Goal: Task Accomplishment & Management: Manage account settings

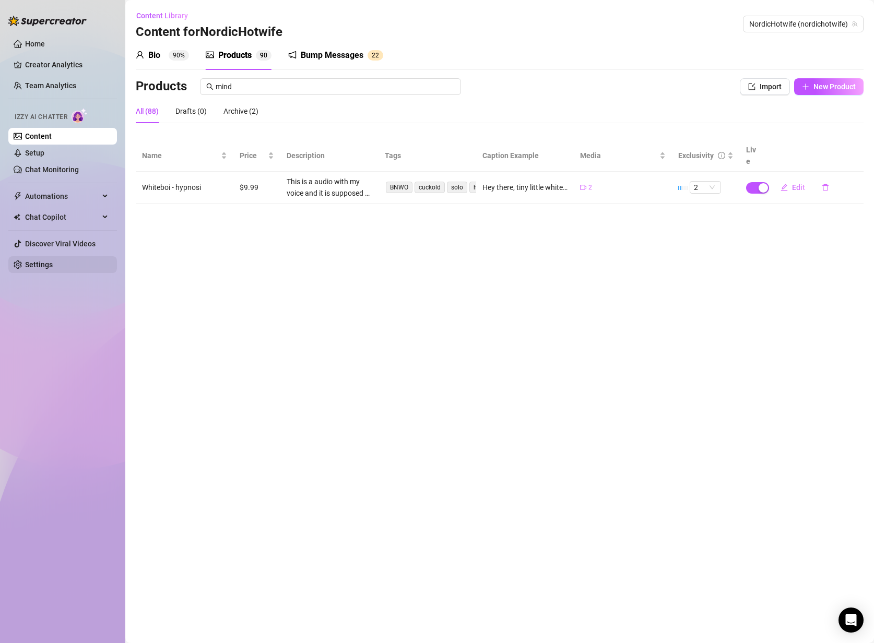
click at [34, 264] on link "Settings" at bounding box center [39, 264] width 28 height 8
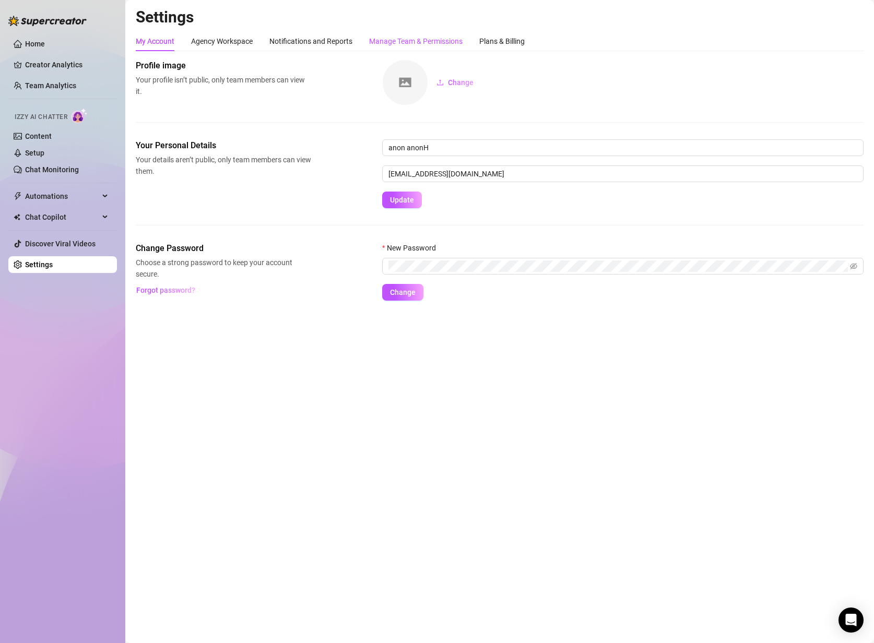
drag, startPoint x: 438, startPoint y: 38, endPoint x: 488, endPoint y: 37, distance: 49.6
click at [439, 38] on div "Manage Team & Permissions" at bounding box center [415, 40] width 93 height 11
click at [488, 37] on div "Plans & Billing" at bounding box center [501, 40] width 45 height 11
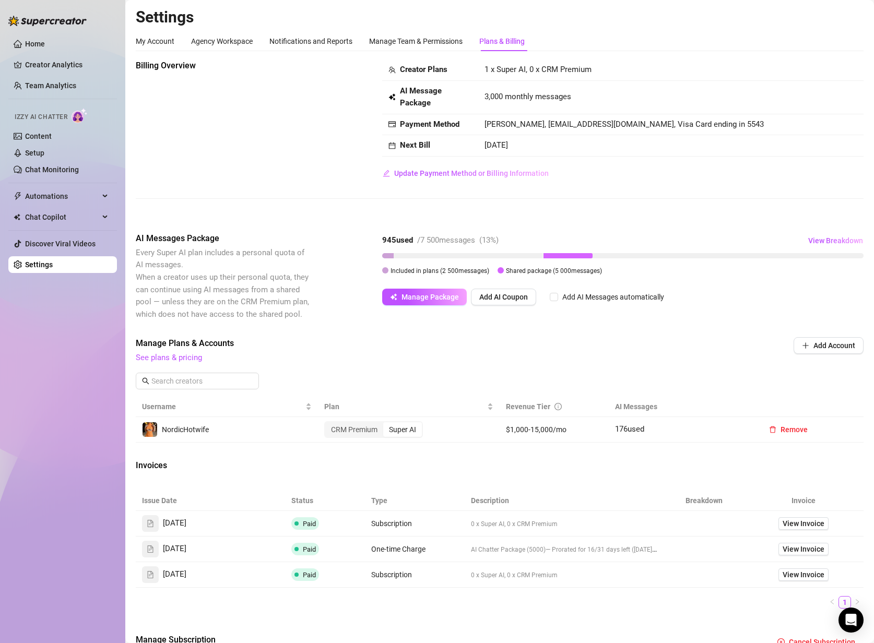
click at [423, 268] on span "Included in plans ( 2 500 messages)" at bounding box center [439, 270] width 99 height 7
click at [824, 240] on span "View Breakdown" at bounding box center [835, 240] width 55 height 8
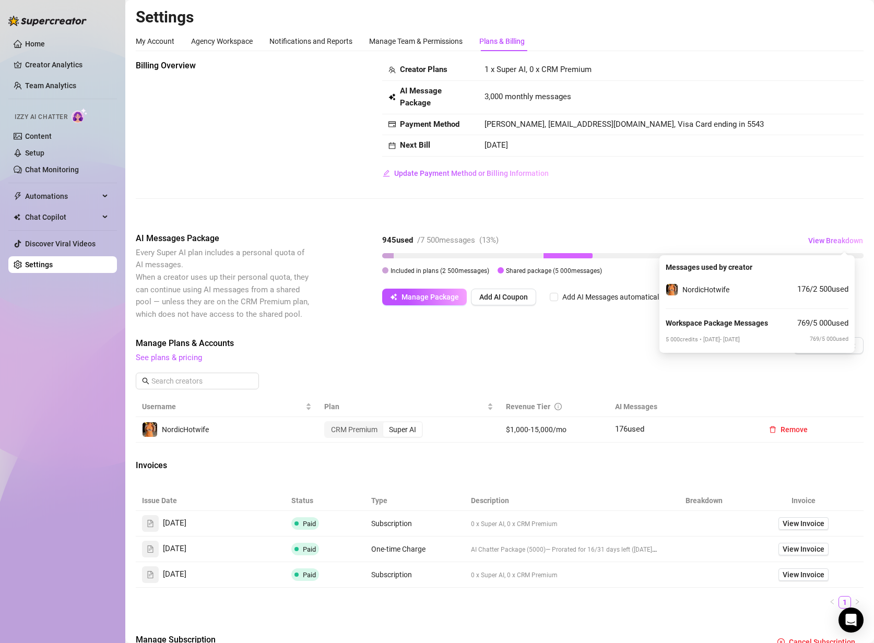
click at [550, 274] on span "Shared package ( 5 000 messages)" at bounding box center [554, 270] width 96 height 7
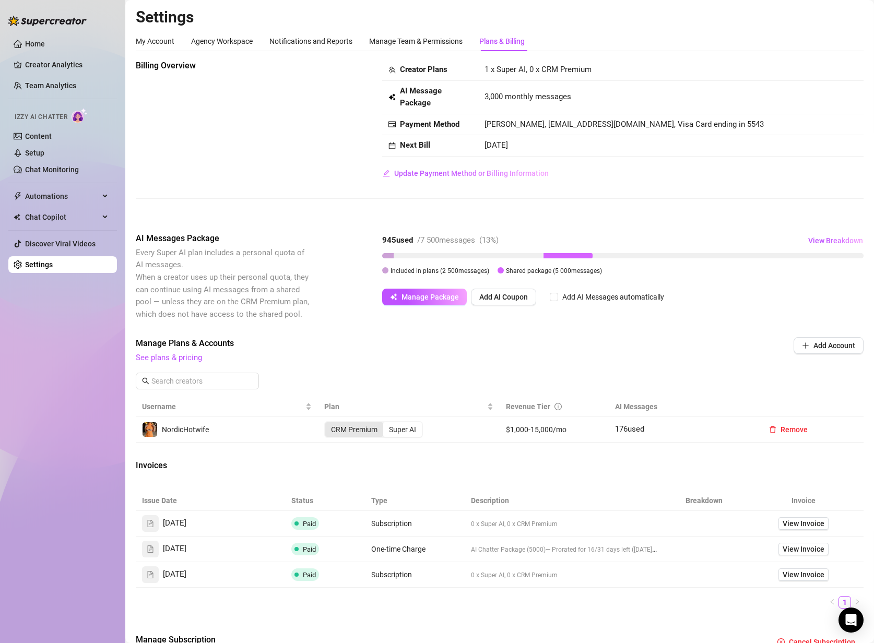
click at [358, 432] on div "CRM Premium" at bounding box center [354, 429] width 58 height 15
click at [328, 424] on input "CRM Premium" at bounding box center [328, 424] width 0 height 0
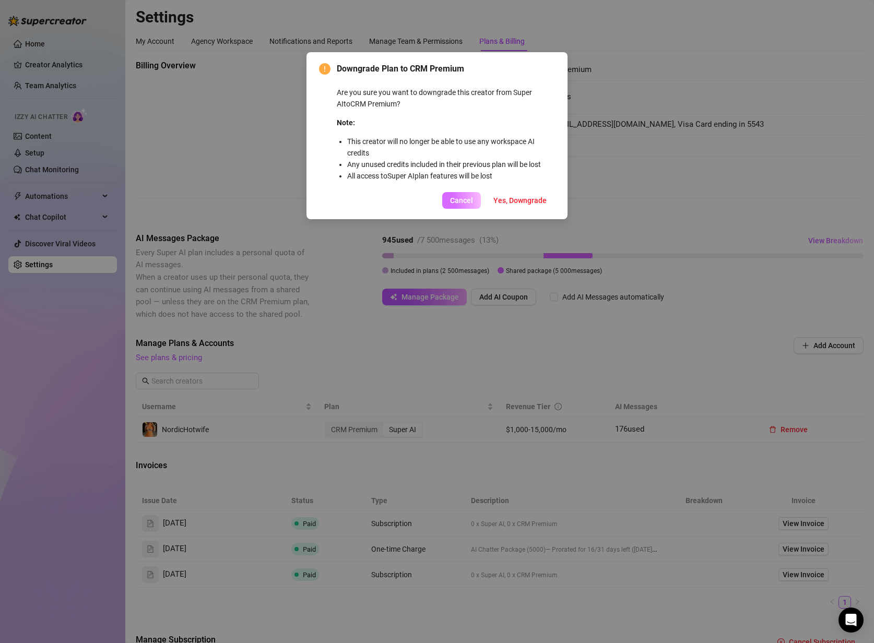
click at [464, 201] on span "Cancel" at bounding box center [461, 200] width 23 height 8
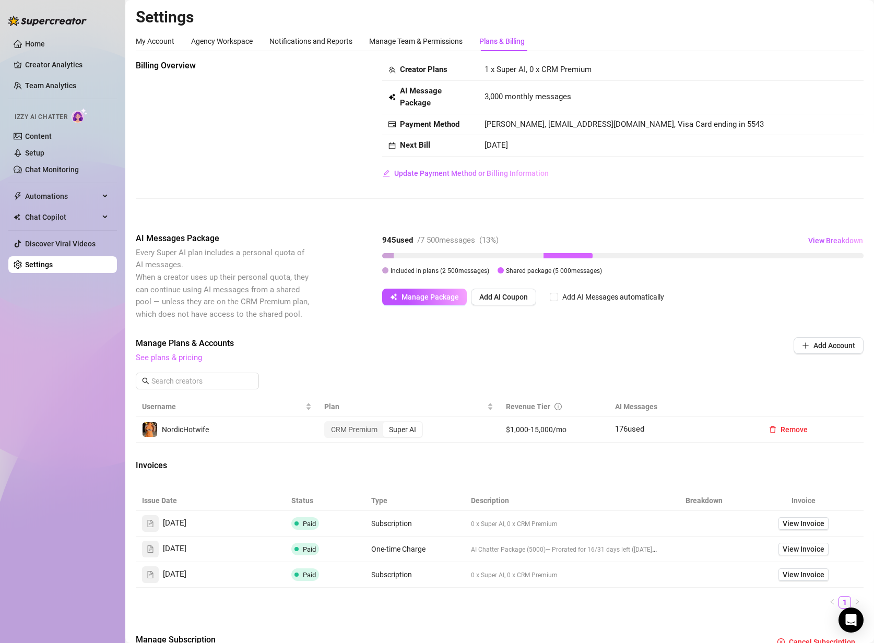
click at [181, 358] on link "See plans & pricing" at bounding box center [169, 357] width 66 height 9
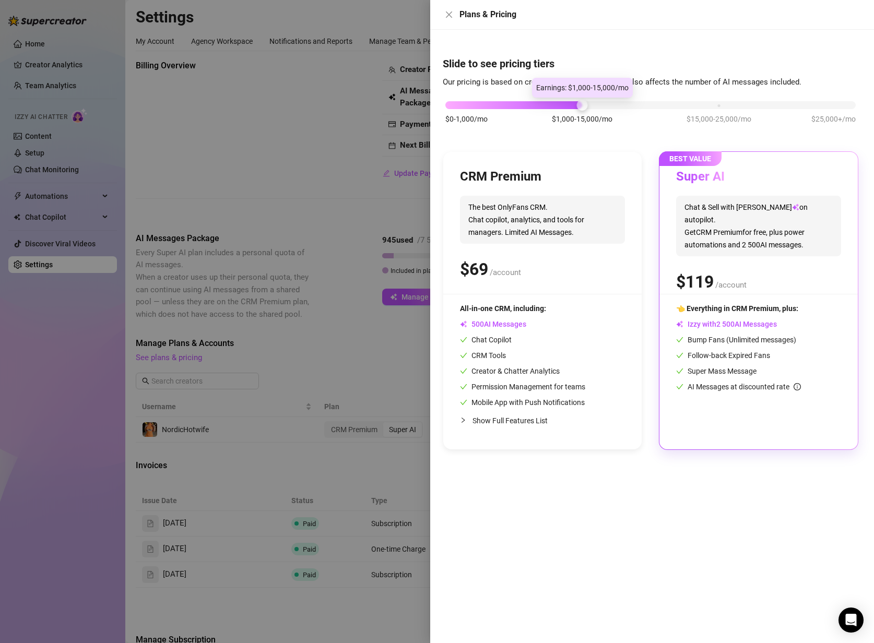
click at [581, 109] on div at bounding box center [581, 105] width 11 height 11
click at [387, 354] on div at bounding box center [437, 321] width 874 height 643
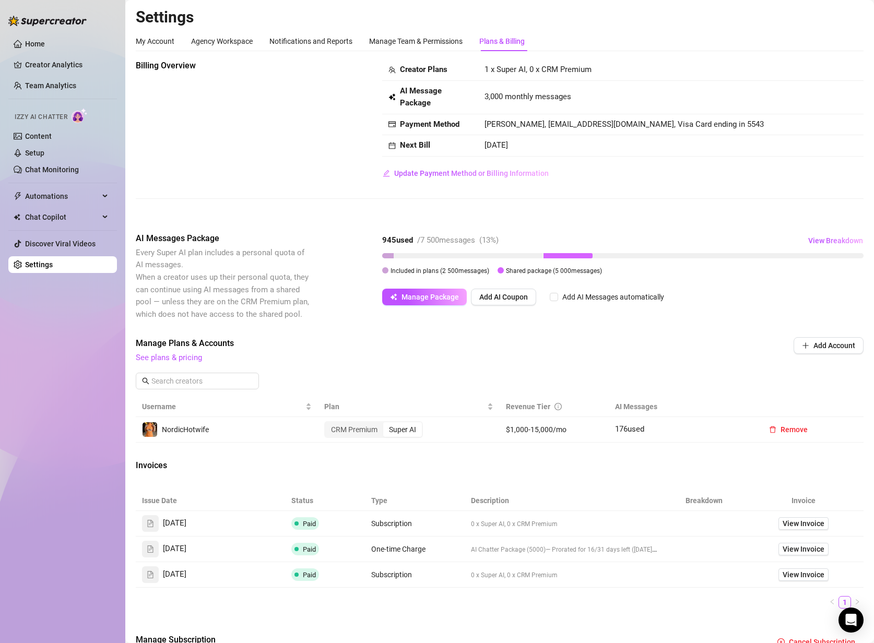
click at [553, 270] on span "Shared package ( 5 000 messages)" at bounding box center [554, 270] width 96 height 7
click at [364, 430] on div "CRM Premium" at bounding box center [354, 429] width 58 height 15
click at [328, 424] on input "CRM Premium" at bounding box center [328, 424] width 0 height 0
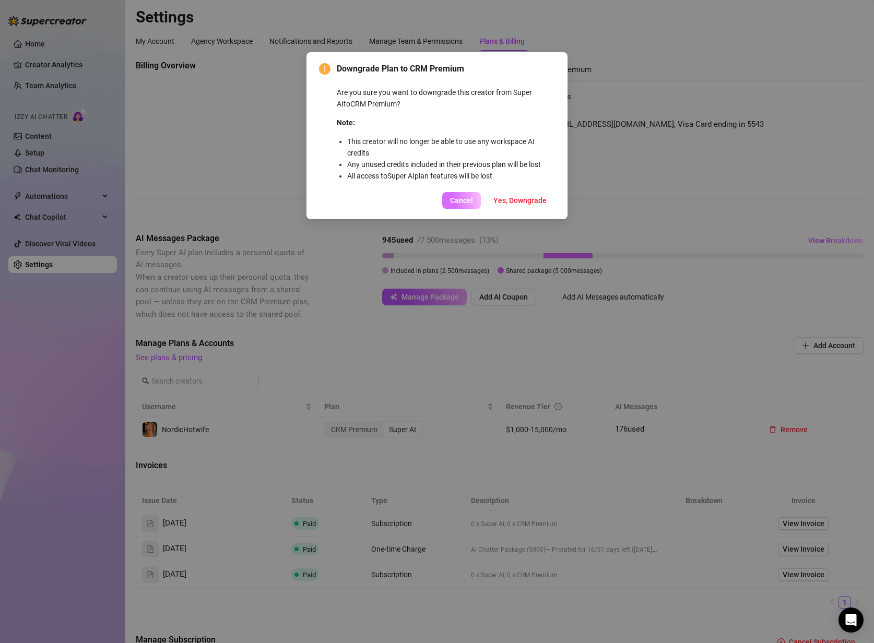
click at [464, 203] on span "Cancel" at bounding box center [461, 200] width 23 height 8
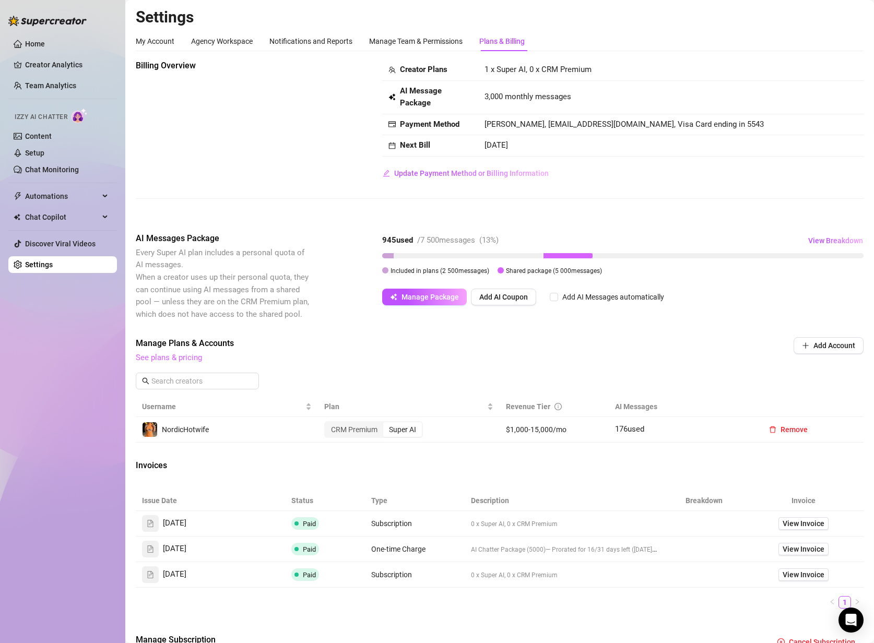
click at [173, 358] on link "See plans & pricing" at bounding box center [169, 357] width 66 height 9
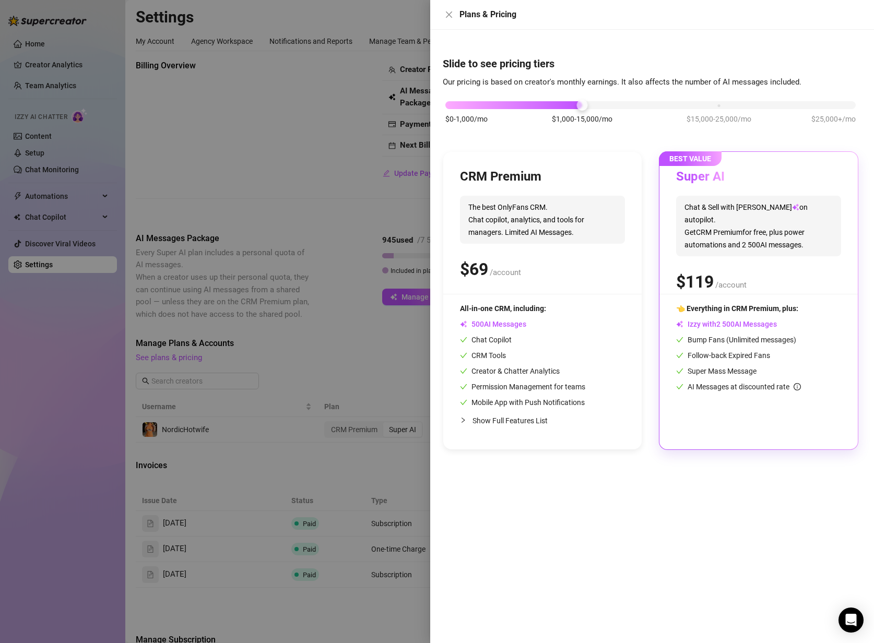
click at [349, 312] on div at bounding box center [437, 321] width 874 height 643
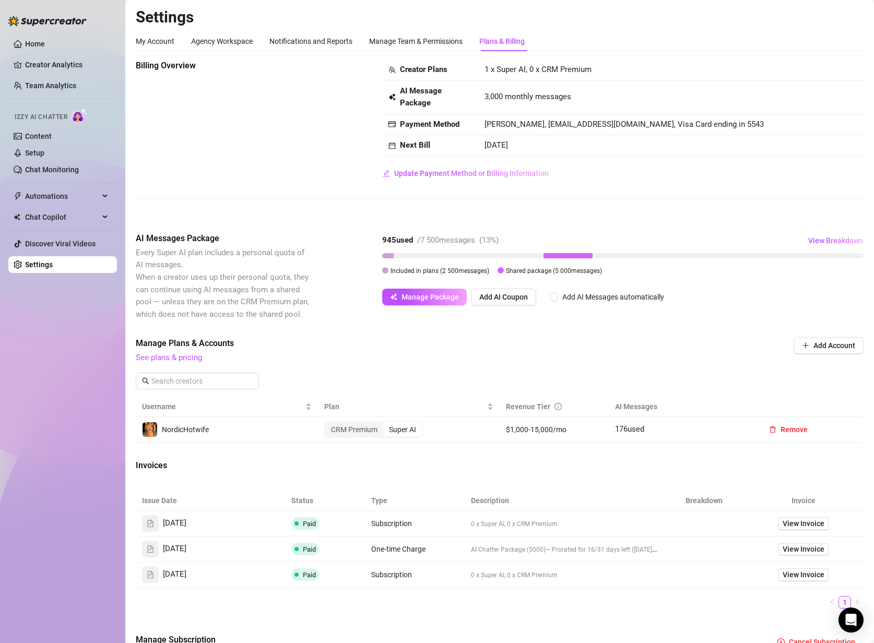
click at [236, 259] on span "Every Super AI plan includes a personal quota of AI messages. When a creator us…" at bounding box center [223, 284] width 175 height 74
click at [440, 39] on div "Manage Team & Permissions" at bounding box center [415, 40] width 93 height 11
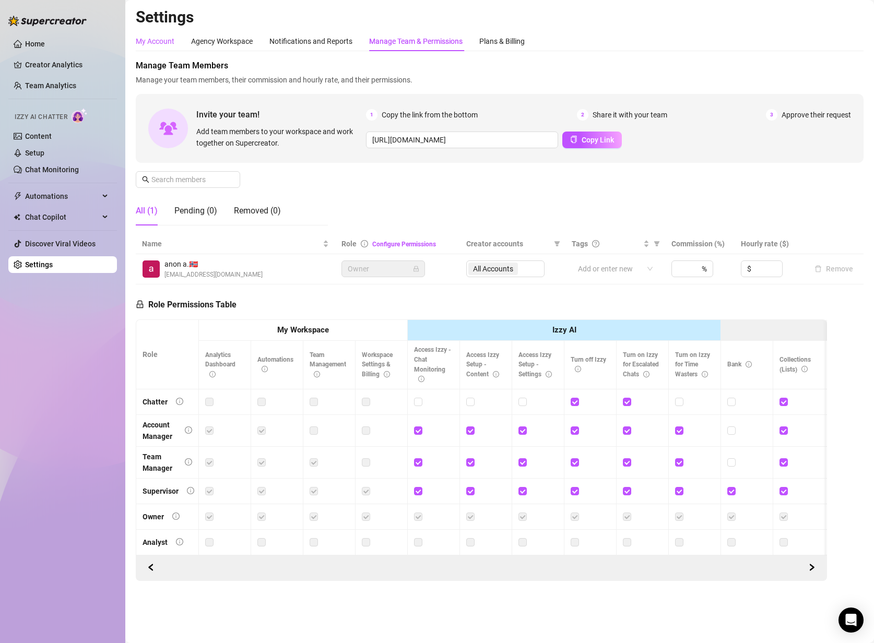
click at [164, 40] on div "My Account" at bounding box center [155, 40] width 39 height 11
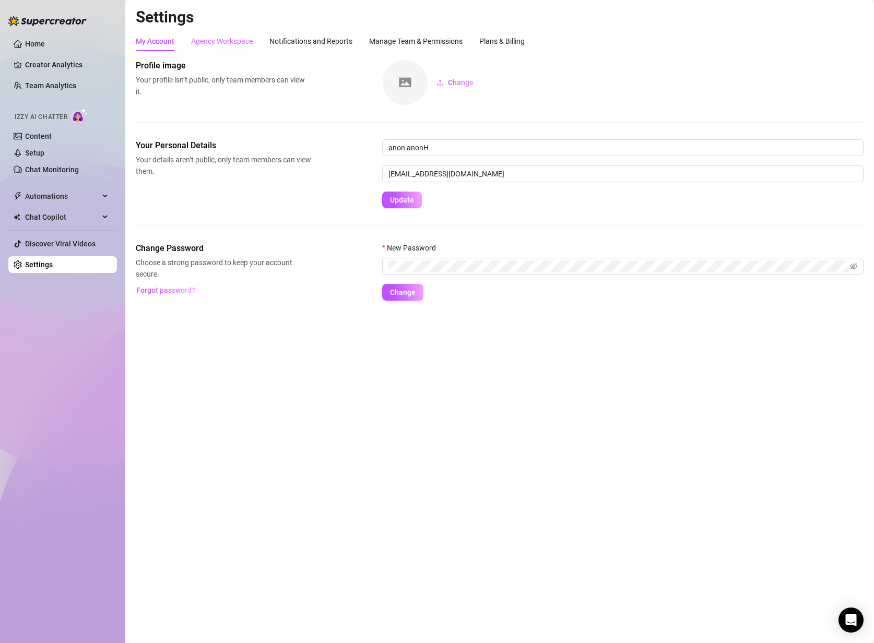
click at [249, 32] on div "Agency Workspace" at bounding box center [222, 41] width 62 height 20
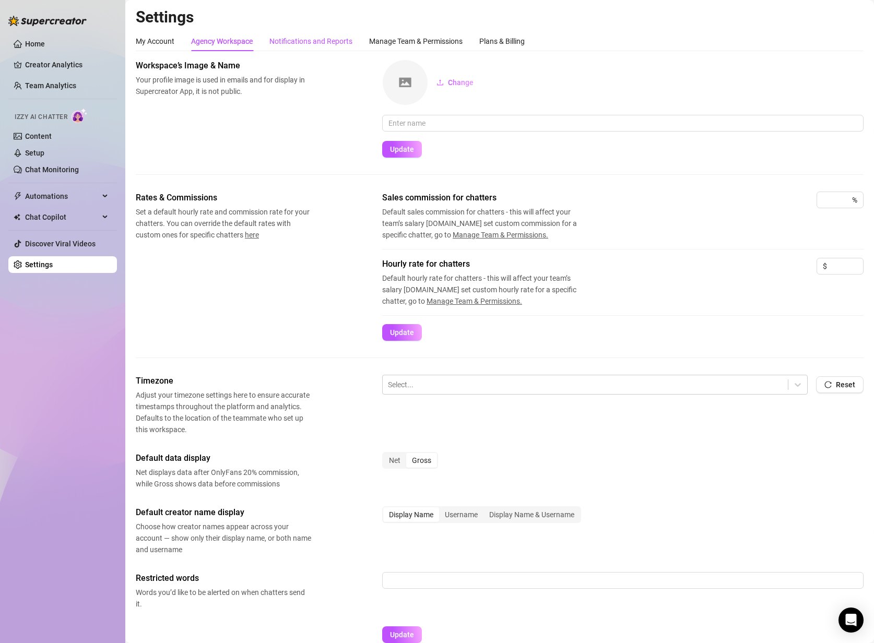
click at [342, 40] on div "Notifications and Reports" at bounding box center [310, 40] width 83 height 11
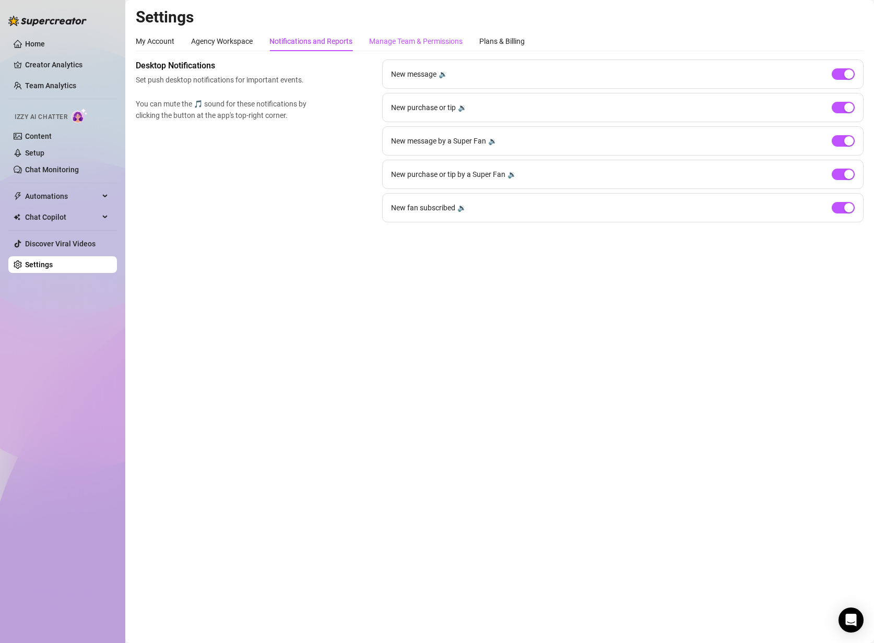
click at [412, 46] on div "Manage Team & Permissions" at bounding box center [415, 40] width 93 height 11
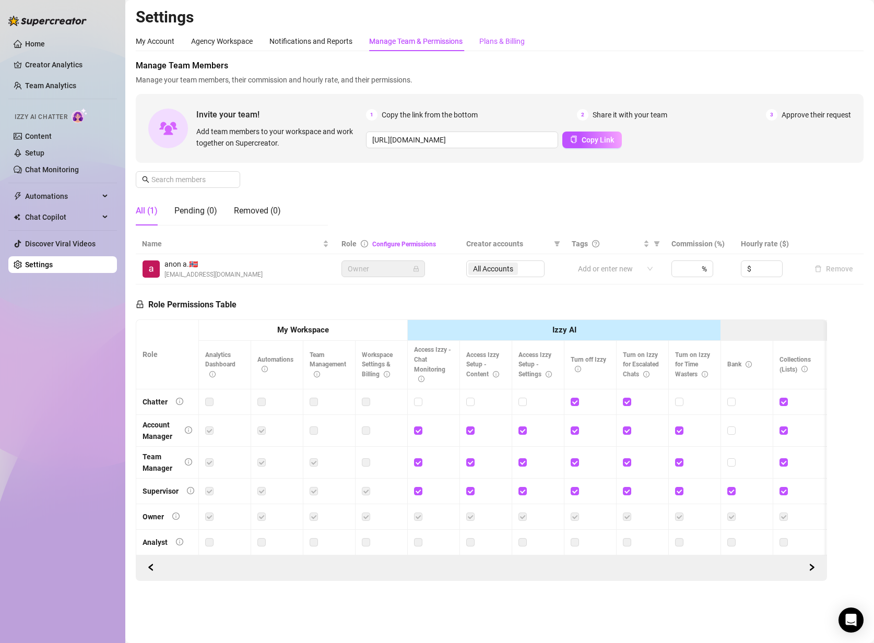
click at [511, 41] on div "Plans & Billing" at bounding box center [501, 40] width 45 height 11
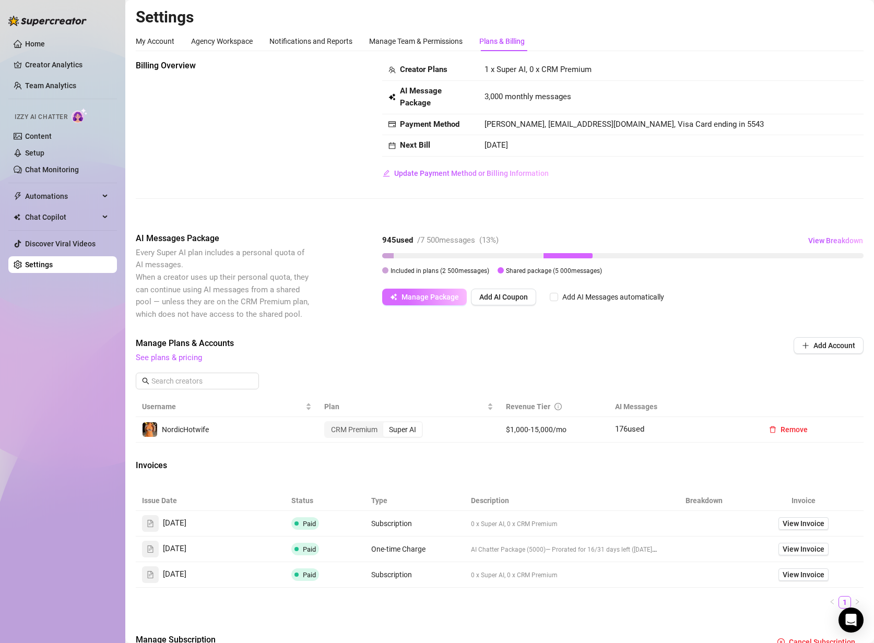
click at [447, 290] on button "Manage Package" at bounding box center [424, 297] width 85 height 17
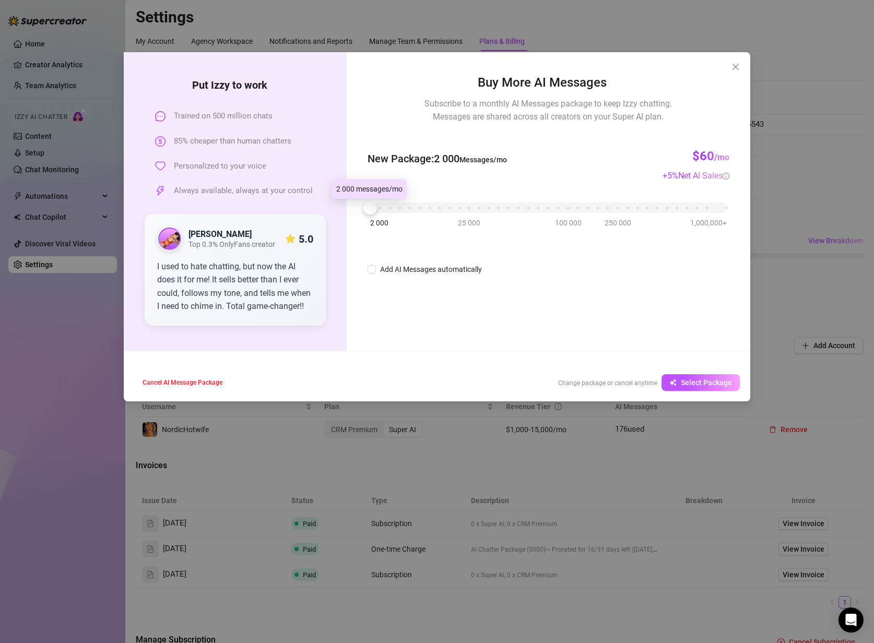
drag, startPoint x: 371, startPoint y: 210, endPoint x: 335, endPoint y: 208, distance: 36.6
click at [337, 208] on div "Put [PERSON_NAME] to work Trained on 500 million chats 85% cheaper than human c…" at bounding box center [437, 201] width 626 height 299
click at [552, 114] on span "Subscribe to a monthly AI Messages package to keep Izzy chatting. Messages are …" at bounding box center [547, 110] width 247 height 26
drag, startPoint x: 372, startPoint y: 207, endPoint x: 289, endPoint y: 208, distance: 83.5
click at [289, 208] on div "Put [PERSON_NAME] to work Trained on 500 million chats 85% cheaper than human c…" at bounding box center [437, 201] width 626 height 299
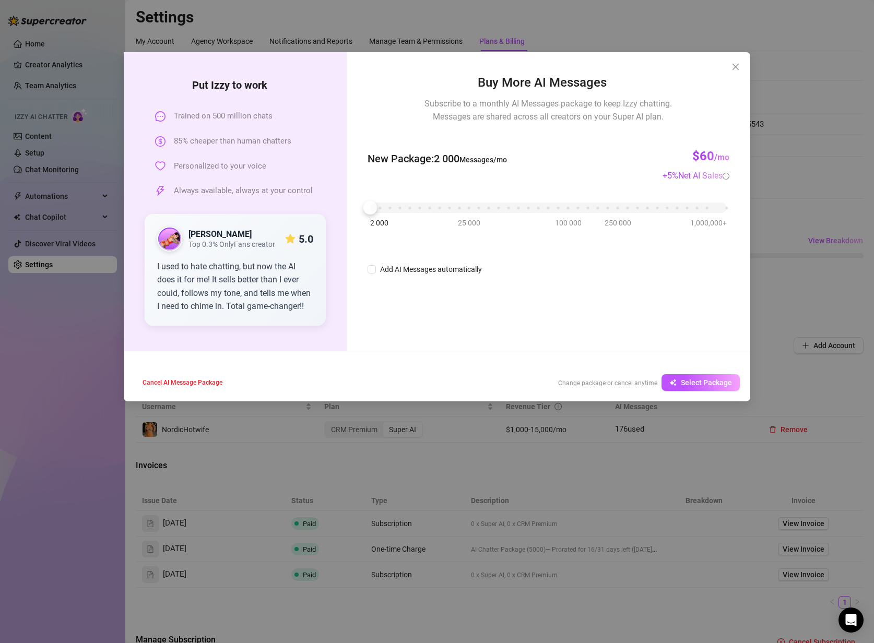
click at [579, 384] on span "Change package or cancel anytime" at bounding box center [607, 382] width 99 height 7
click at [200, 380] on span "Cancel AI Message Package" at bounding box center [182, 382] width 80 height 7
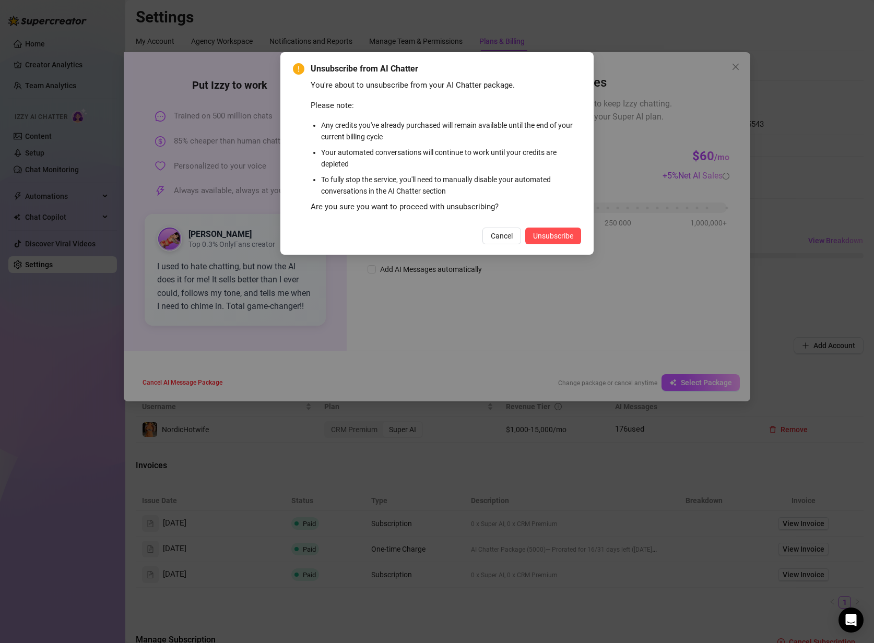
click at [460, 204] on div "Are you sure you want to proceed with unsubscribing?" at bounding box center [446, 207] width 270 height 13
click at [500, 234] on span "Cancel" at bounding box center [502, 236] width 22 height 8
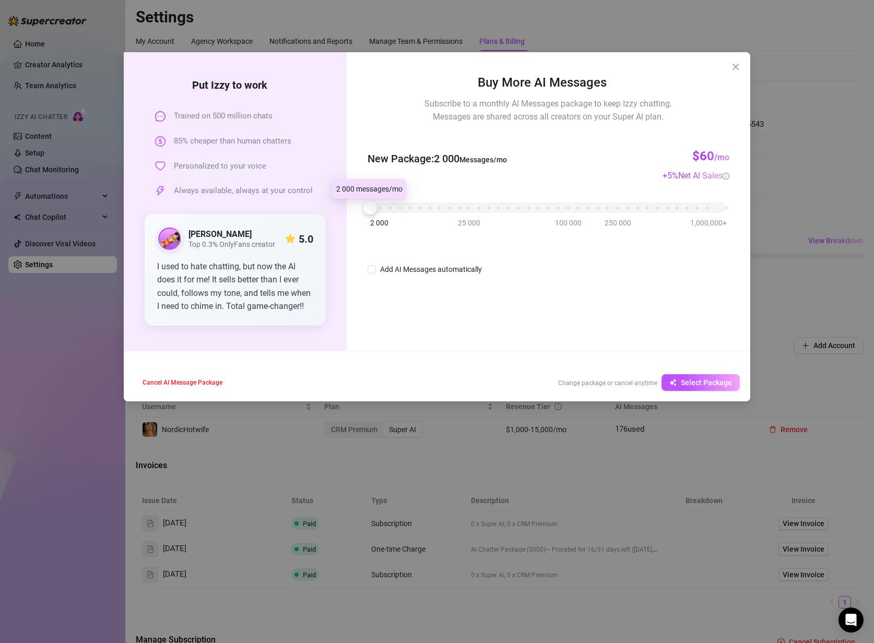
drag, startPoint x: 371, startPoint y: 206, endPoint x: 305, endPoint y: 209, distance: 65.3
click at [306, 209] on div "Put [PERSON_NAME] to work Trained on 500 million chats 85% cheaper than human c…" at bounding box center [437, 201] width 626 height 299
click at [192, 388] on button "Cancel AI Message Package" at bounding box center [182, 382] width 97 height 17
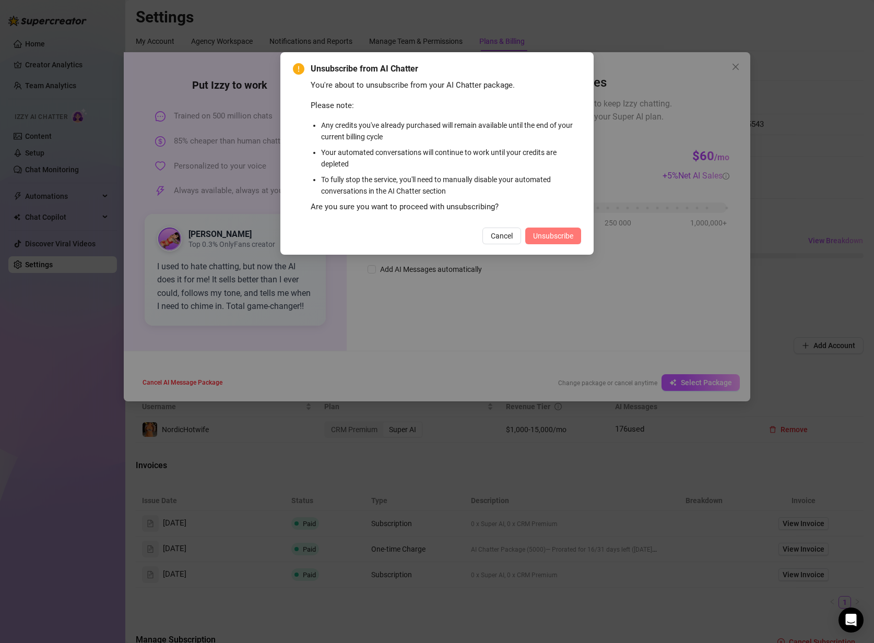
click at [566, 236] on span "Unsubscribe" at bounding box center [553, 236] width 40 height 8
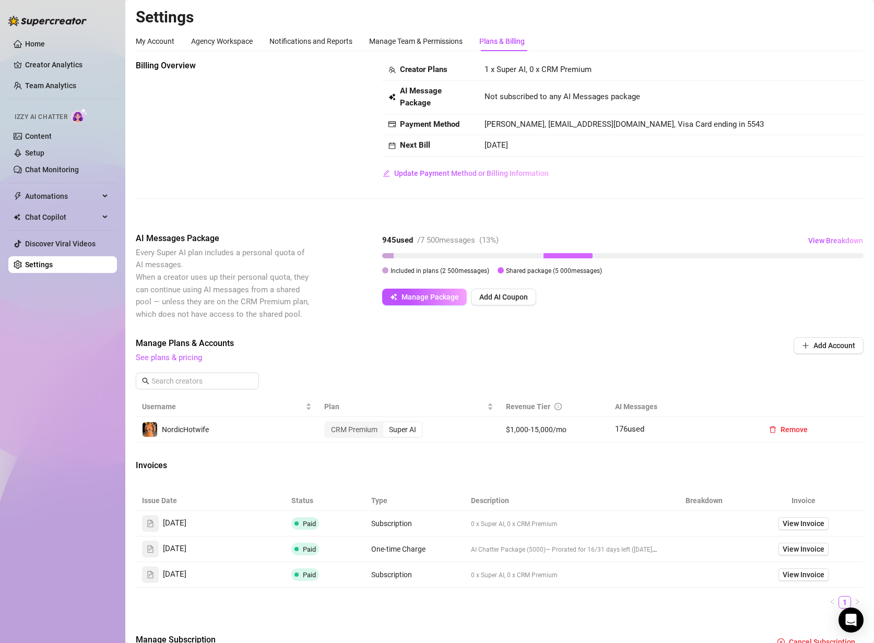
click at [452, 238] on span "/ 7 500 messages" at bounding box center [446, 239] width 58 height 9
click at [449, 240] on span "/ 7 500 messages" at bounding box center [446, 239] width 58 height 9
click at [39, 240] on link "Discover Viral Videos" at bounding box center [60, 244] width 70 height 8
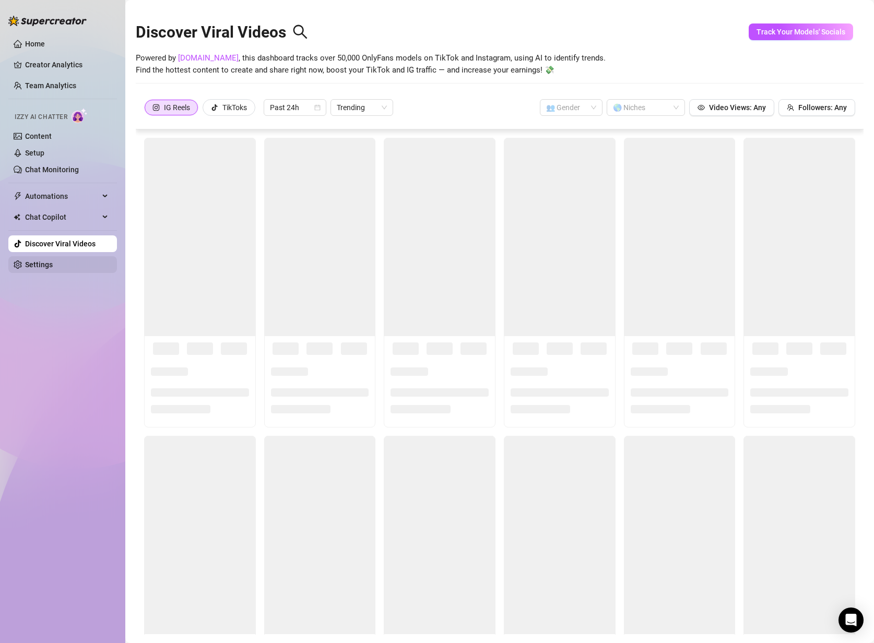
click at [53, 260] on link "Settings" at bounding box center [39, 264] width 28 height 8
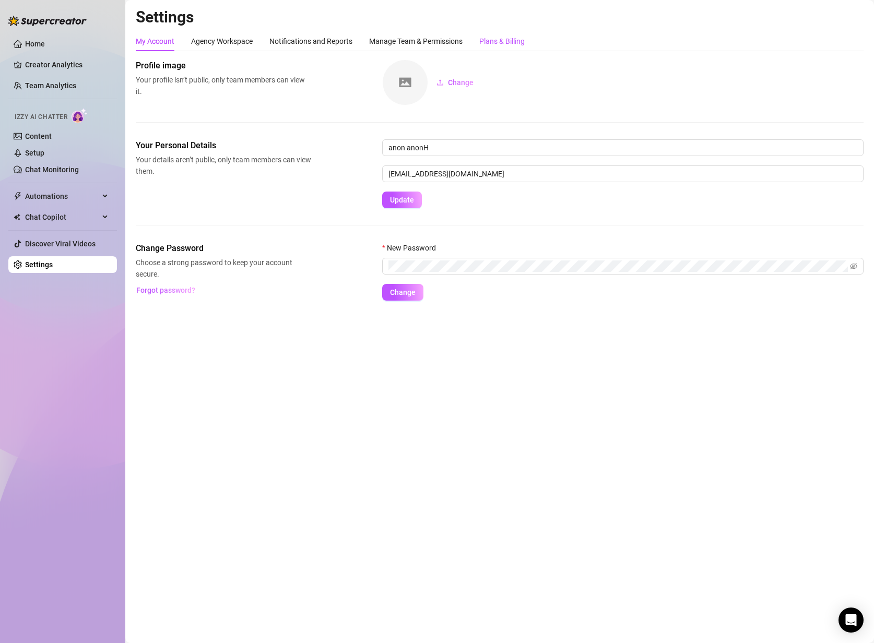
click at [502, 39] on div "Plans & Billing" at bounding box center [501, 40] width 45 height 11
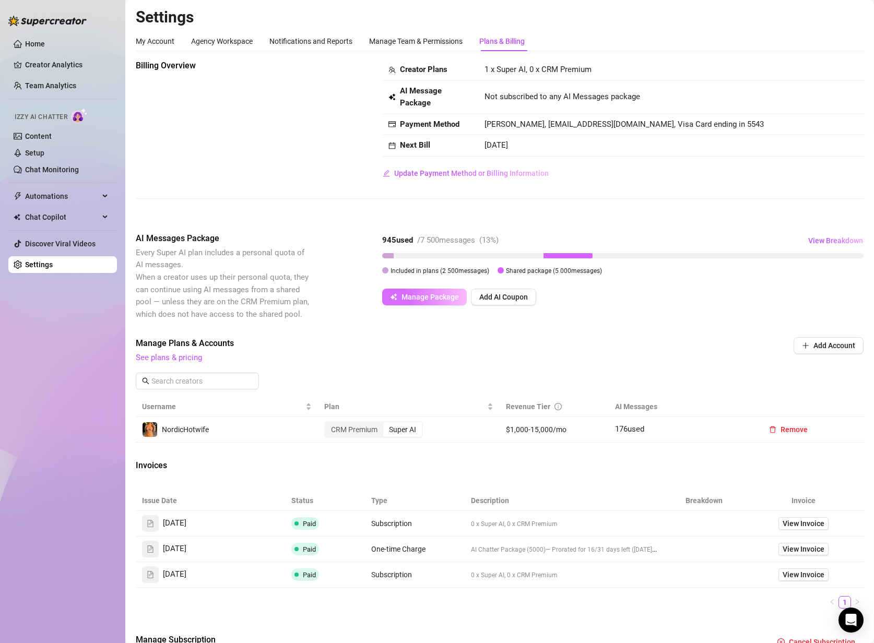
click at [429, 297] on span "Manage Package" at bounding box center [429, 297] width 57 height 8
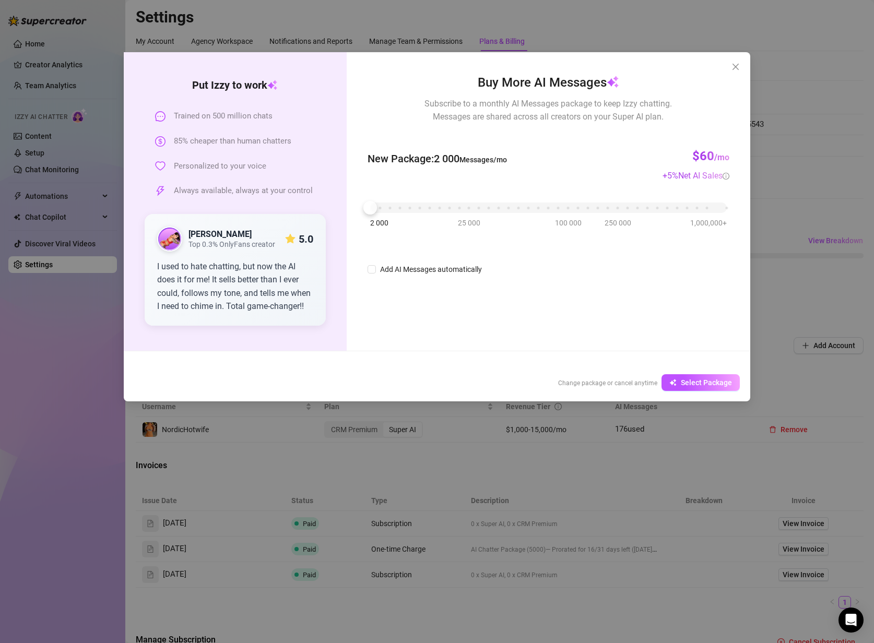
click at [525, 131] on div "Buy More AI Messages Subscribe to a monthly AI Messages package to keep Izzy ch…" at bounding box center [548, 174] width 362 height 203
click at [739, 67] on icon "close" at bounding box center [735, 67] width 8 height 8
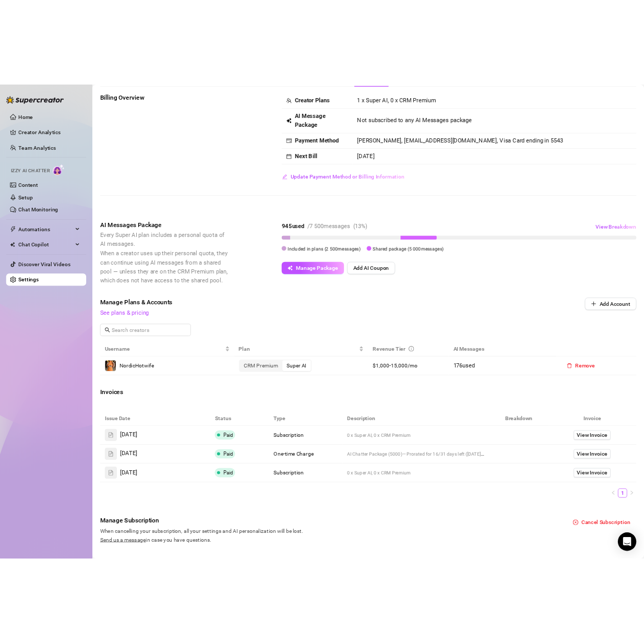
scroll to position [72, 0]
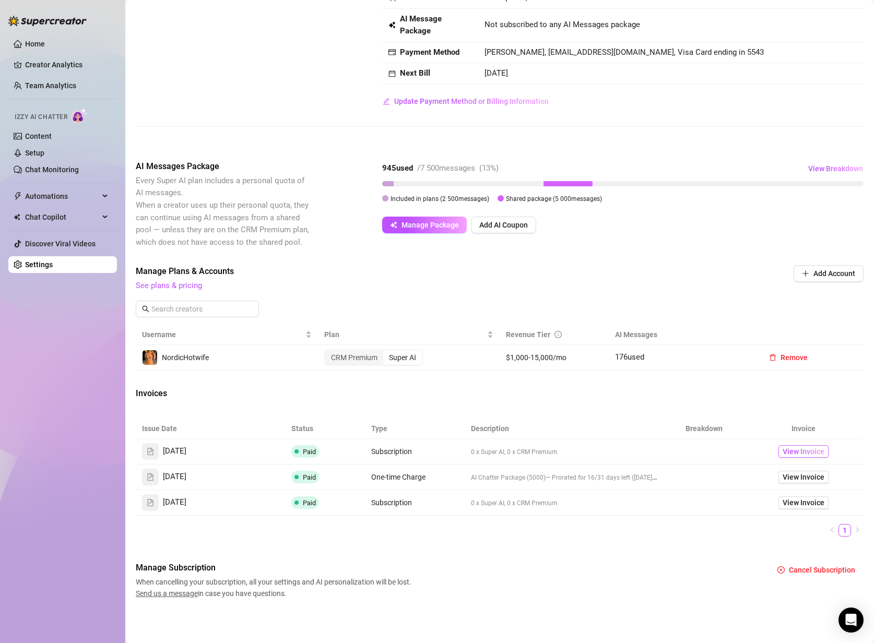
click at [790, 454] on span "View Invoice" at bounding box center [803, 451] width 42 height 11
click at [785, 476] on span "View Invoice" at bounding box center [803, 476] width 42 height 11
click at [605, 567] on div "Manage Subscription When cancelling your subscription, all your settings and AI…" at bounding box center [500, 581] width 728 height 38
click at [617, 560] on div "Billing Overview Creator Plans 1 x Super AI, 0 x CRM Premium AI Message Package…" at bounding box center [500, 293] width 728 height 612
click at [801, 502] on span "View Invoice" at bounding box center [803, 502] width 42 height 11
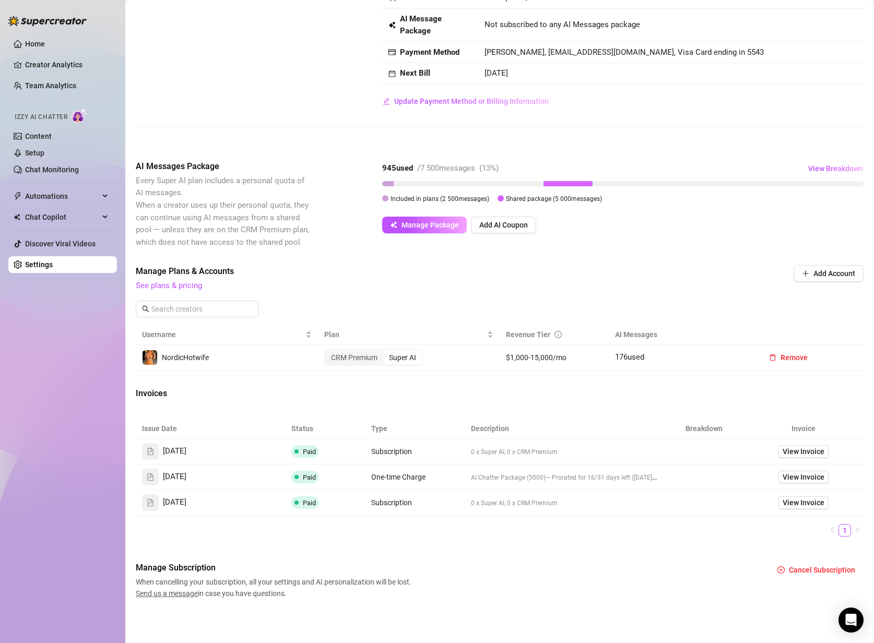
click at [582, 542] on div "Issue Date Status Type Description Breakdown Invoice [DATE] Paid Subscription 0…" at bounding box center [500, 482] width 728 height 126
click at [797, 453] on span "View Invoice" at bounding box center [803, 451] width 42 height 11
click at [381, 474] on td "One-time Charge" at bounding box center [415, 478] width 100 height 26
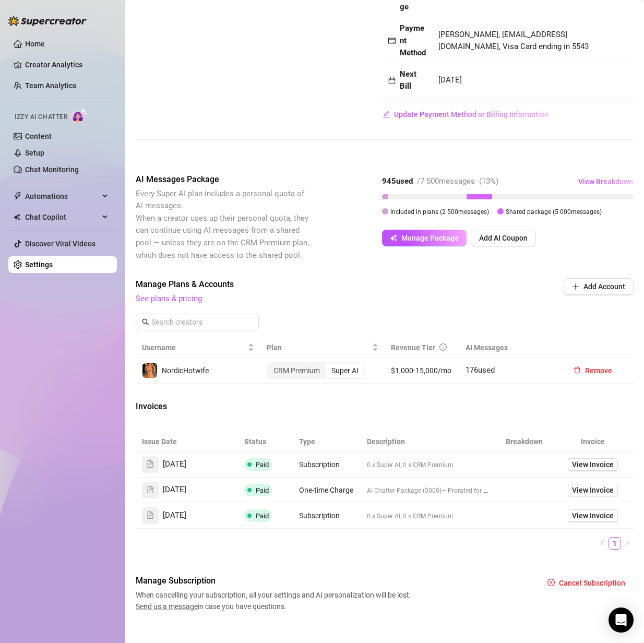
scroll to position [170, 0]
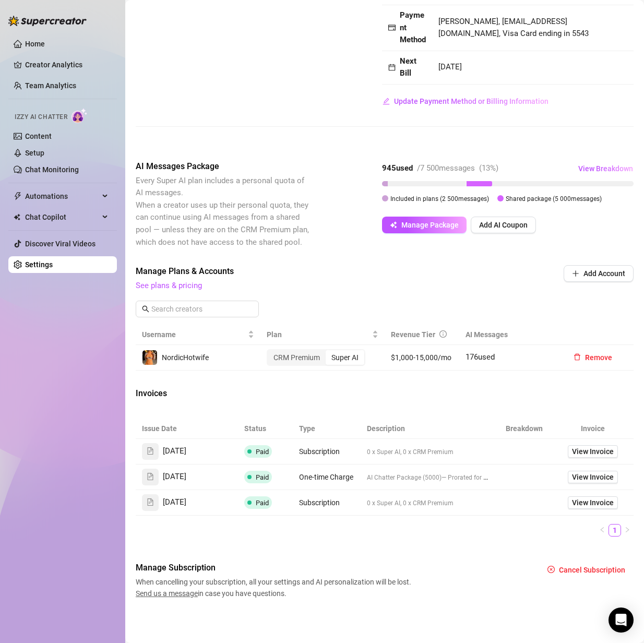
click at [305, 457] on td "Subscription" at bounding box center [327, 452] width 68 height 26
click at [316, 505] on td "Subscription" at bounding box center [327, 503] width 68 height 26
click at [325, 477] on td "One-time Charge" at bounding box center [327, 478] width 68 height 26
click at [446, 387] on div "Billing Overview Creator Plans 1 x Super AI, 0 x CRM Premium AI Message Package…" at bounding box center [385, 250] width 498 height 698
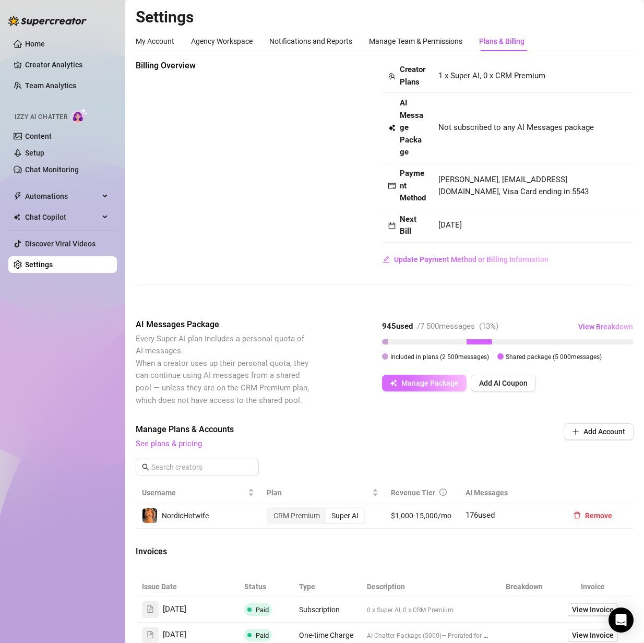
click at [437, 387] on span "Manage Package" at bounding box center [429, 383] width 57 height 8
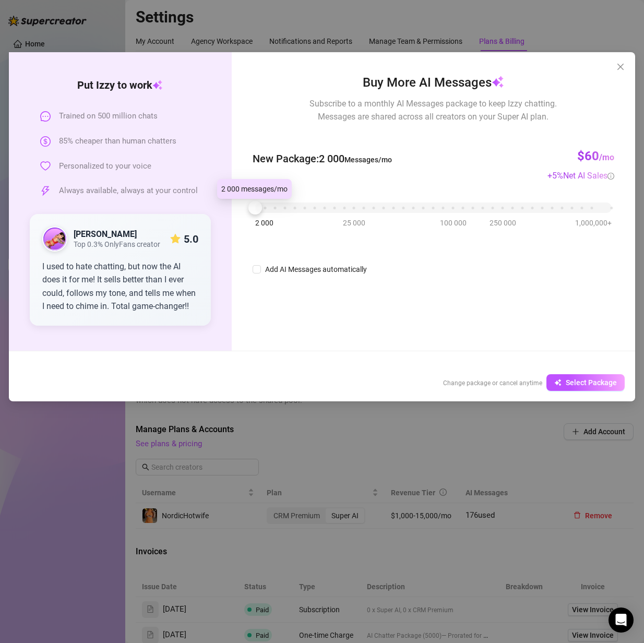
drag, startPoint x: 255, startPoint y: 207, endPoint x: 251, endPoint y: 203, distance: 5.9
click at [251, 203] on div at bounding box center [255, 208] width 14 height 14
click at [415, 300] on div "Buy More AI Messages Subscribe to a monthly AI Messages package to keep Izzy ch…" at bounding box center [433, 201] width 403 height 299
click at [411, 328] on div "Buy More AI Messages Subscribe to a monthly AI Messages package to keep Izzy ch…" at bounding box center [433, 201] width 403 height 299
click at [507, 381] on span "Change package or cancel anytime" at bounding box center [492, 382] width 99 height 7
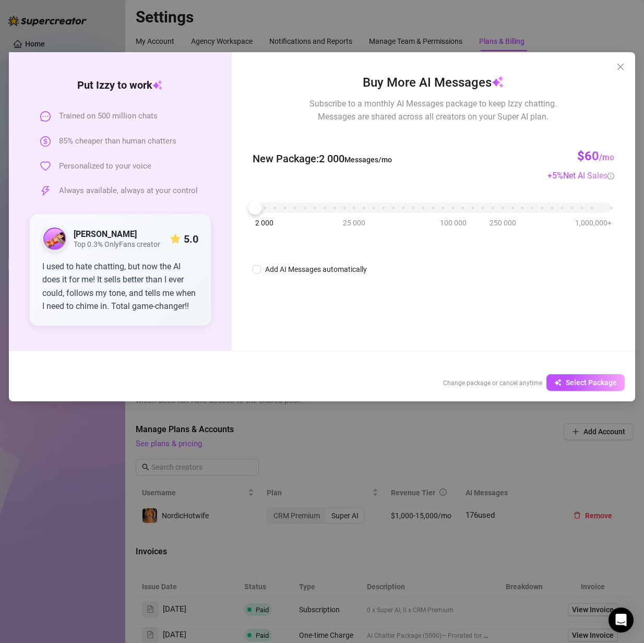
drag, startPoint x: 527, startPoint y: 384, endPoint x: 493, endPoint y: 381, distance: 34.1
click at [527, 384] on span "Change package or cancel anytime" at bounding box center [492, 382] width 99 height 7
click at [462, 381] on span "Change package or cancel anytime" at bounding box center [492, 382] width 99 height 7
click at [620, 67] on icon "close" at bounding box center [620, 67] width 6 height 6
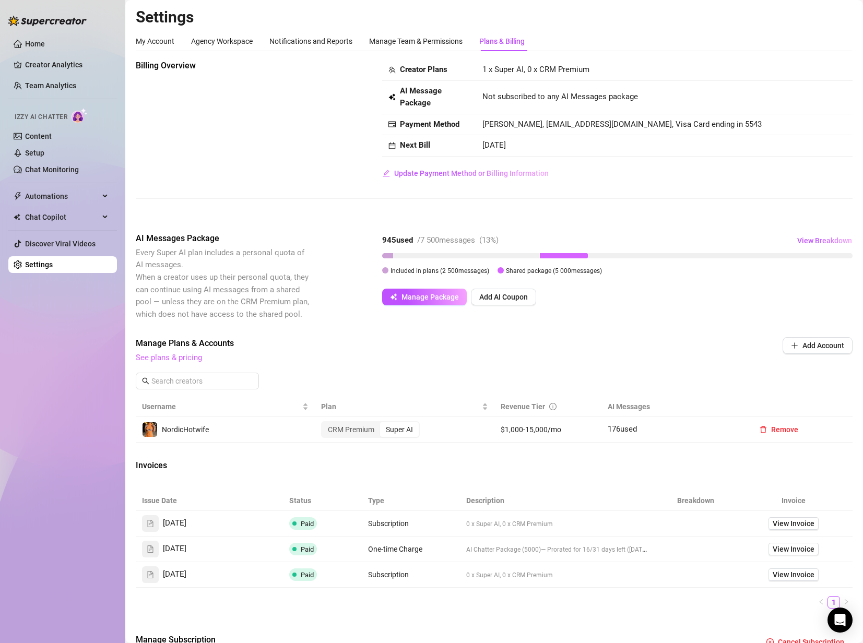
click at [181, 358] on link "See plans & pricing" at bounding box center [169, 357] width 66 height 9
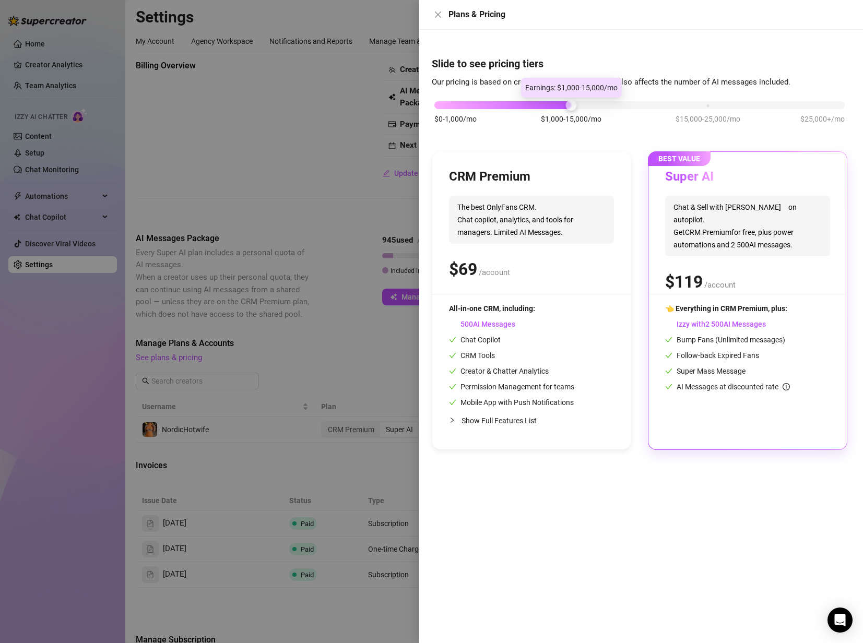
drag, startPoint x: 576, startPoint y: 104, endPoint x: 561, endPoint y: 114, distance: 18.1
click at [561, 105] on div "$0-1,000/mo $1,000-15,000/mo $15,000-25,000/mo $25,000+/mo" at bounding box center [639, 102] width 410 height 6
click at [392, 213] on div at bounding box center [431, 321] width 863 height 643
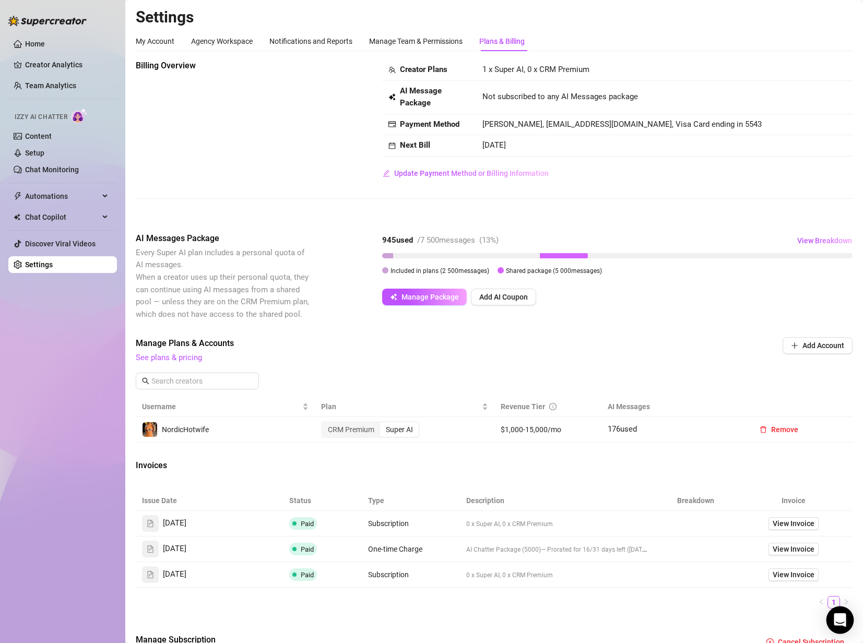
click at [836, 620] on icon "Open Intercom Messenger" at bounding box center [840, 620] width 12 height 14
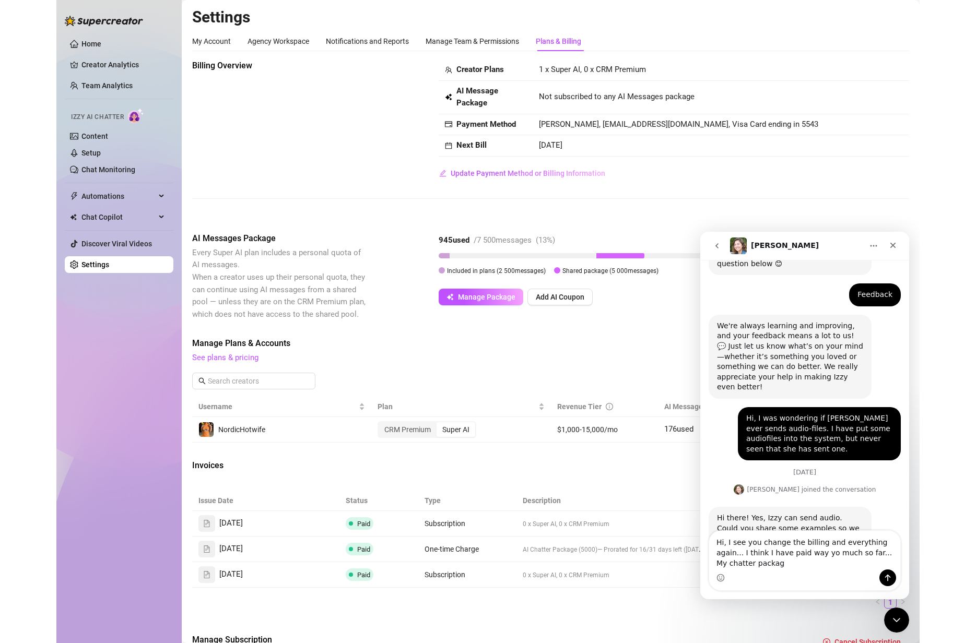
scroll to position [167, 0]
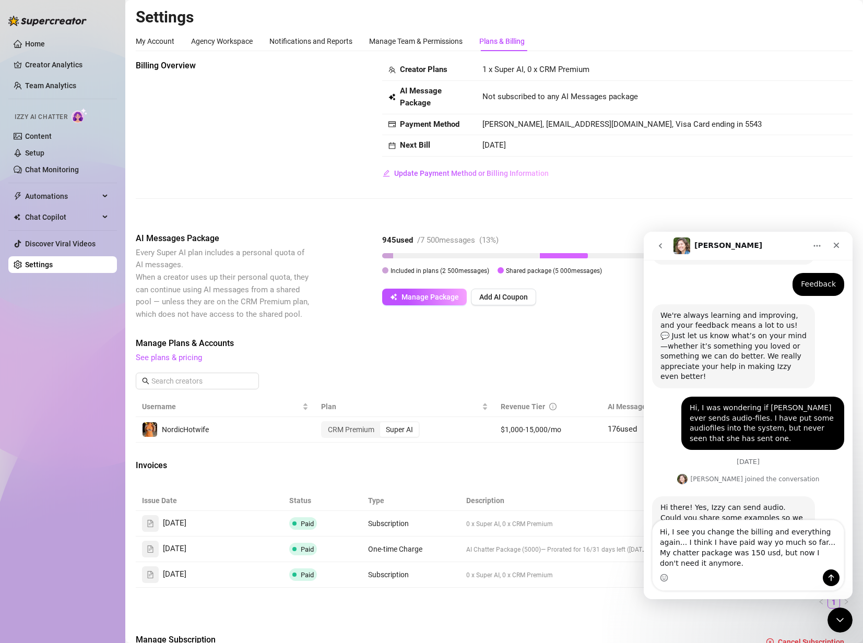
type textarea "Hi, I see you change the billing and everything again... I think I have paid wa…"
click at [398, 532] on td "Subscription" at bounding box center [411, 524] width 98 height 26
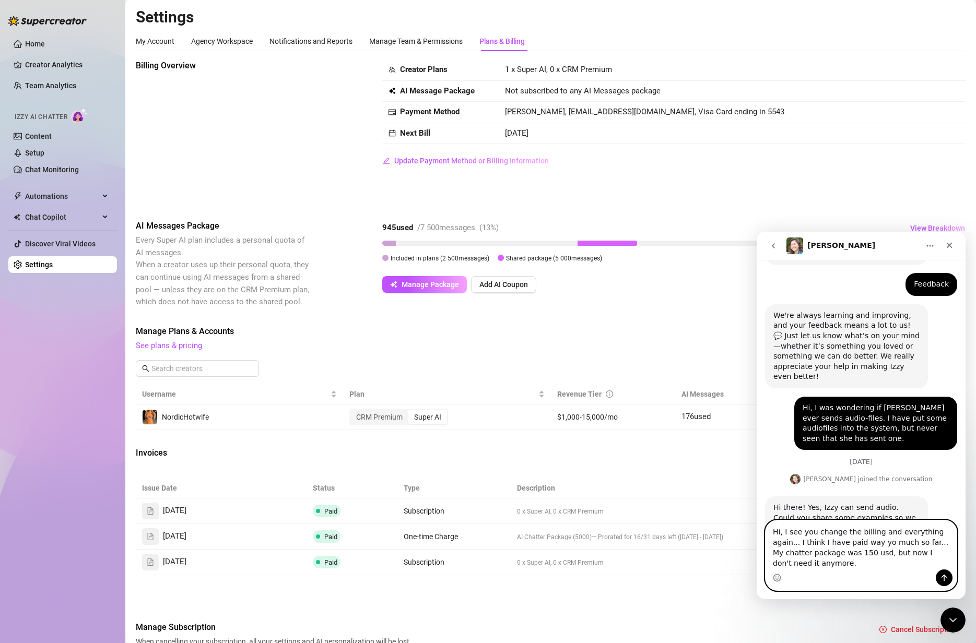
click at [873, 555] on textarea "Hi, I see you change the billing and everything again... I think I have paid wa…" at bounding box center [860, 544] width 191 height 49
click at [873, 622] on div "Close Intercom Messenger" at bounding box center [952, 620] width 25 height 25
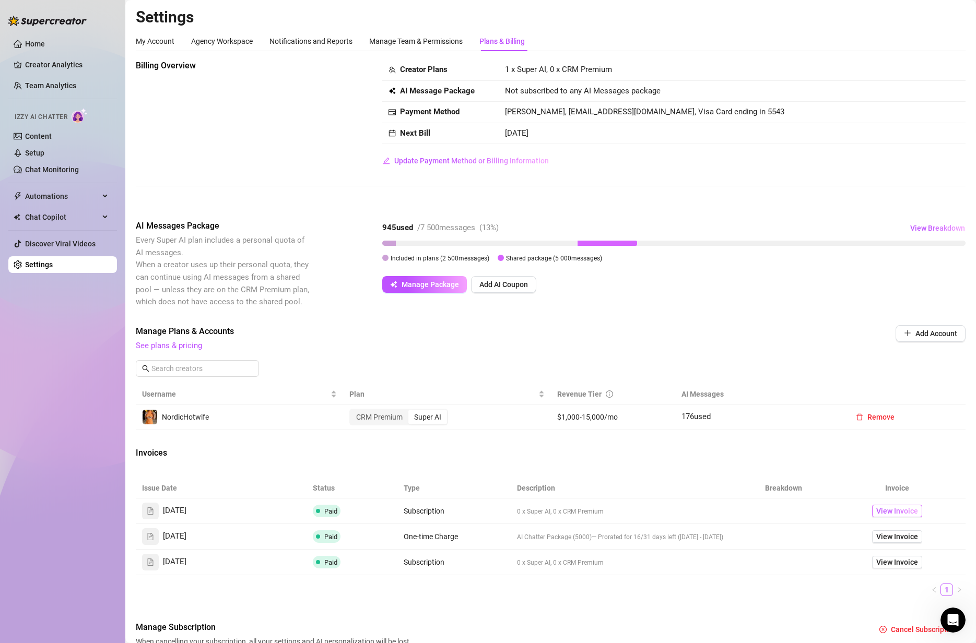
click at [873, 512] on span "View Invoice" at bounding box center [897, 510] width 42 height 11
click at [588, 328] on span "Manage Plans & Accounts" at bounding box center [480, 331] width 688 height 13
click at [873, 619] on icon "Open Intercom Messenger" at bounding box center [952, 620] width 17 height 17
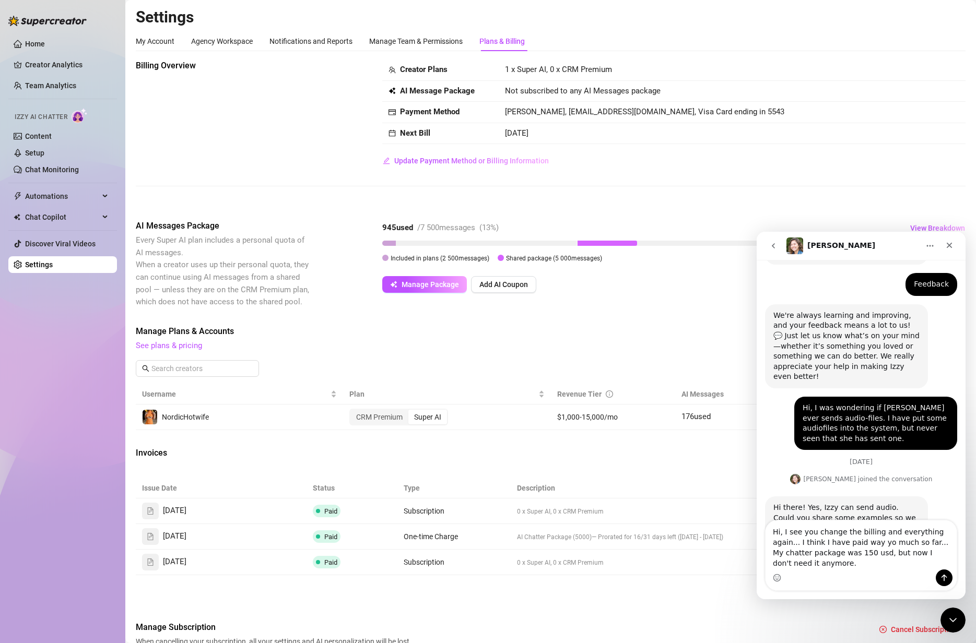
click at [620, 588] on ul "1" at bounding box center [550, 590] width 829 height 13
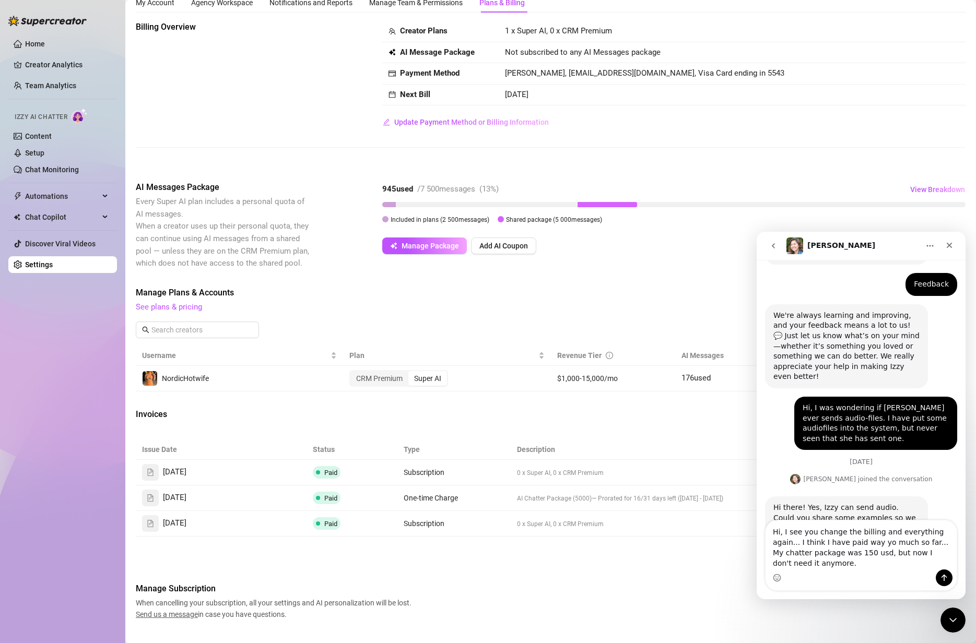
scroll to position [60, 0]
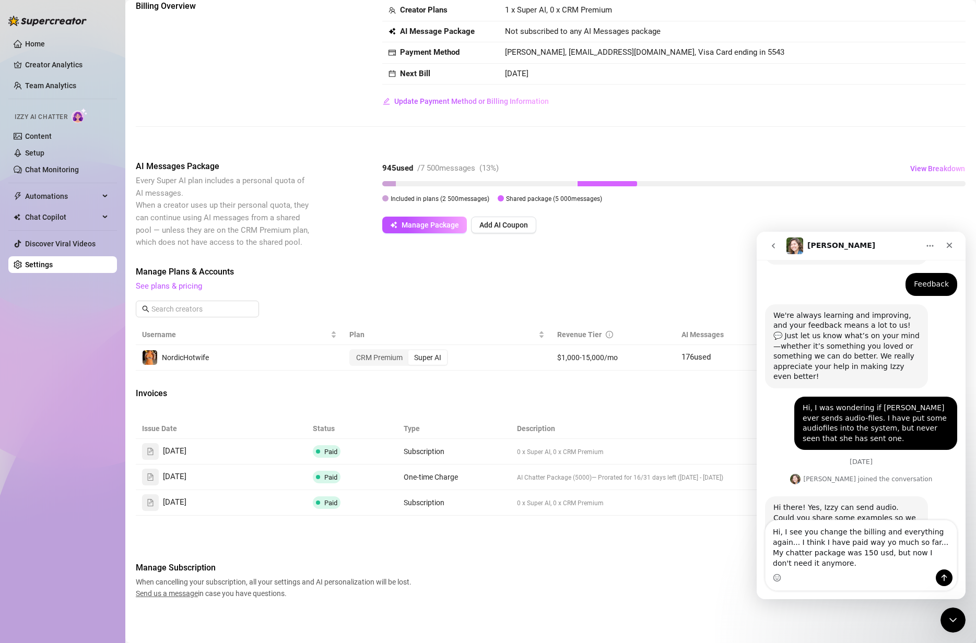
click at [873, 617] on icon "Close Intercom Messenger" at bounding box center [952, 620] width 13 height 13
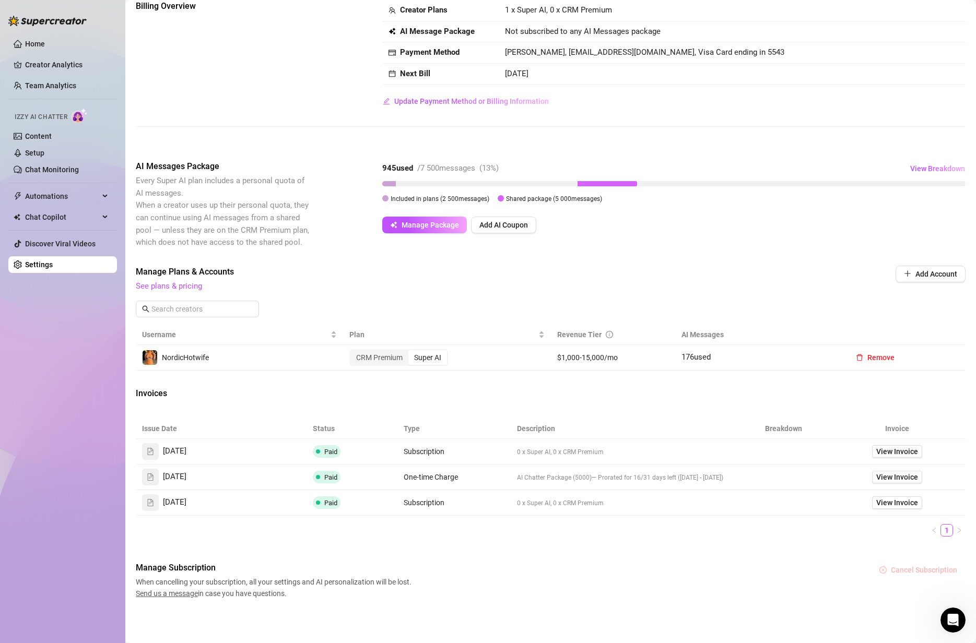
click at [873, 569] on span "Cancel Subscription" at bounding box center [923, 570] width 66 height 8
click at [649, 533] on ul "1" at bounding box center [550, 530] width 829 height 13
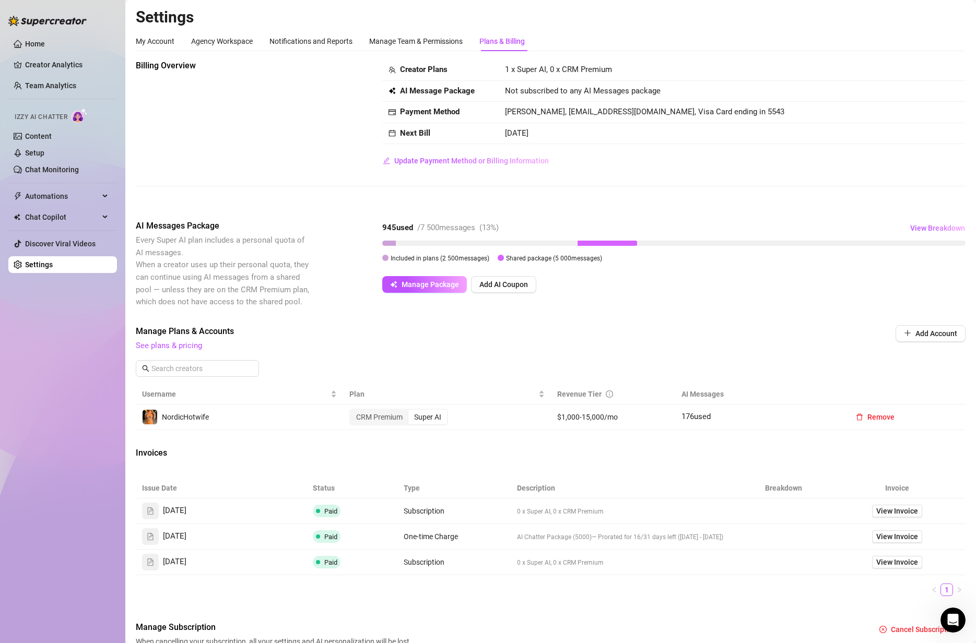
click at [512, 345] on span "See plans & pricing" at bounding box center [480, 346] width 688 height 13
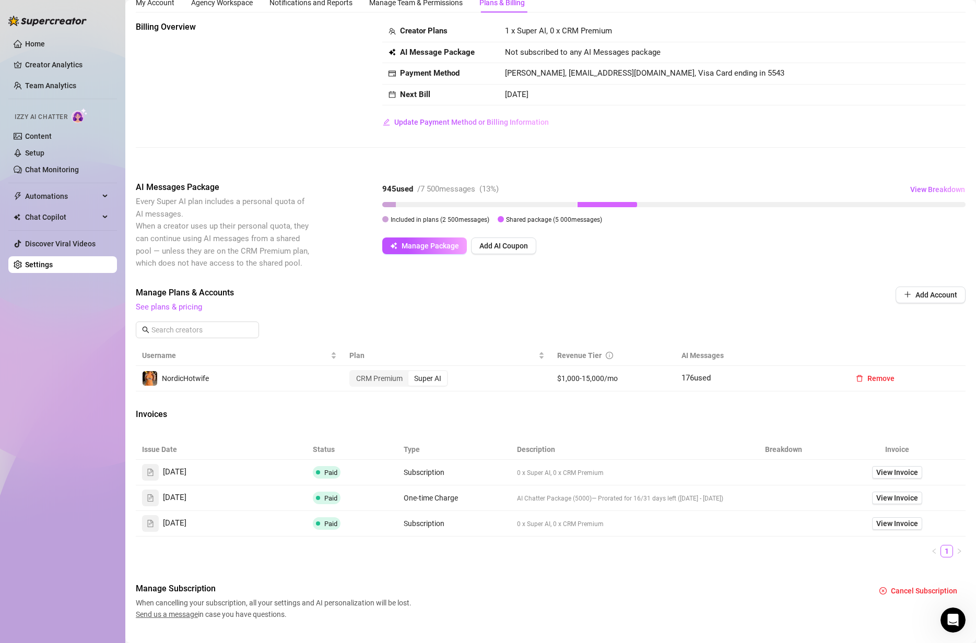
scroll to position [60, 0]
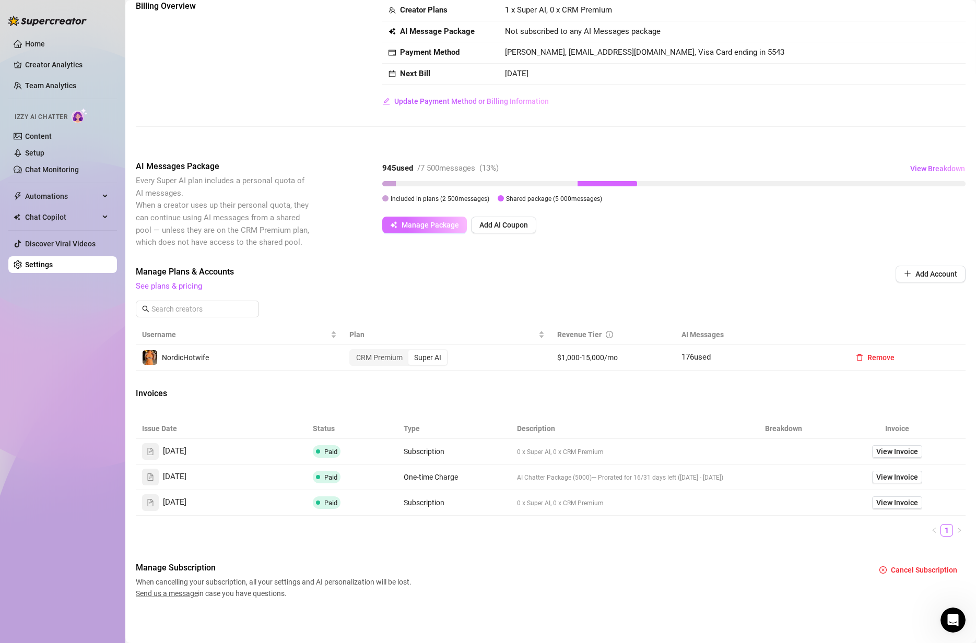
click at [440, 223] on span "Manage Package" at bounding box center [429, 225] width 57 height 8
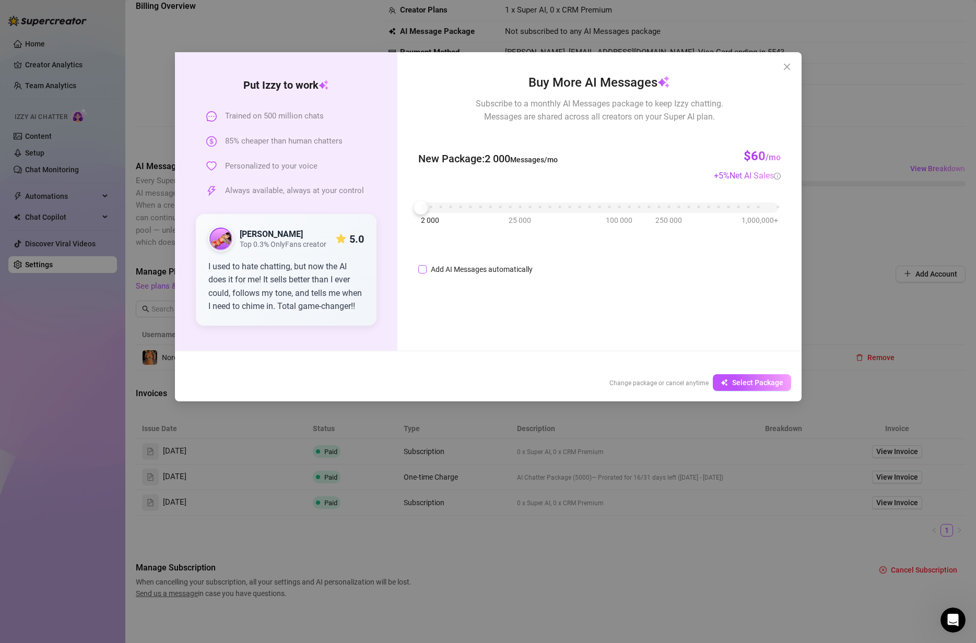
click at [425, 271] on input "Add AI Messages automatically" at bounding box center [422, 269] width 8 height 8
checkbox input "true"
click at [570, 267] on input "80%" at bounding box center [573, 270] width 35 height 16
click at [586, 260] on div "Buy More AI Messages Subscribe to a monthly AI Messages package to keep Izzy ch…" at bounding box center [599, 174] width 362 height 203
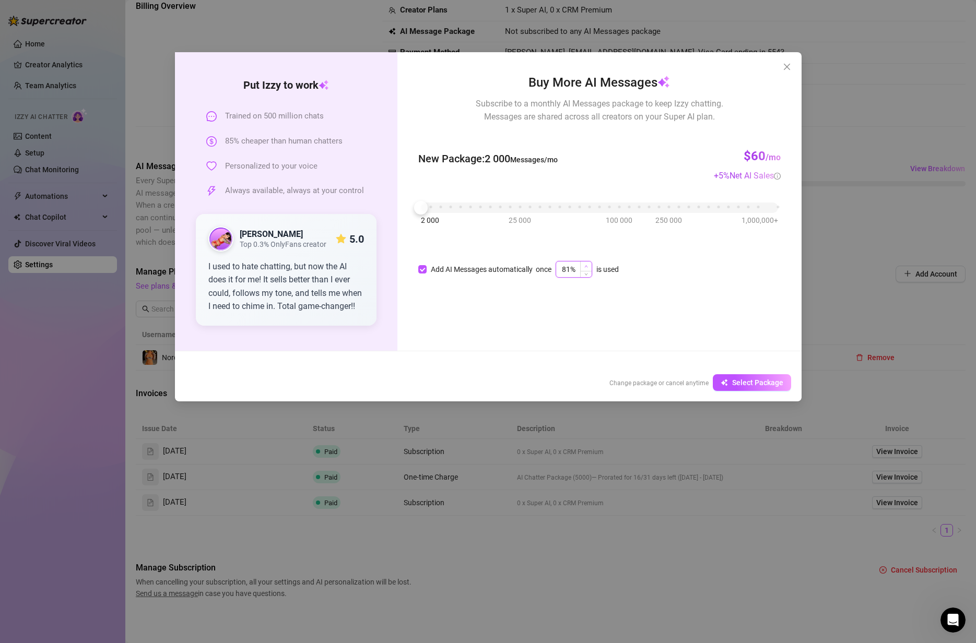
click at [588, 263] on span "Increase Value" at bounding box center [585, 266] width 11 height 9
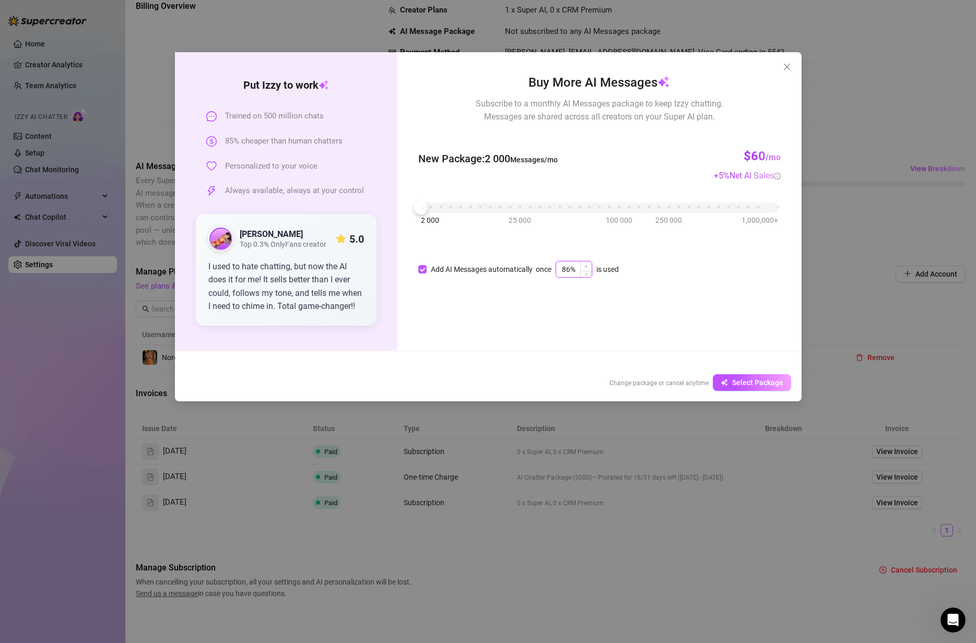
click at [588, 263] on span "Increase Value" at bounding box center [585, 266] width 11 height 9
click at [589, 263] on span "Increase Value" at bounding box center [585, 266] width 11 height 9
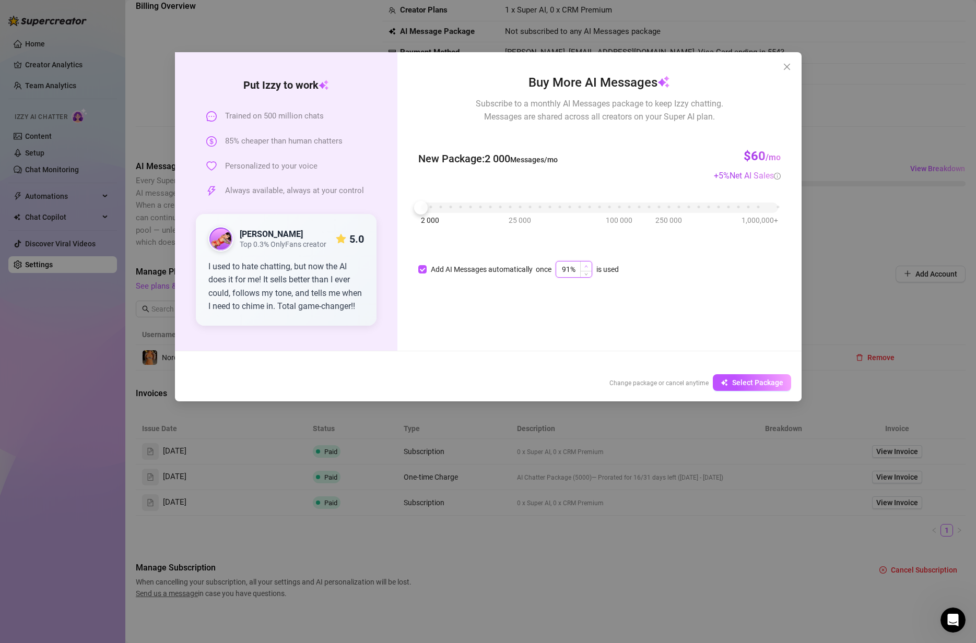
click at [589, 263] on span "Increase Value" at bounding box center [585, 266] width 11 height 9
type input "95%"
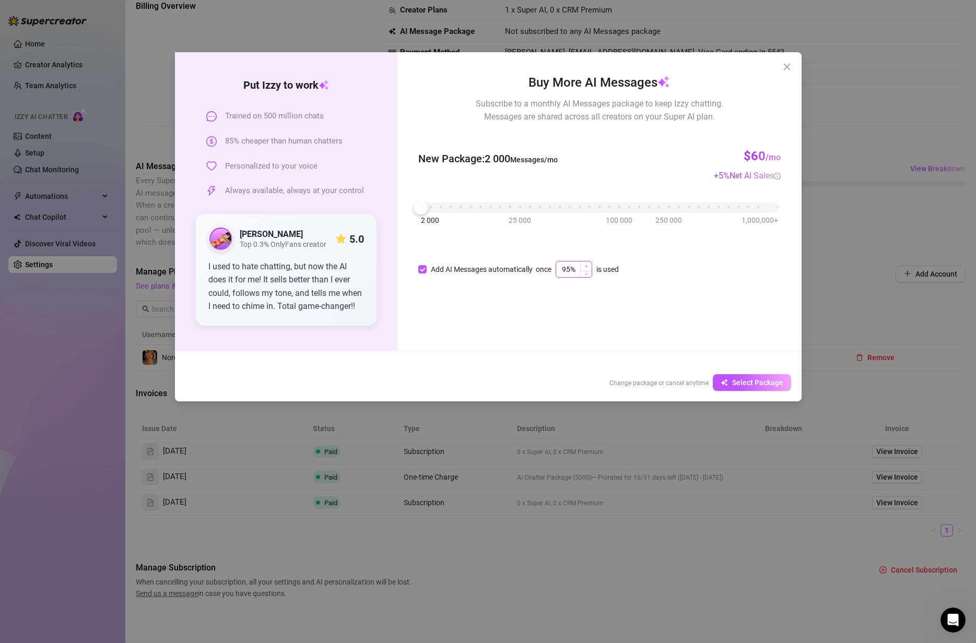
click at [589, 263] on span "Increase Value" at bounding box center [585, 266] width 11 height 9
click at [586, 263] on span "Increase Value" at bounding box center [585, 266] width 11 height 9
click at [758, 378] on span "Select Package" at bounding box center [757, 382] width 51 height 8
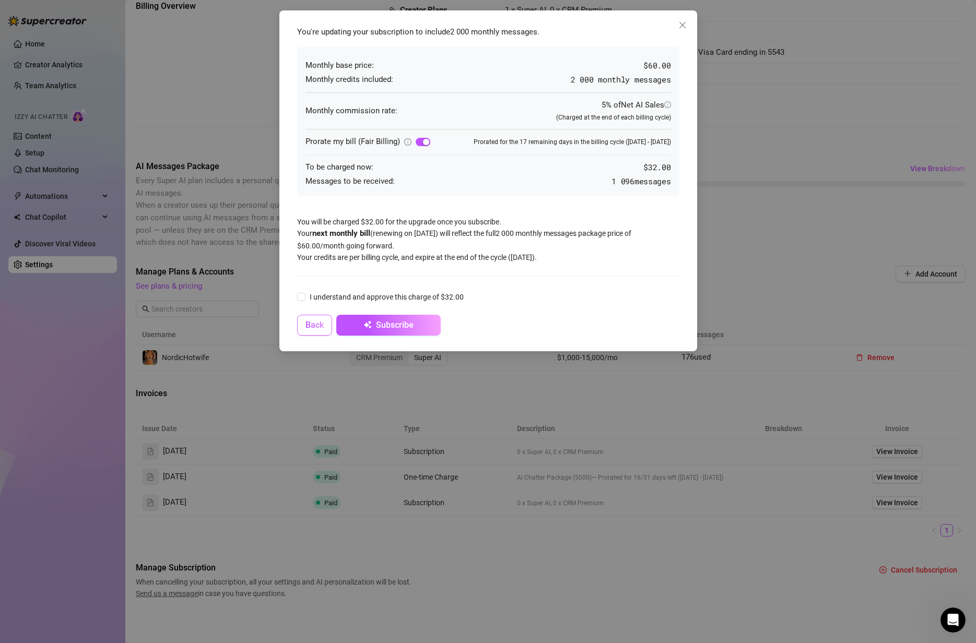
click at [324, 323] on button "Back" at bounding box center [314, 325] width 35 height 21
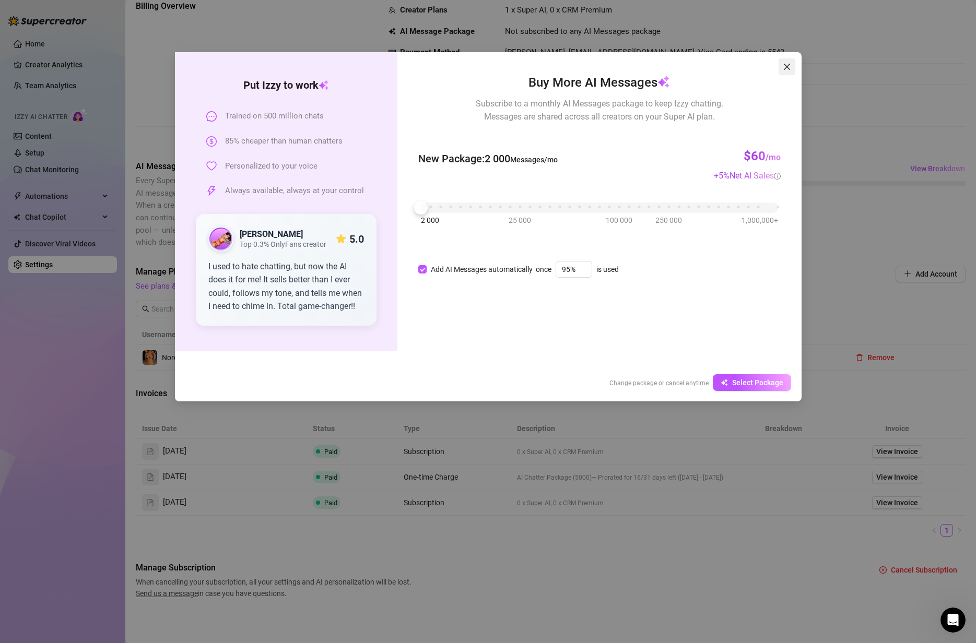
click at [787, 66] on icon "close" at bounding box center [786, 67] width 8 height 8
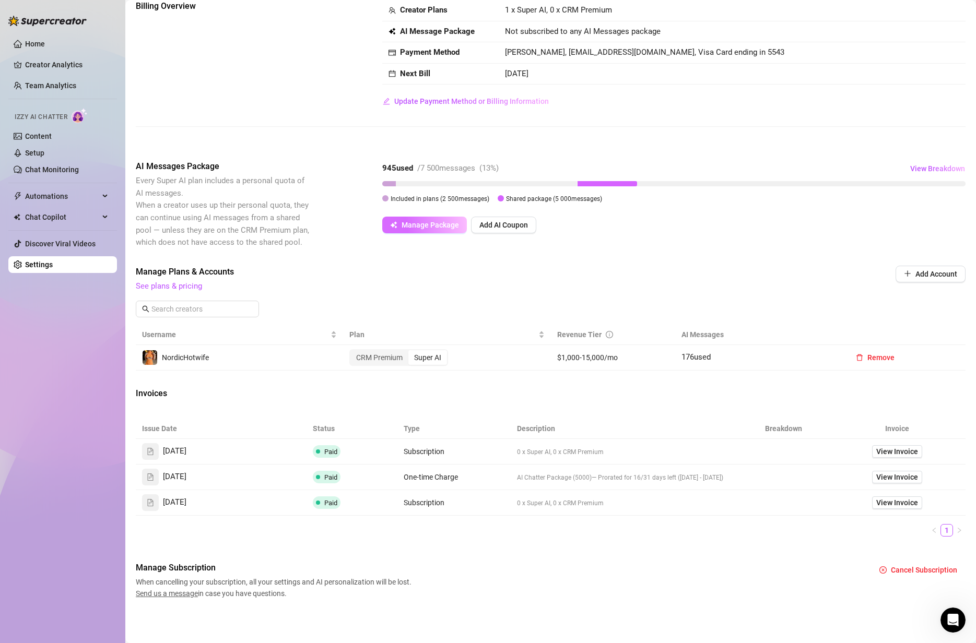
click at [445, 224] on span "Manage Package" at bounding box center [429, 225] width 57 height 8
checkbox input "false"
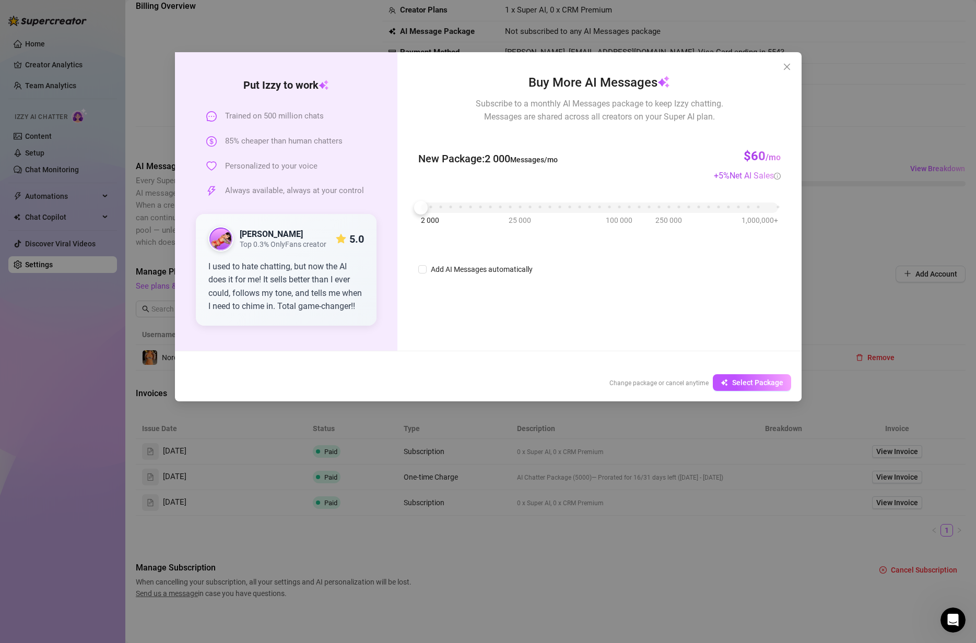
click at [490, 469] on div "Put [PERSON_NAME] to work Trained on 500 million chats 85% cheaper than human c…" at bounding box center [488, 321] width 976 height 643
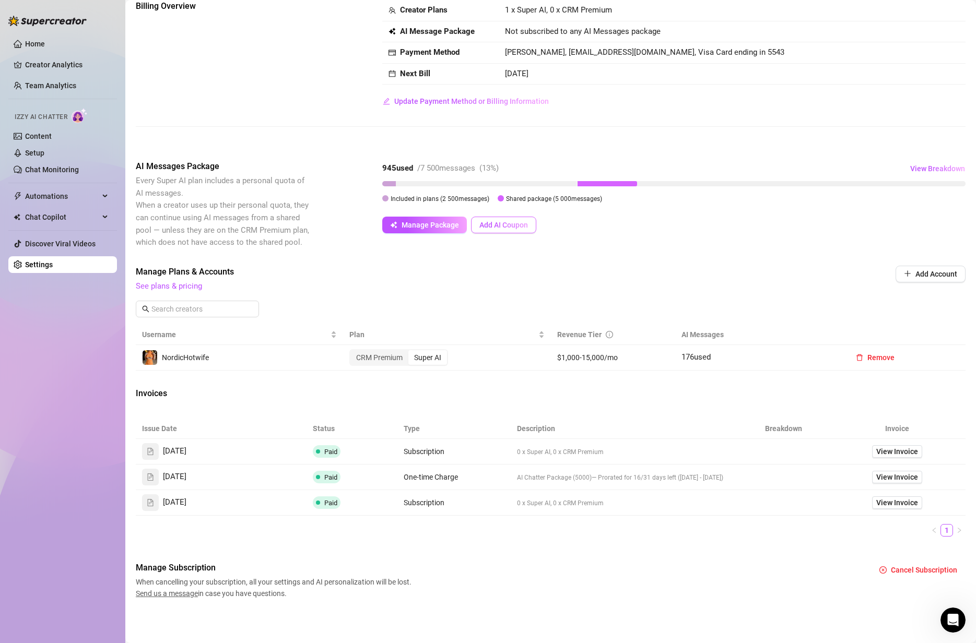
click at [501, 222] on span "Add AI Coupon" at bounding box center [503, 225] width 49 height 8
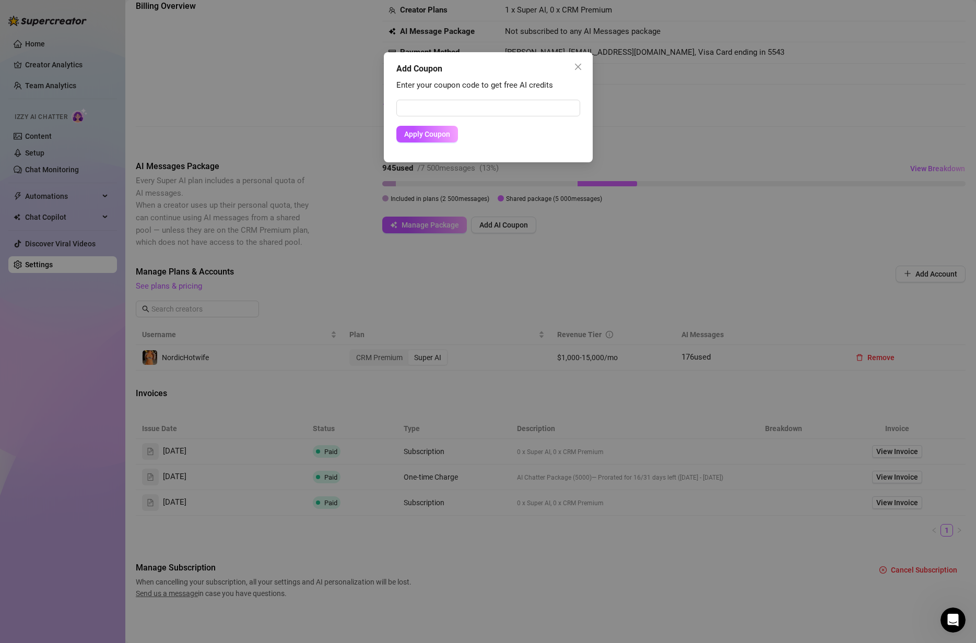
click at [475, 281] on div "Add Coupon Enter your coupon code to get free AI credits Apply Coupon" at bounding box center [488, 321] width 976 height 643
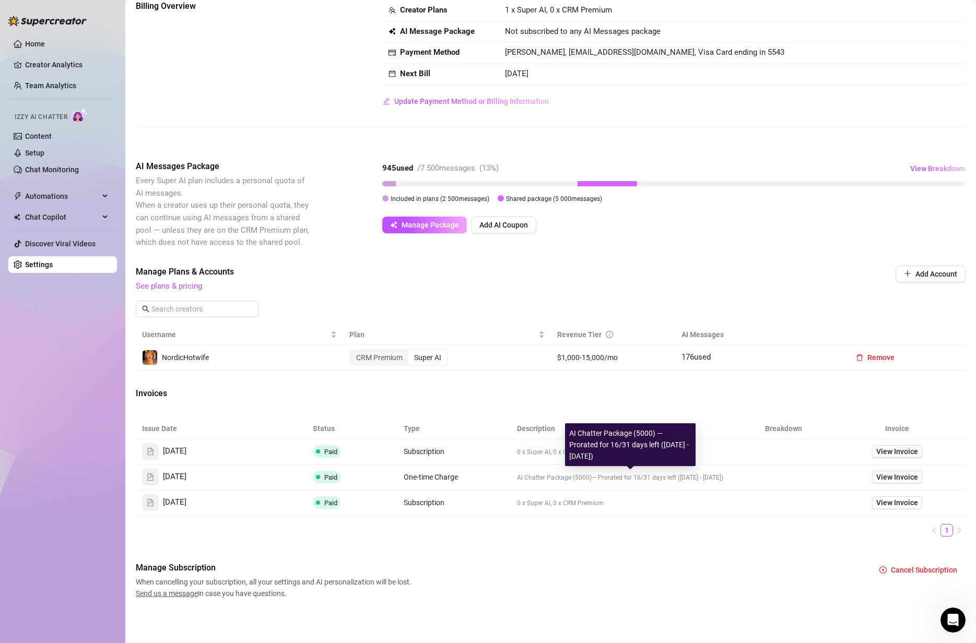
click at [562, 477] on span "AI Chatter Package (5000)" at bounding box center [554, 477] width 75 height 7
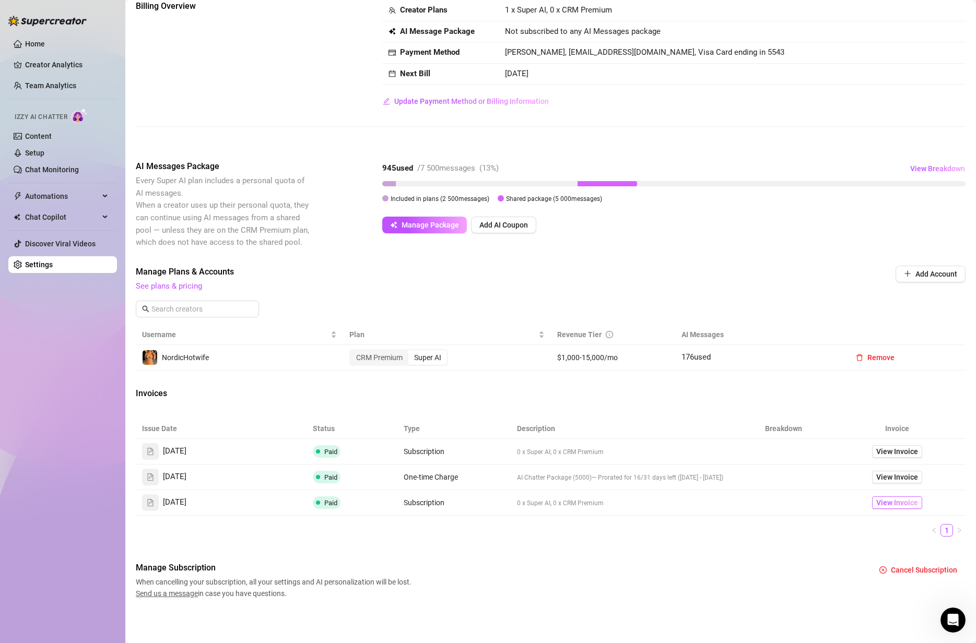
click at [873, 499] on span "View Invoice" at bounding box center [897, 502] width 42 height 11
click at [460, 528] on ul "1" at bounding box center [550, 530] width 829 height 13
click at [873, 620] on icon "Open Intercom Messenger" at bounding box center [952, 620] width 17 height 17
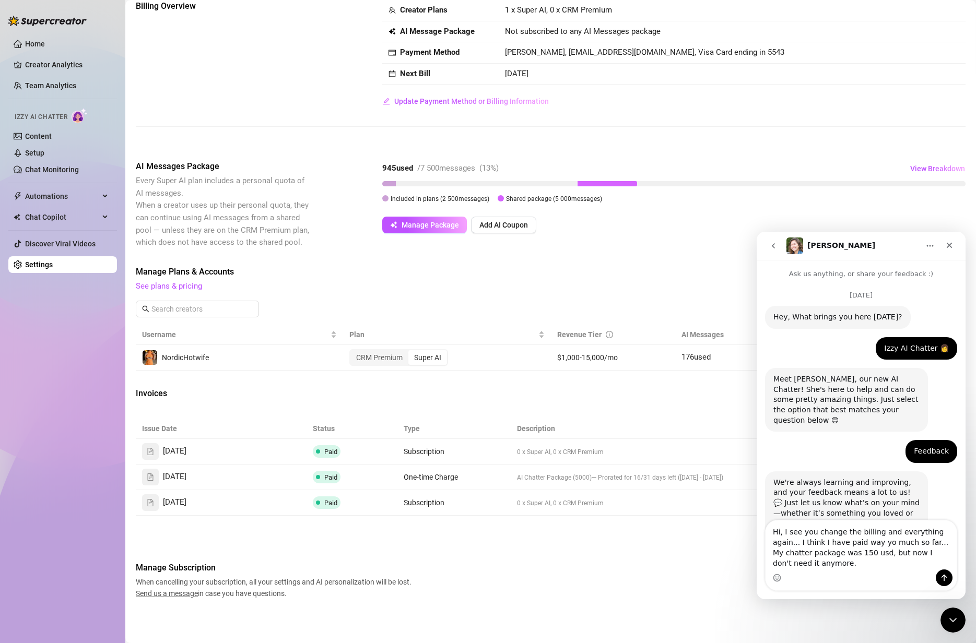
scroll to position [167, 0]
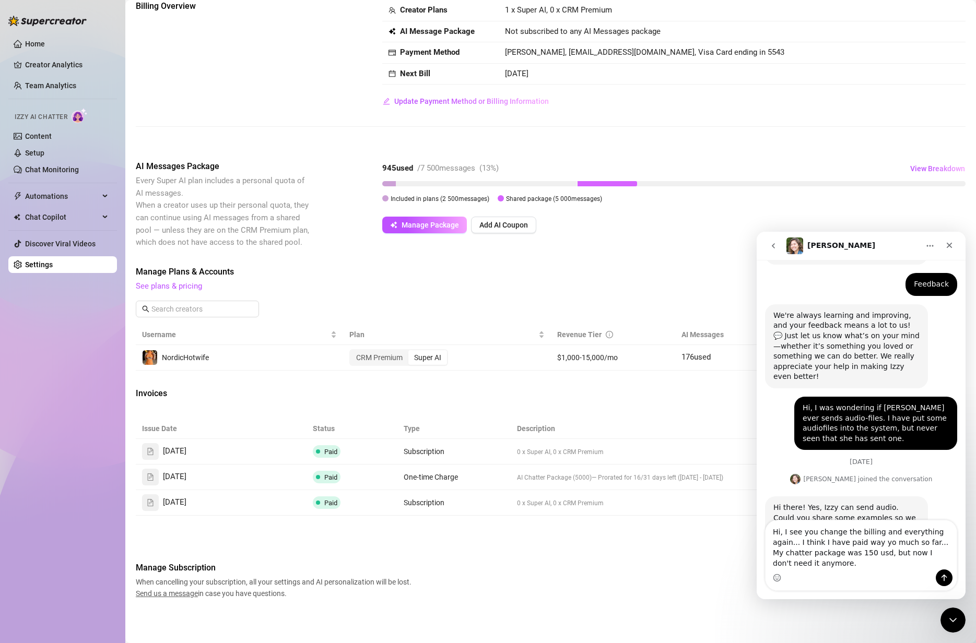
click at [839, 579] on div "Intercom messenger" at bounding box center [860, 577] width 191 height 17
click at [834, 568] on textarea "Hi, I see you change the billing and everything again... I think I have paid wa…" at bounding box center [860, 544] width 191 height 49
click at [873, 562] on textarea "Hi, I see you change the billing and everything again... I think I have paid wa…" at bounding box center [860, 544] width 191 height 49
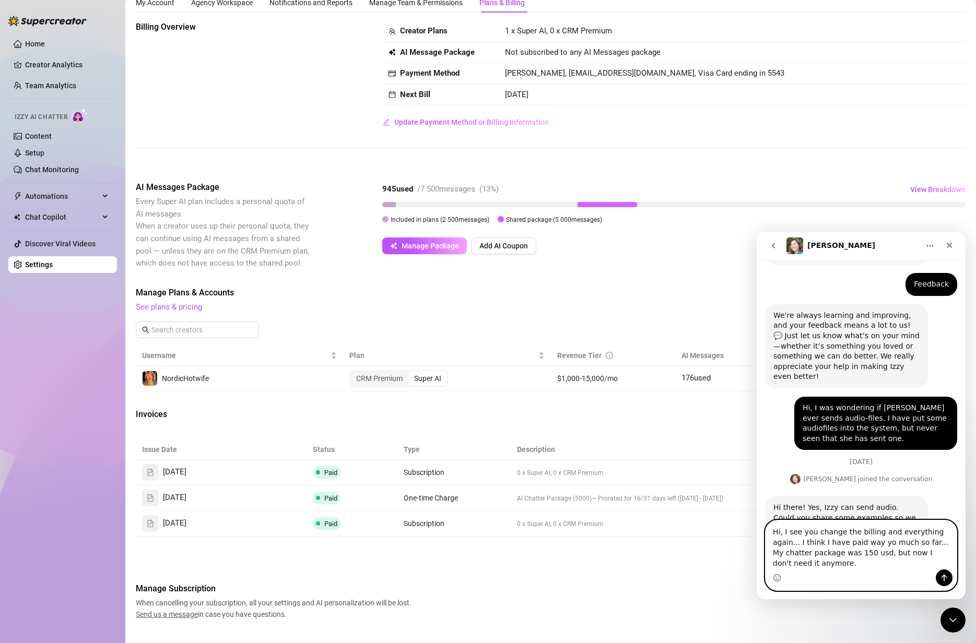
scroll to position [60, 0]
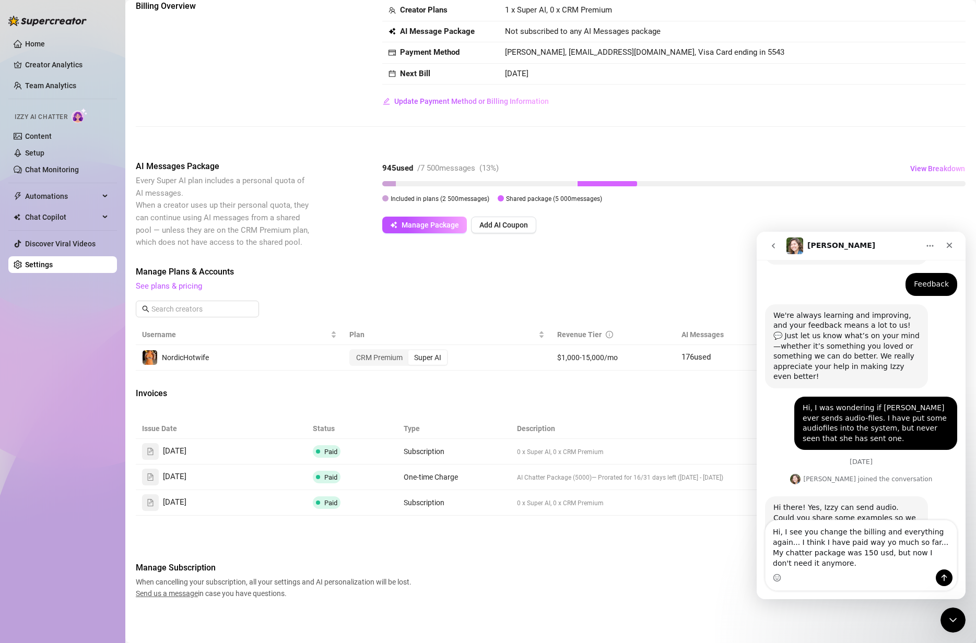
click at [873, 623] on icon "Close Intercom Messenger" at bounding box center [952, 620] width 13 height 13
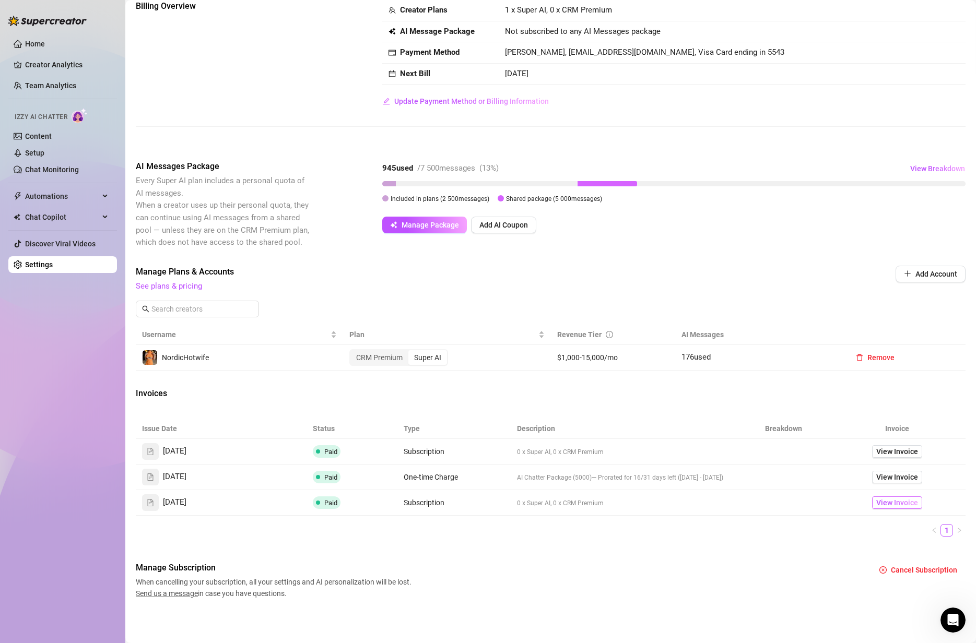
click at [873, 500] on span "View Invoice" at bounding box center [897, 502] width 42 height 11
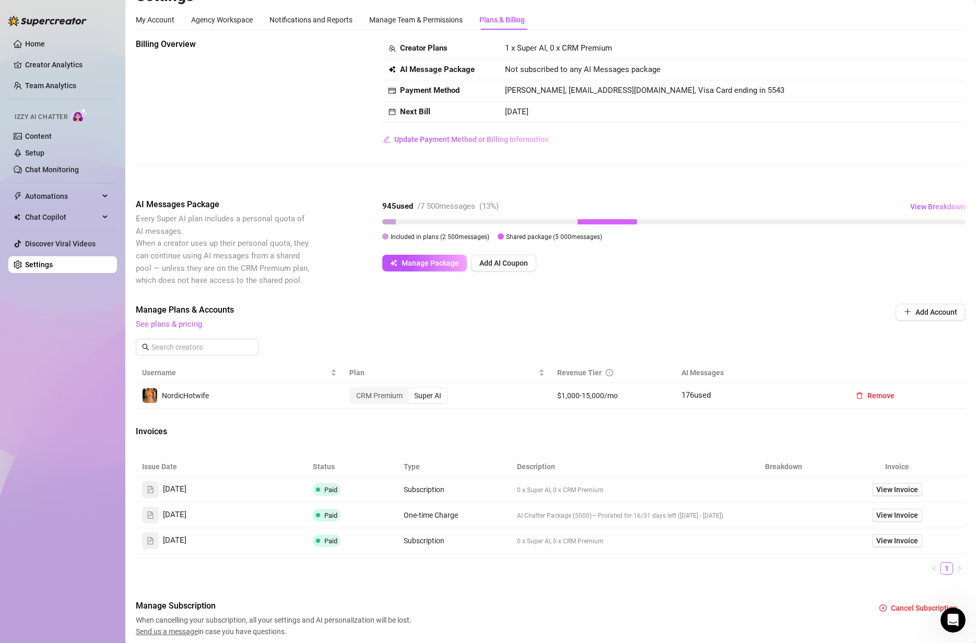
scroll to position [0, 0]
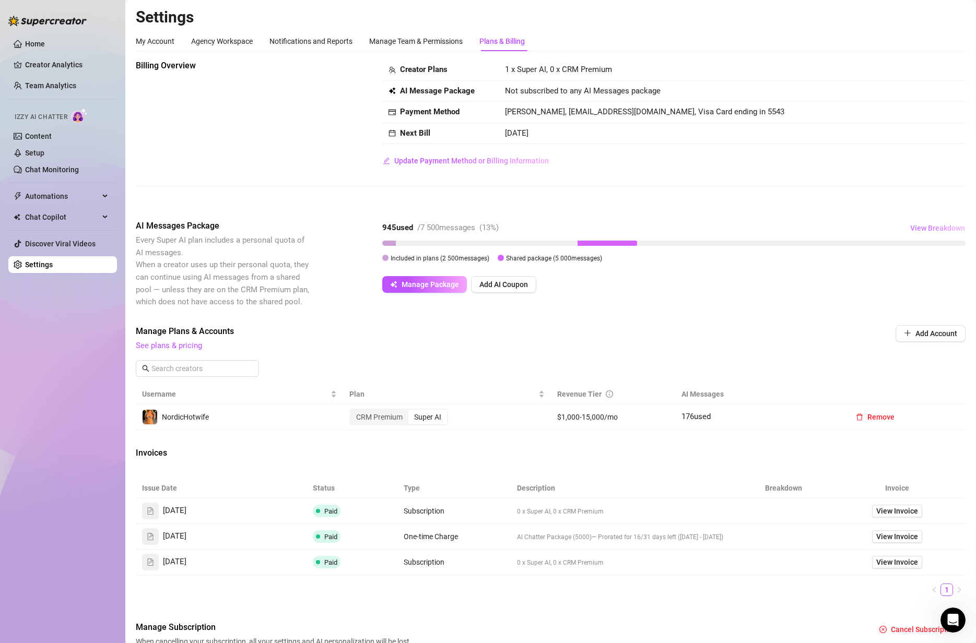
click at [873, 229] on span "View Breakdown" at bounding box center [937, 228] width 55 height 8
click at [827, 208] on div "Billing Overview Creator Plans 1 x Super AI, 0 x CRM Premium AI Message Package…" at bounding box center [550, 359] width 829 height 599
click at [873, 224] on span "View Breakdown" at bounding box center [937, 228] width 55 height 8
click at [192, 344] on link "See plans & pricing" at bounding box center [169, 345] width 66 height 9
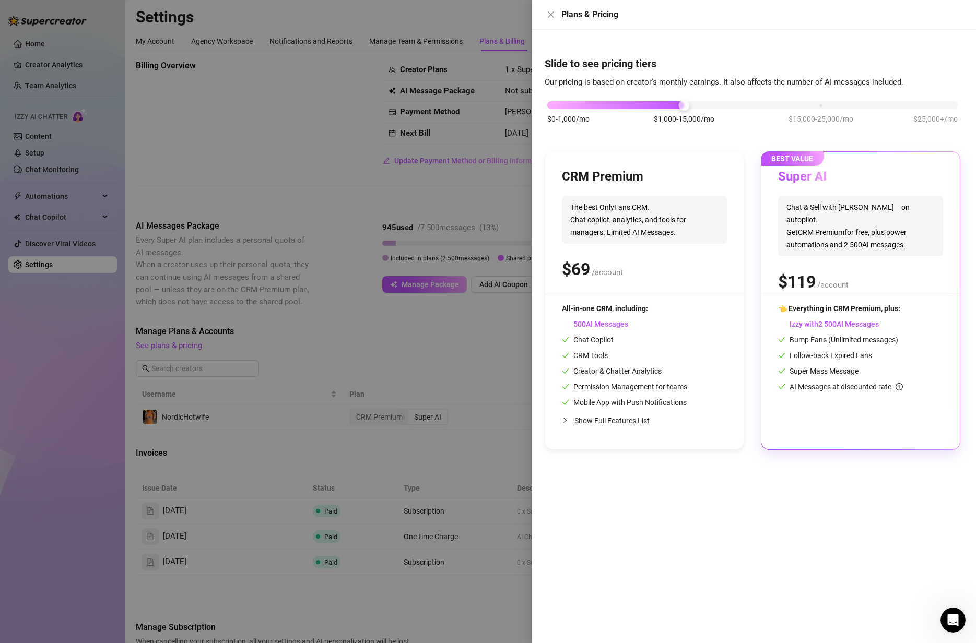
click at [337, 357] on div at bounding box center [488, 321] width 976 height 643
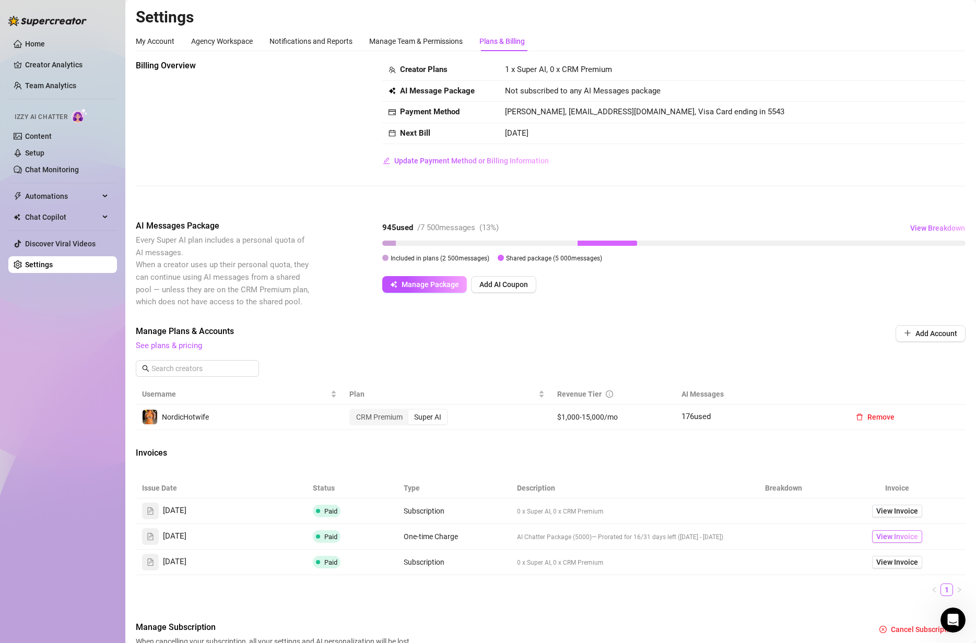
click at [873, 531] on span "View Invoice" at bounding box center [897, 536] width 42 height 11
click at [873, 509] on span "View Invoice" at bounding box center [897, 510] width 42 height 11
click at [180, 345] on link "See plans & pricing" at bounding box center [169, 345] width 66 height 9
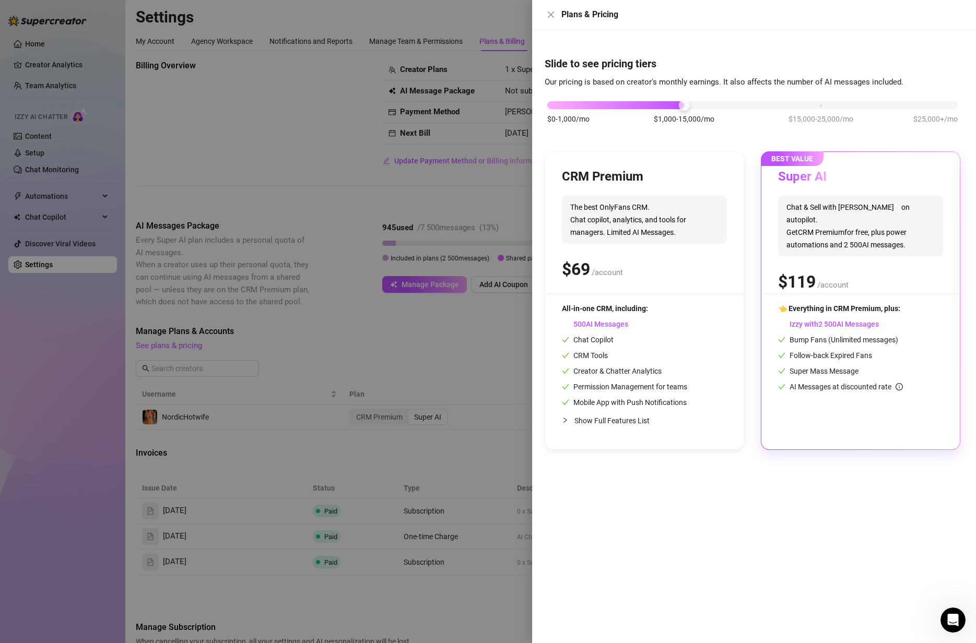
click at [613, 321] on span "AI Messages" at bounding box center [595, 324] width 66 height 8
click at [812, 329] on div "Izzy with AI Messages" at bounding box center [860, 323] width 165 height 11
click at [640, 318] on div "All-in-one CRM, including: AI Messages Chat Copilot CRM Tools Creator & Chatter…" at bounding box center [624, 355] width 125 height 105
click at [312, 355] on div at bounding box center [488, 321] width 976 height 643
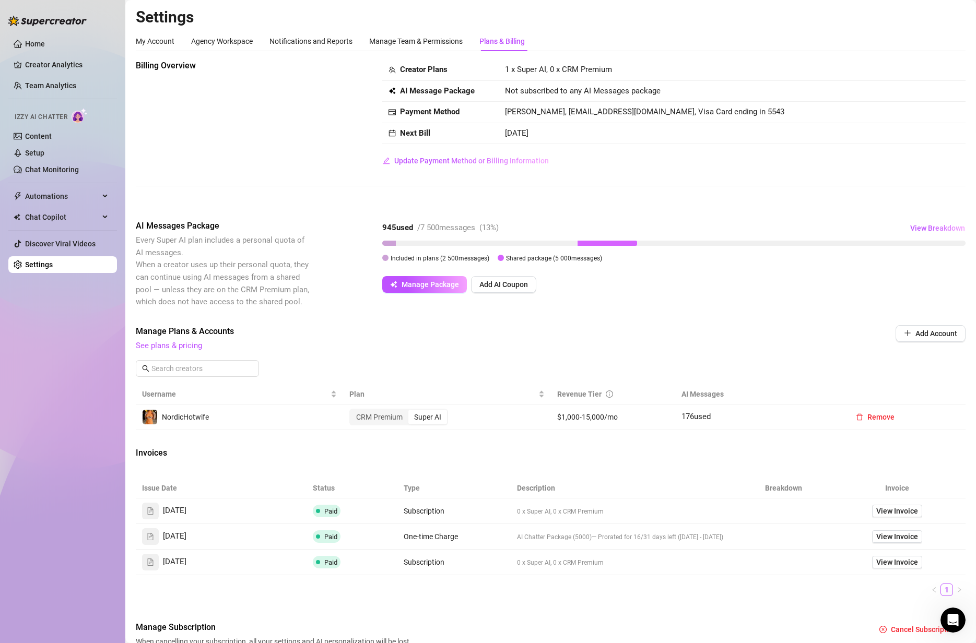
click at [873, 620] on icon "Open Intercom Messenger" at bounding box center [952, 620] width 17 height 17
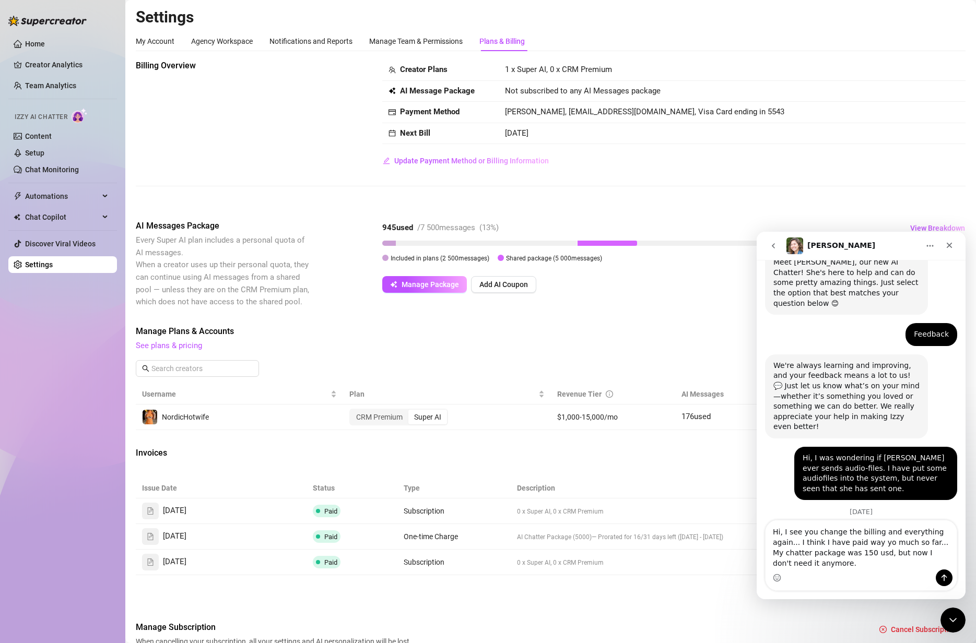
scroll to position [167, 0]
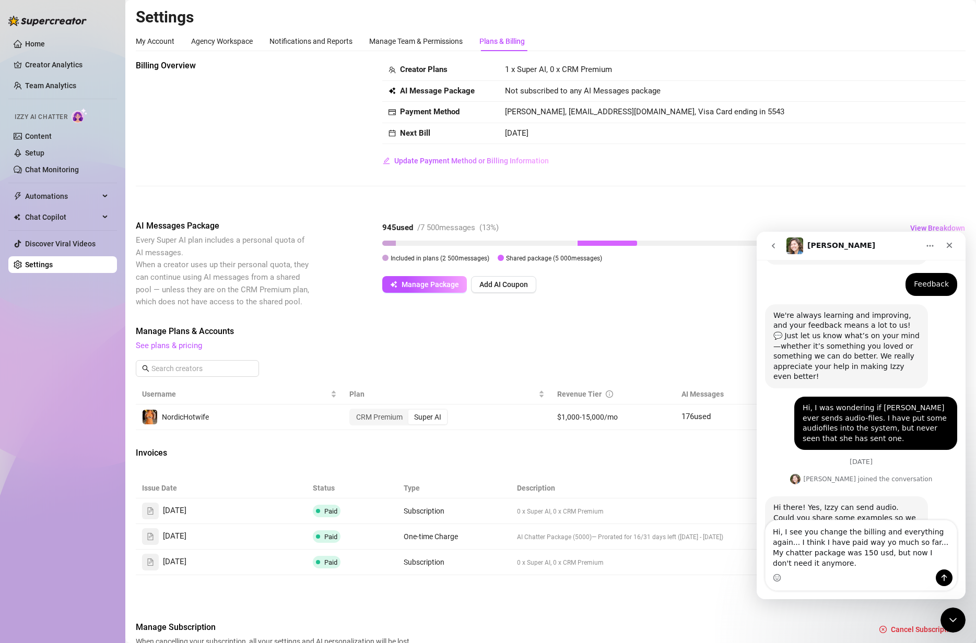
click at [873, 568] on textarea "Hi, I see you change the billing and everything again... I think I have paid wa…" at bounding box center [860, 544] width 191 height 49
click at [873, 562] on textarea "Hi, I see you change the billing and everything again... I think I have paid wa…" at bounding box center [860, 544] width 191 height 49
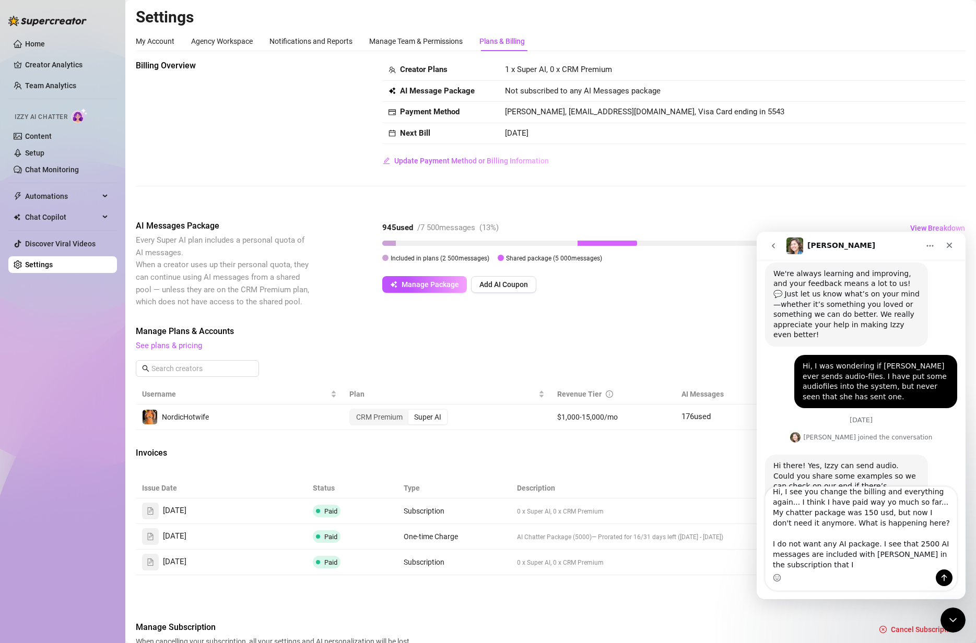
scroll to position [211, 0]
type textarea "Hi, I see you change the billing and everything again... I think I have paid wa…"
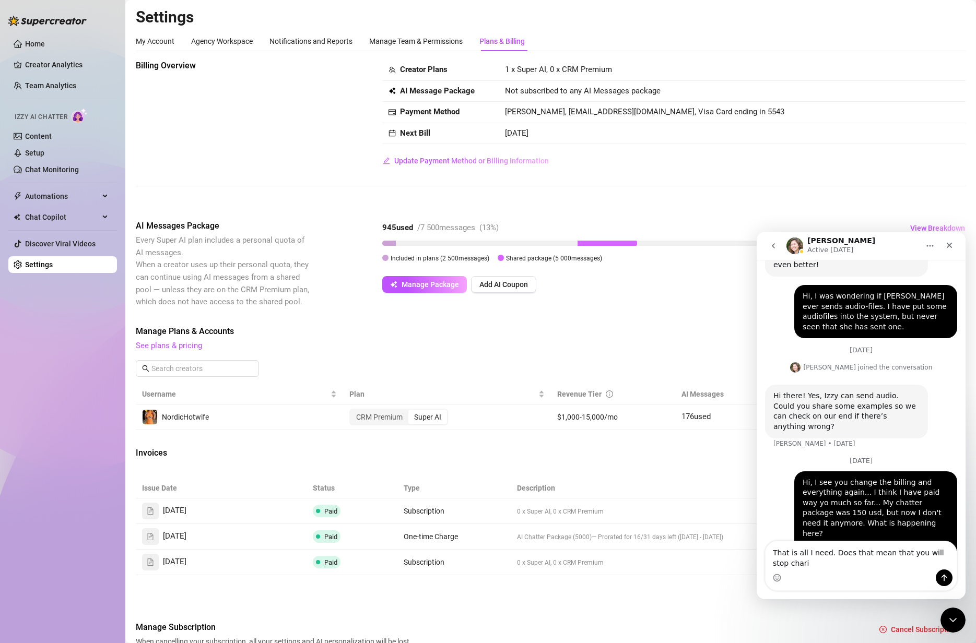
scroll to position [289, 0]
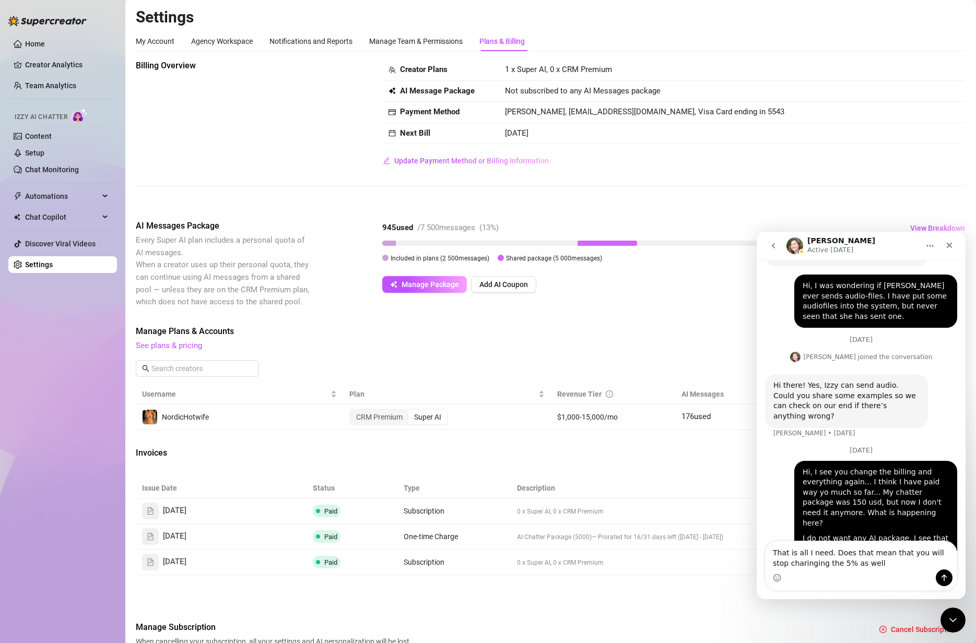
type textarea "That is all I need. Does that mean that you will stop charinging the 5% as well?"
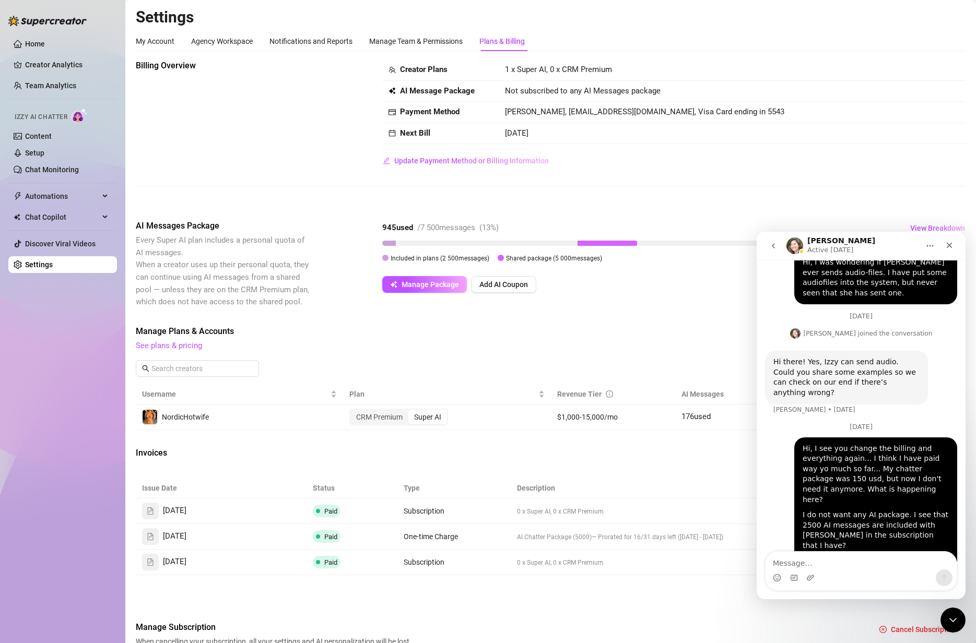
click at [683, 532] on span "AI Chatter Package (5000) — Prorated for 16/31 days left ([DATE] - [DATE])" at bounding box center [620, 536] width 206 height 8
drag, startPoint x: 952, startPoint y: 615, endPoint x: 1884, endPoint y: 1216, distance: 1109.1
click at [873, 615] on icon "Close Intercom Messenger" at bounding box center [952, 620] width 13 height 13
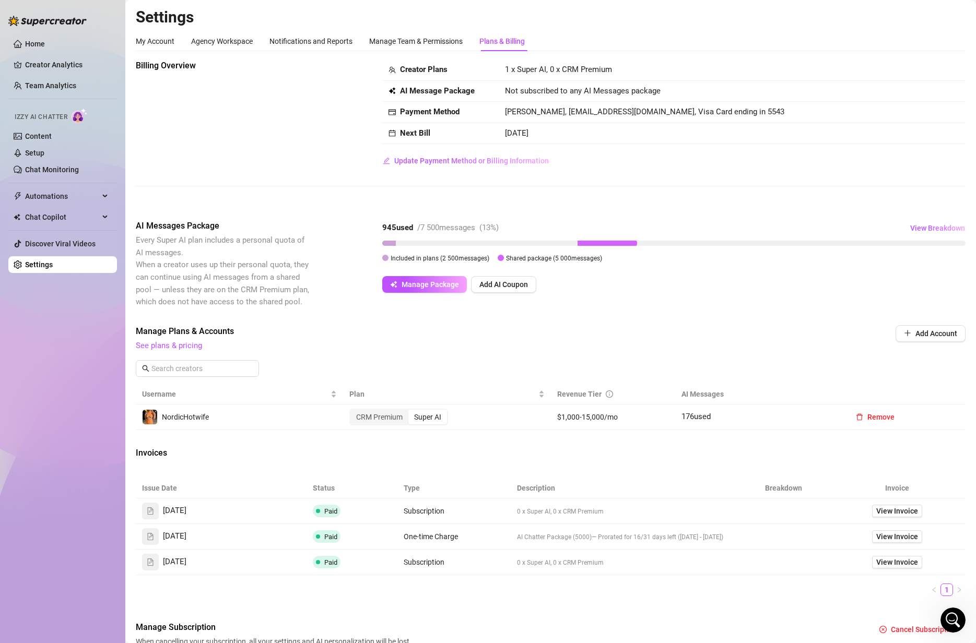
click at [458, 255] on span "Included in plans ( 2 500 messages)" at bounding box center [439, 258] width 99 height 7
click at [427, 255] on span "Included in plans ( 2 500 messages)" at bounding box center [439, 258] width 99 height 7
click at [529, 255] on span "Shared package ( 5 000 messages)" at bounding box center [554, 258] width 96 height 7
click at [528, 258] on span "Shared package ( 5 000 messages)" at bounding box center [554, 258] width 96 height 7
click at [873, 224] on span "View Breakdown" at bounding box center [937, 228] width 55 height 8
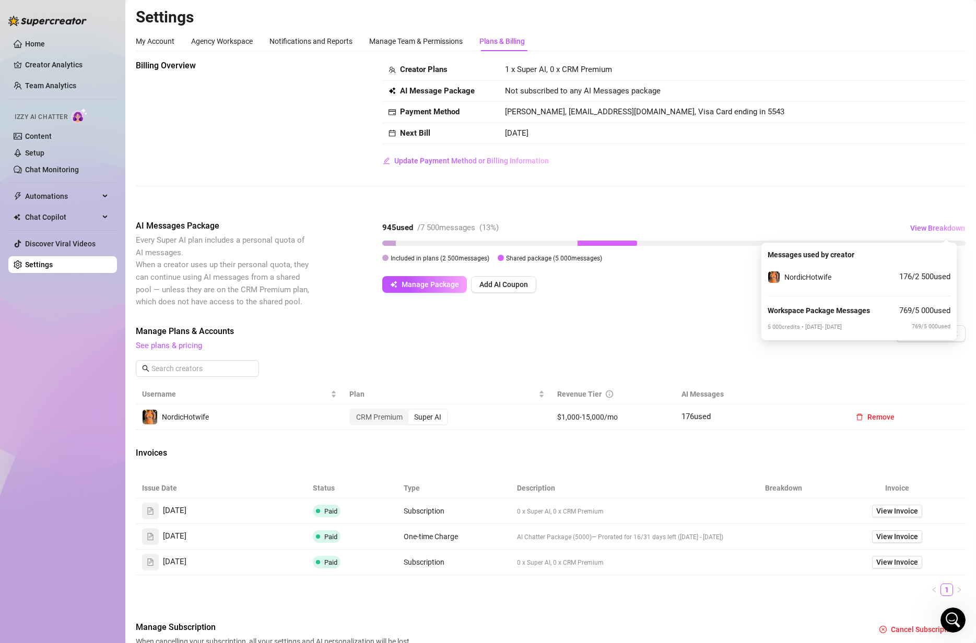
click at [815, 328] on span "5 000 credits • [DATE] - [DATE]" at bounding box center [804, 327] width 74 height 7
click at [873, 224] on span "View Breakdown" at bounding box center [937, 228] width 55 height 8
click at [448, 256] on span "Included in plans ( 2 500 messages)" at bounding box center [439, 258] width 99 height 7
click at [432, 257] on span "Included in plans ( 2 500 messages)" at bounding box center [439, 258] width 99 height 7
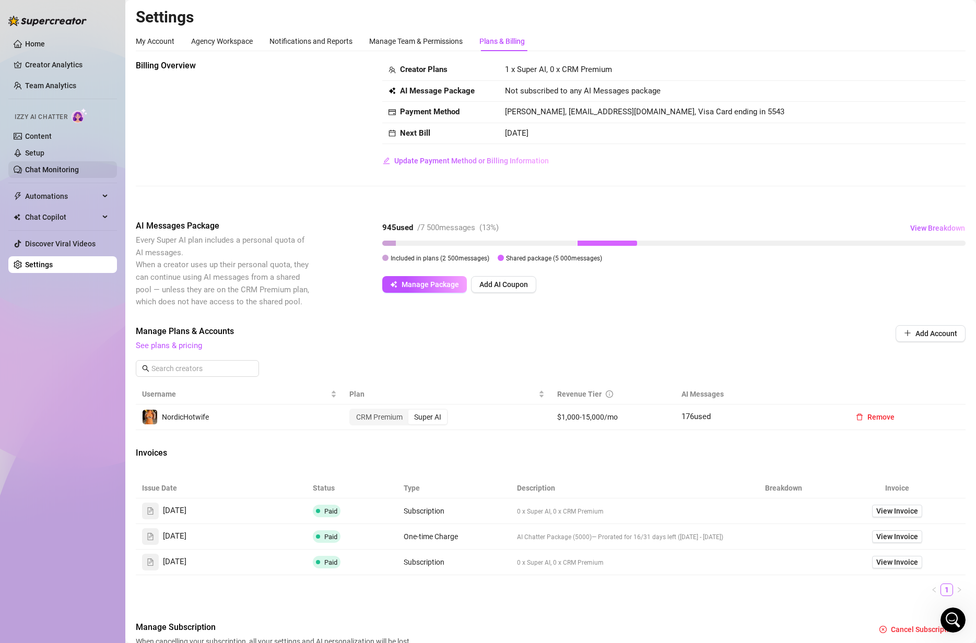
click at [71, 165] on link "Chat Monitoring" at bounding box center [52, 169] width 54 height 8
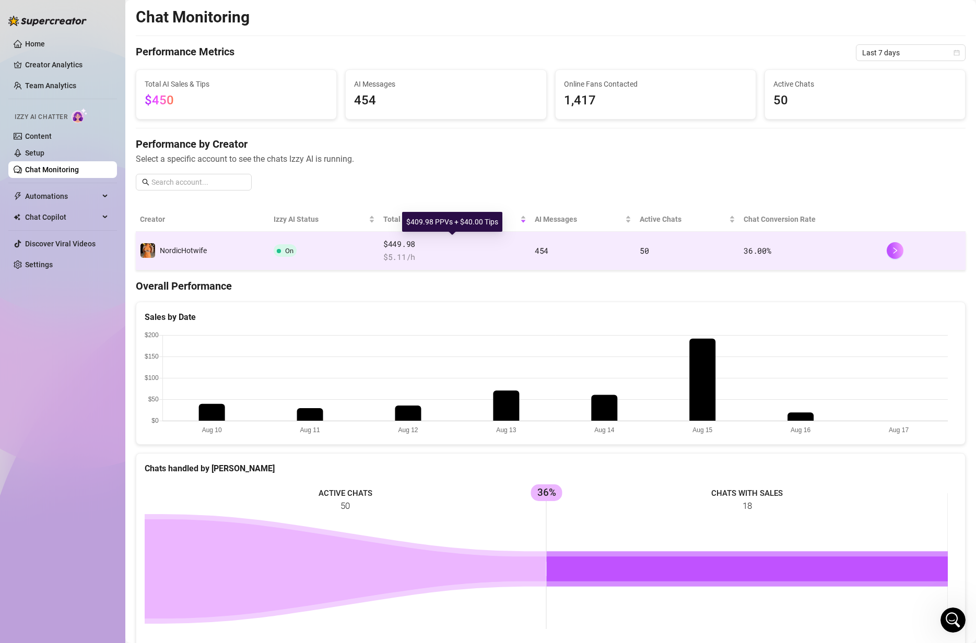
click at [421, 244] on span "$449.98" at bounding box center [454, 244] width 143 height 13
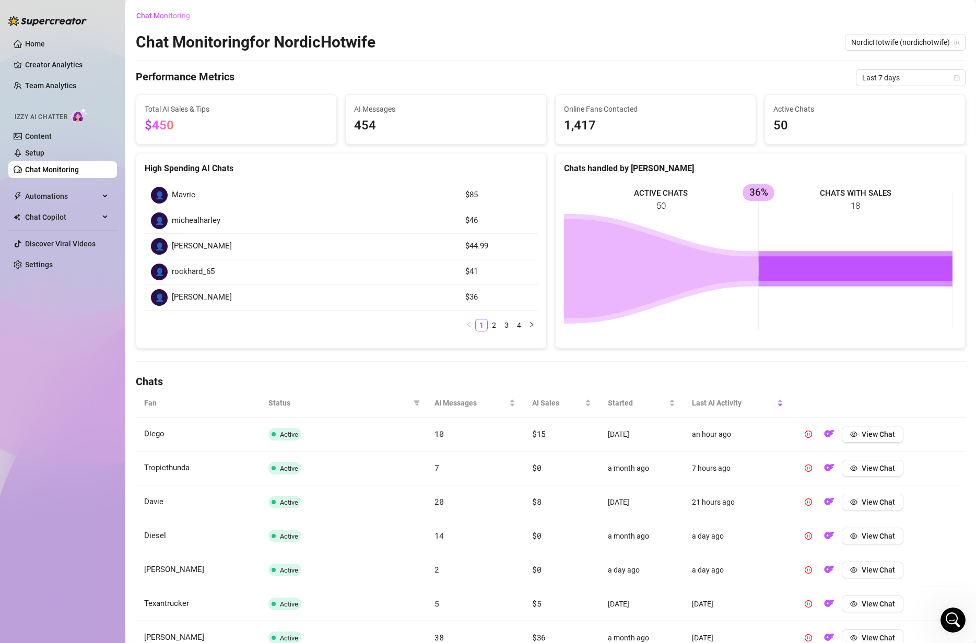
click at [179, 247] on span "[PERSON_NAME]" at bounding box center [202, 246] width 60 height 13
click at [193, 273] on span "rockhard_65" at bounding box center [193, 272] width 43 height 13
click at [850, 431] on icon "eye" at bounding box center [853, 434] width 7 height 7
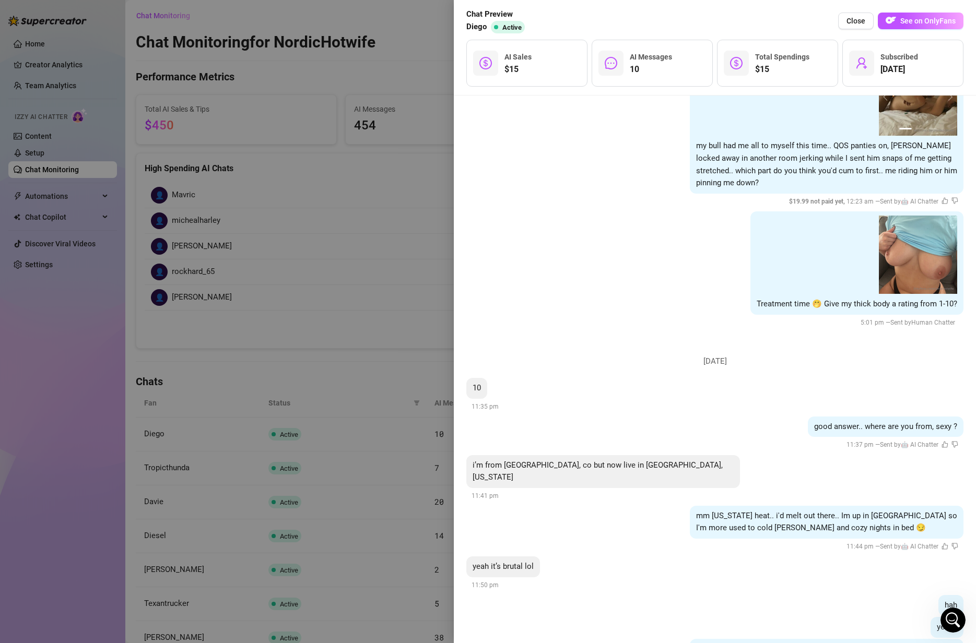
scroll to position [996, 0]
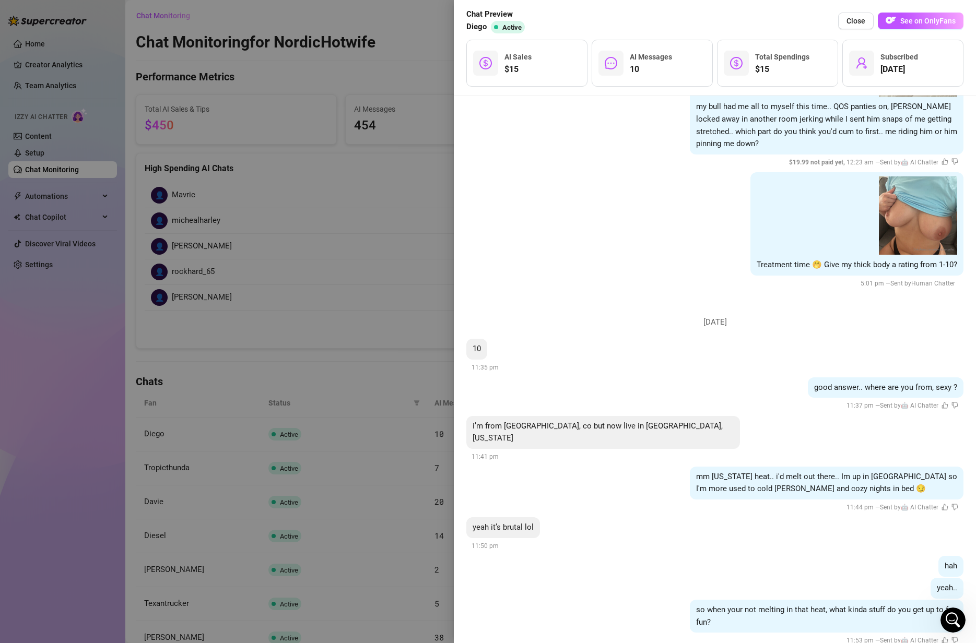
click at [364, 248] on div at bounding box center [488, 321] width 976 height 643
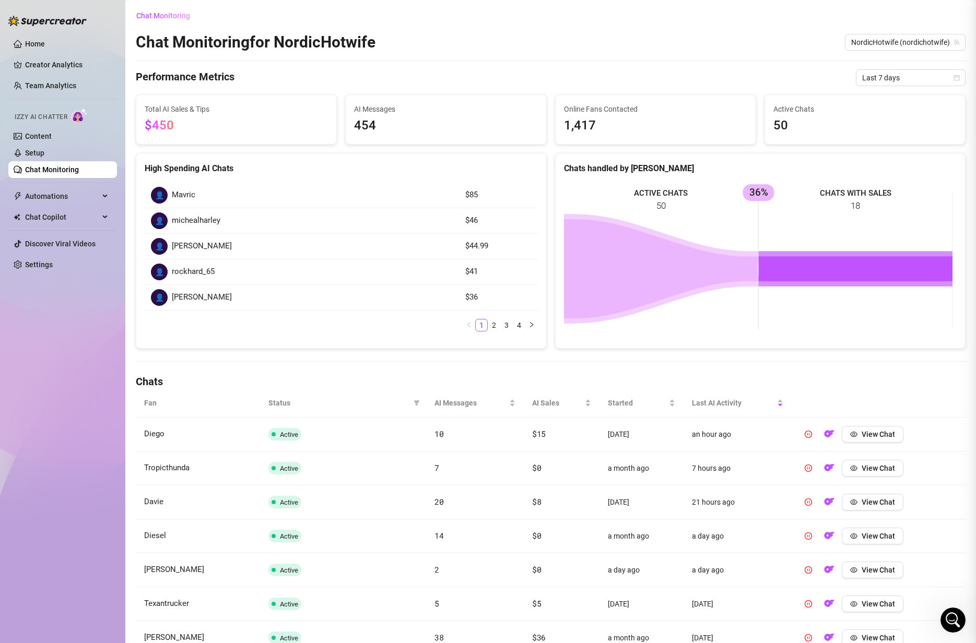
scroll to position [0, 0]
click at [68, 195] on span "Automations" at bounding box center [62, 196] width 74 height 17
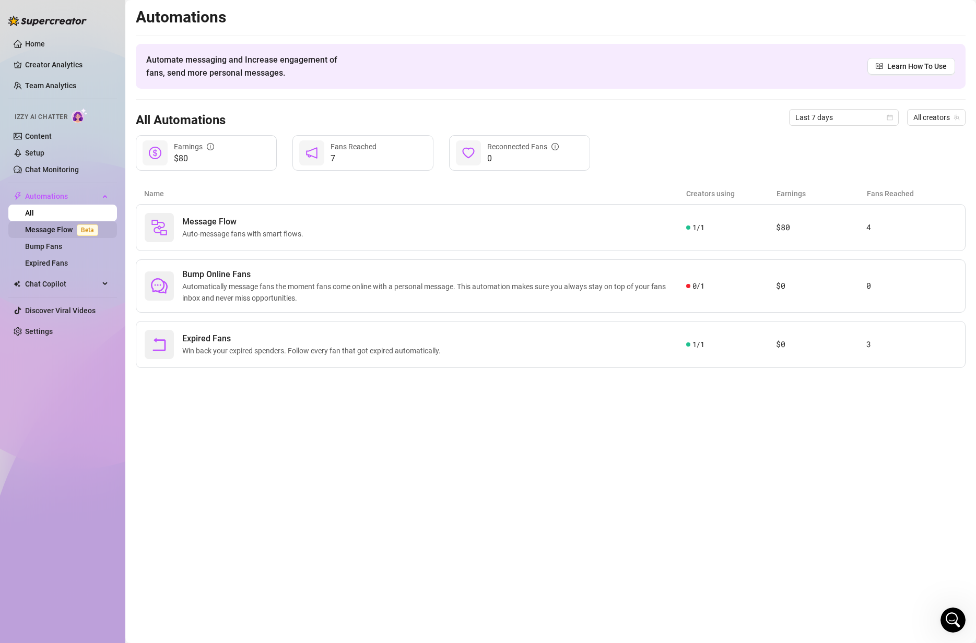
click at [65, 229] on link "Message Flow Beta" at bounding box center [63, 229] width 77 height 8
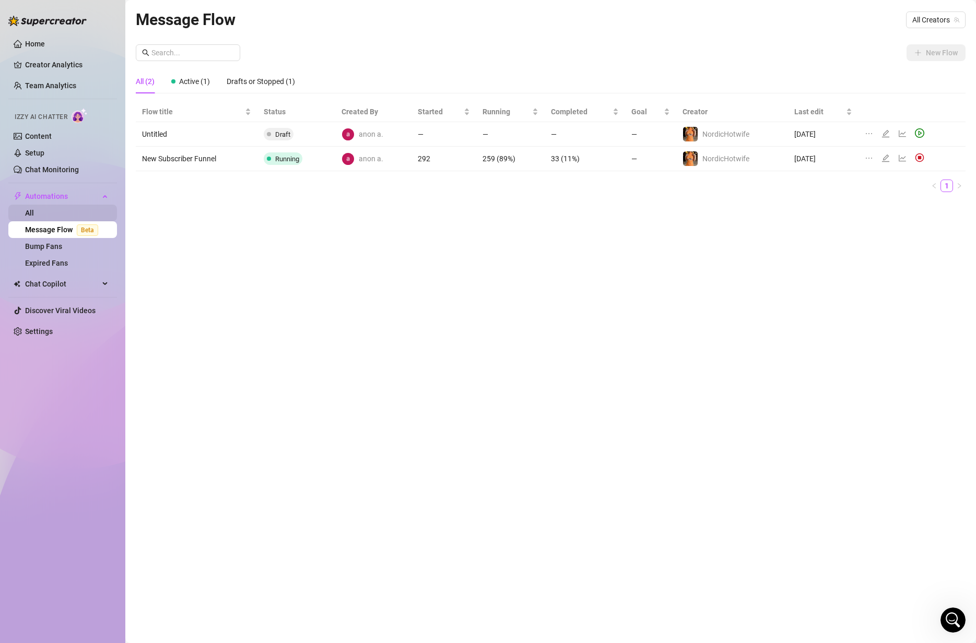
click at [34, 212] on link "All" at bounding box center [29, 213] width 9 height 8
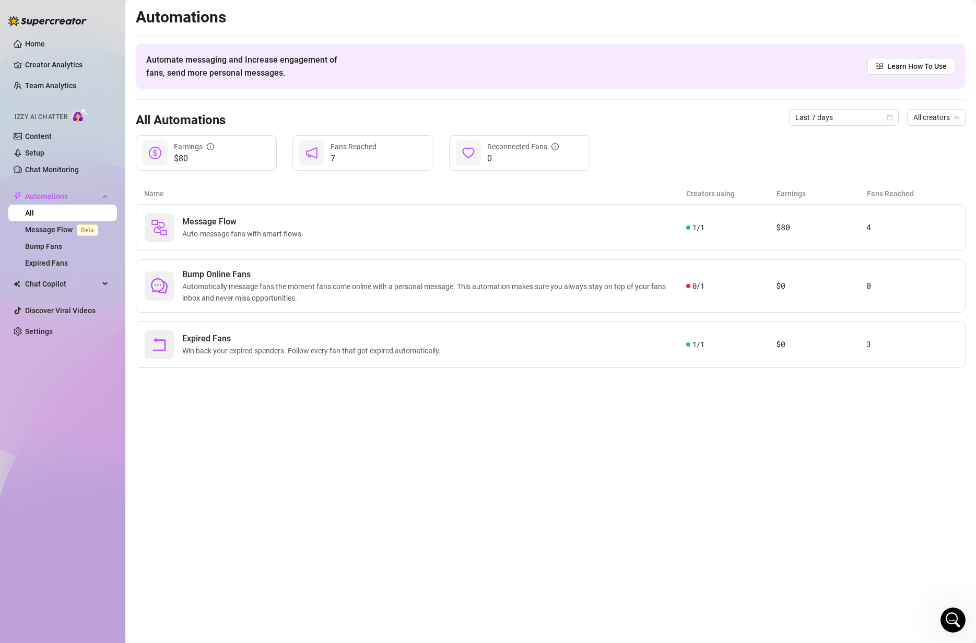
click at [205, 150] on div "Earnings" at bounding box center [194, 146] width 40 height 11
click at [873, 115] on div "Last 7 days" at bounding box center [844, 117] width 110 height 17
click at [848, 174] on div "Last 30 days" at bounding box center [843, 171] width 93 height 11
click at [55, 167] on link "Chat Monitoring" at bounding box center [52, 169] width 54 height 8
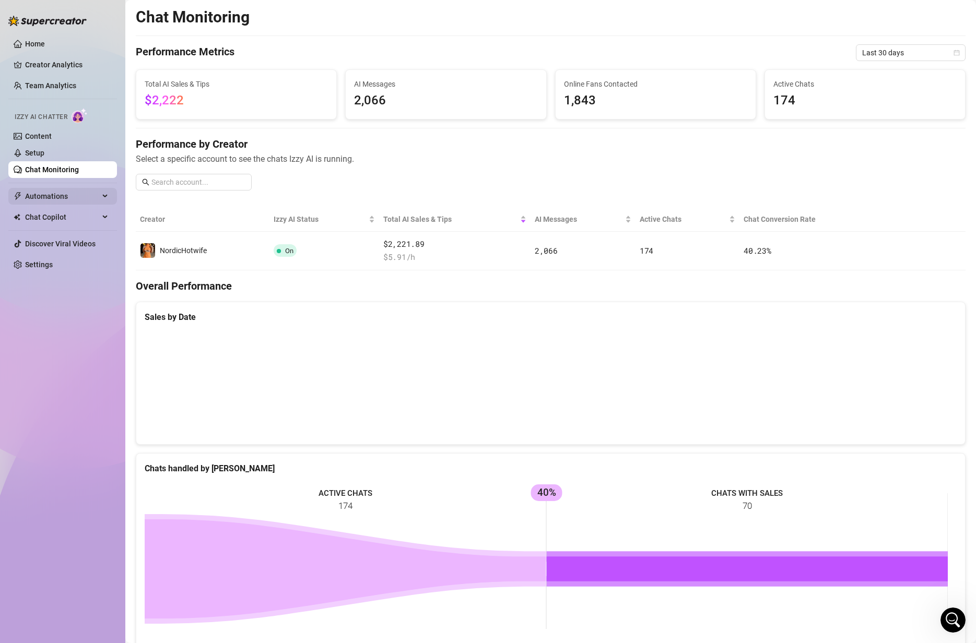
click at [60, 191] on span "Automations" at bounding box center [62, 196] width 74 height 17
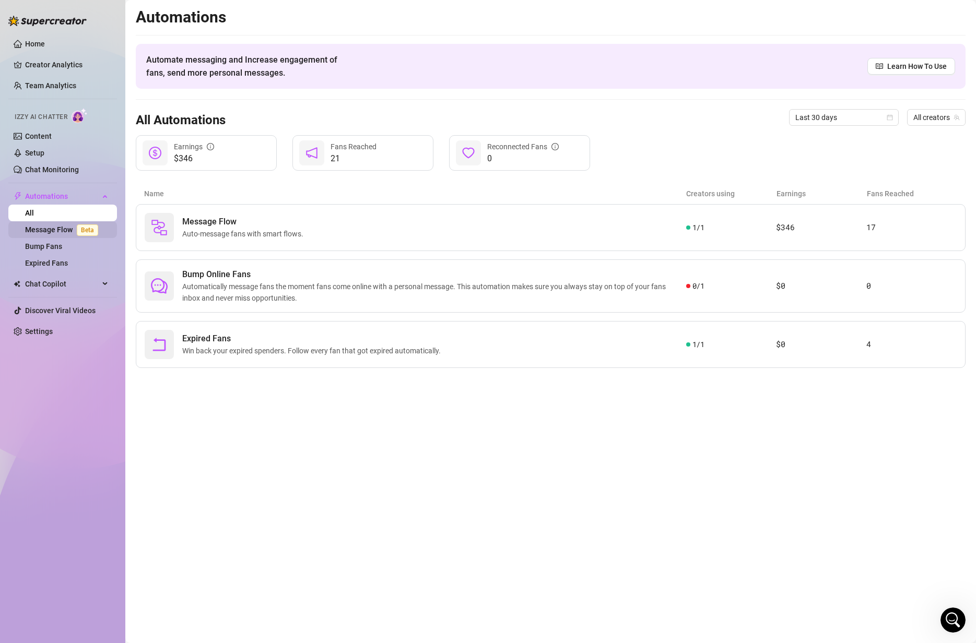
click at [57, 225] on link "Message Flow Beta" at bounding box center [63, 229] width 77 height 8
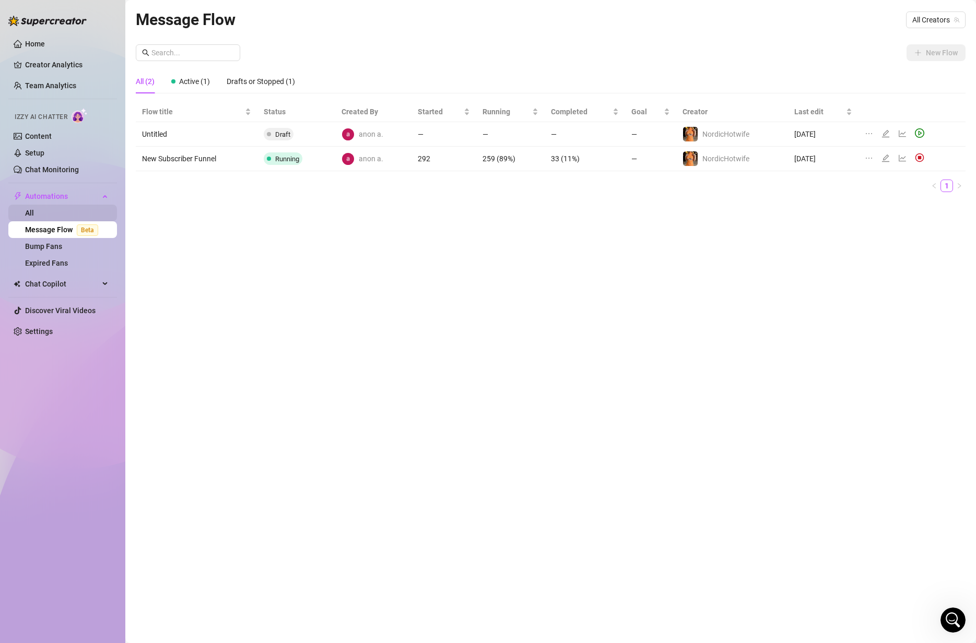
click at [34, 212] on link "All" at bounding box center [29, 213] width 9 height 8
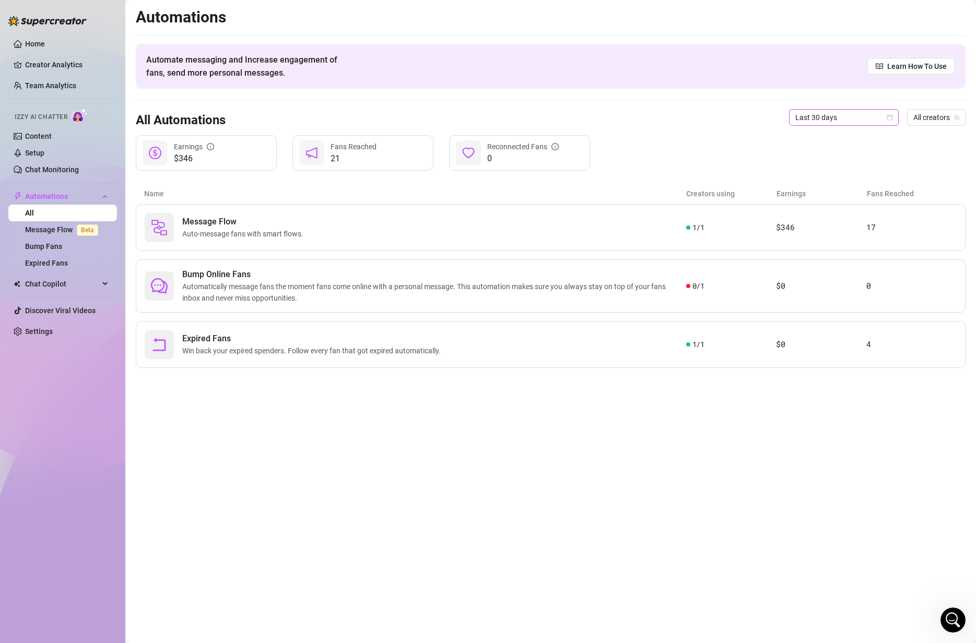
click at [843, 122] on span "Last 30 days" at bounding box center [843, 118] width 97 height 16
click at [834, 153] on div "Last 7 days" at bounding box center [843, 154] width 93 height 11
click at [63, 165] on link "Chat Monitoring" at bounding box center [52, 169] width 54 height 8
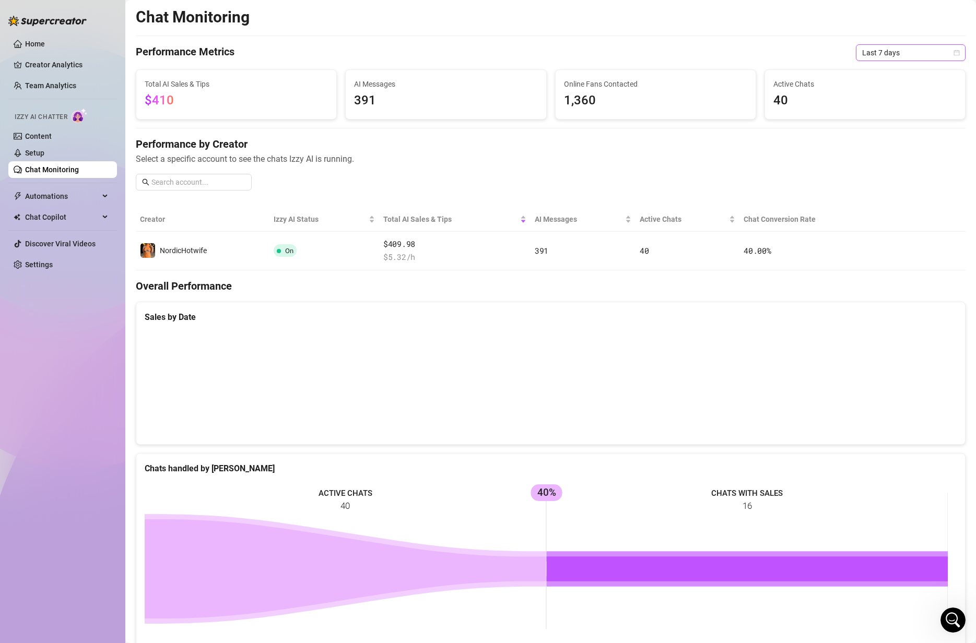
click at [873, 53] on span "Last 7 days" at bounding box center [910, 53] width 97 height 16
click at [873, 105] on div "Last 30 days" at bounding box center [901, 106] width 93 height 11
click at [873, 51] on span "Last 30 days" at bounding box center [910, 53] width 97 height 16
click at [873, 121] on div "Last 90 days" at bounding box center [901, 123] width 93 height 11
click at [873, 53] on span "Last 90 days" at bounding box center [910, 53] width 97 height 16
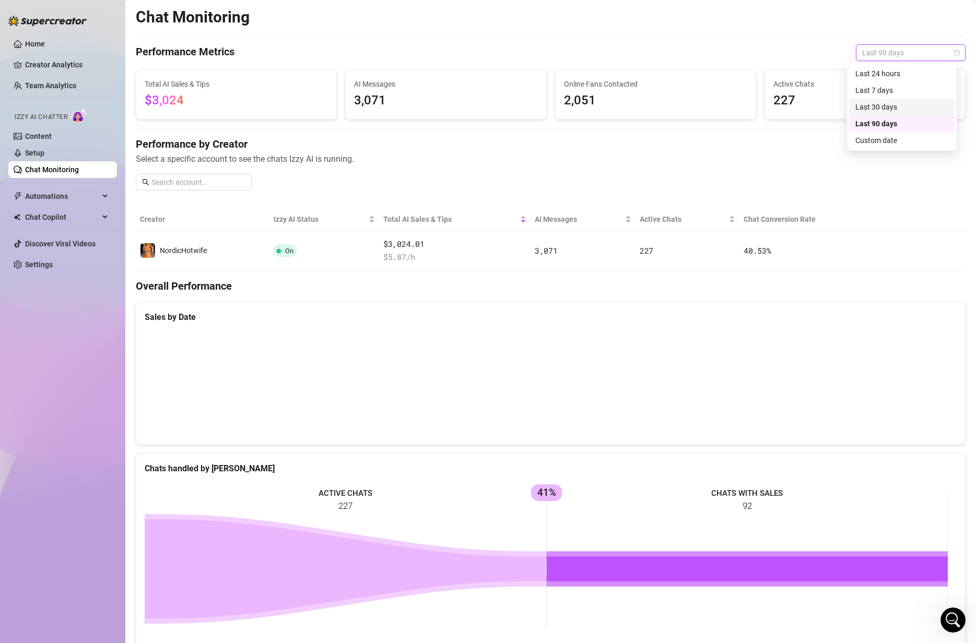
click at [873, 106] on div "Last 30 days" at bounding box center [901, 106] width 93 height 11
click at [306, 157] on span "Select a specific account to see the chats Izzy AI is running." at bounding box center [550, 158] width 829 height 13
click at [493, 303] on div "Sales by Date" at bounding box center [550, 312] width 828 height 21
click at [229, 152] on span "Select a specific account to see the chats Izzy AI is running." at bounding box center [550, 158] width 829 height 13
click at [52, 268] on link "Settings" at bounding box center [39, 264] width 28 height 8
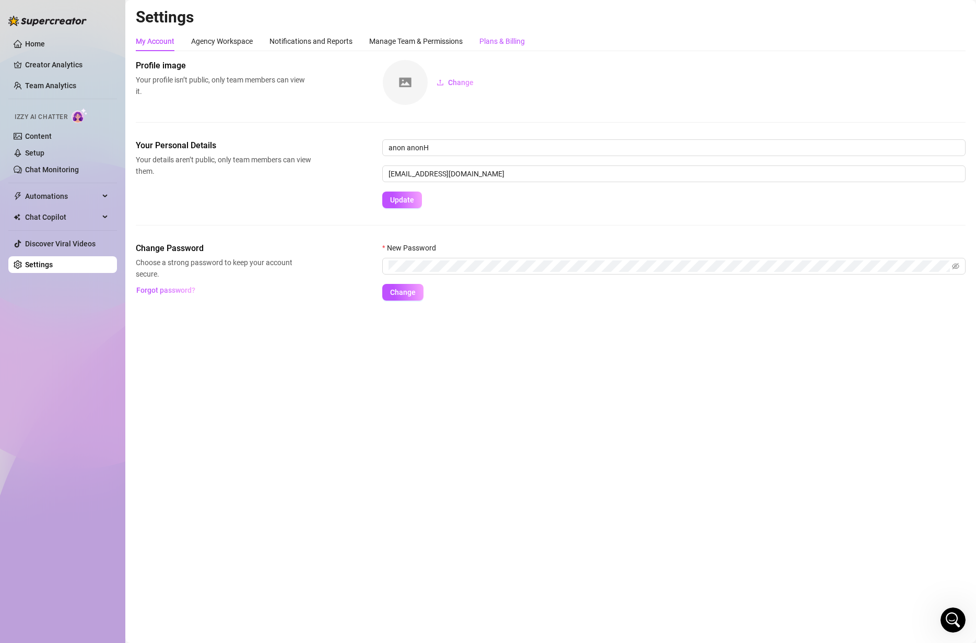
click at [506, 42] on div "Plans & Billing" at bounding box center [501, 40] width 45 height 11
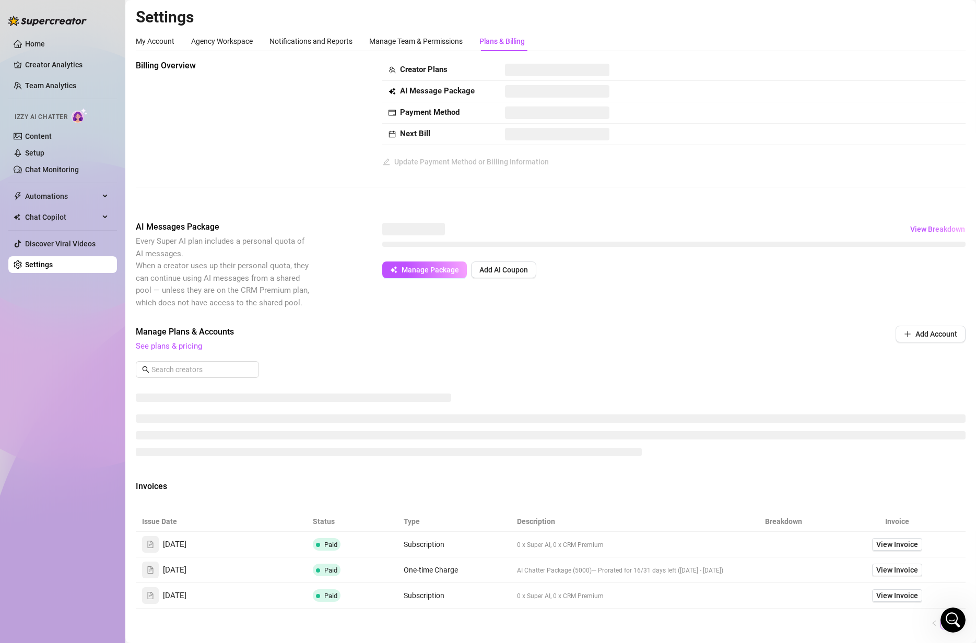
scroll to position [60, 0]
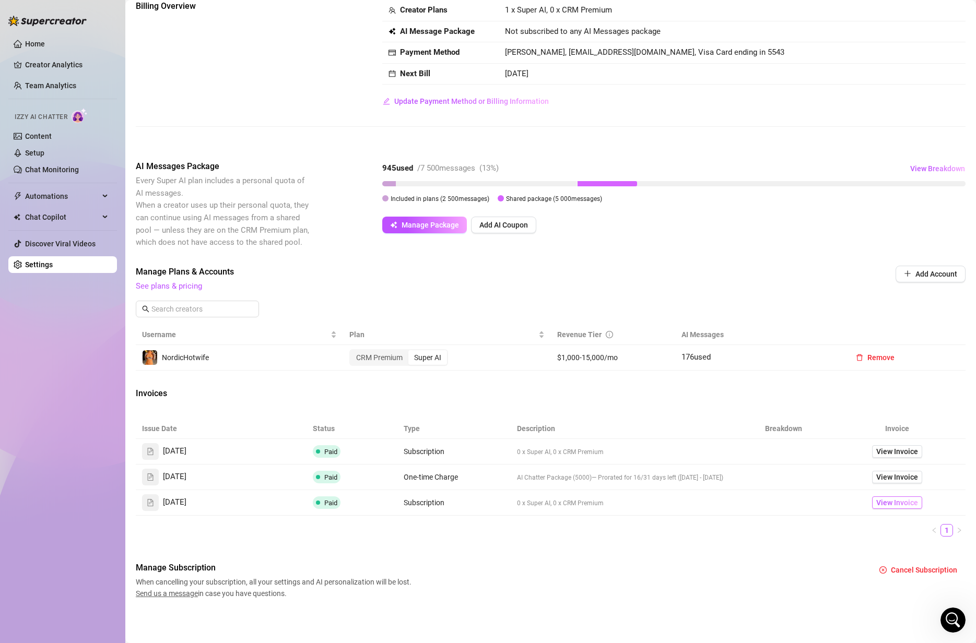
click at [873, 504] on span "View Invoice" at bounding box center [897, 502] width 42 height 11
click at [873, 480] on span "View Invoice" at bounding box center [897, 476] width 42 height 11
click at [873, 450] on span "View Invoice" at bounding box center [897, 451] width 42 height 11
click at [186, 478] on span "[DATE]" at bounding box center [174, 477] width 23 height 13
click at [498, 395] on div "Invoices" at bounding box center [550, 394] width 829 height 15
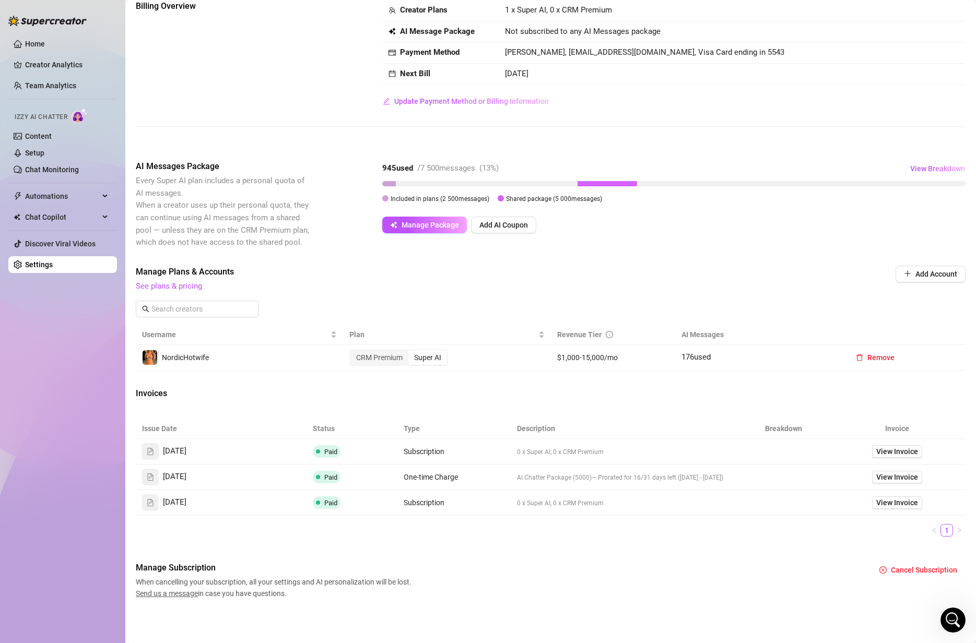
click at [473, 405] on div "Billing Overview Creator Plans 1 x Super AI, 0 x CRM Premium AI Message Package…" at bounding box center [550, 299] width 829 height 599
click at [873, 616] on icon "Open Intercom Messenger" at bounding box center [952, 620] width 17 height 17
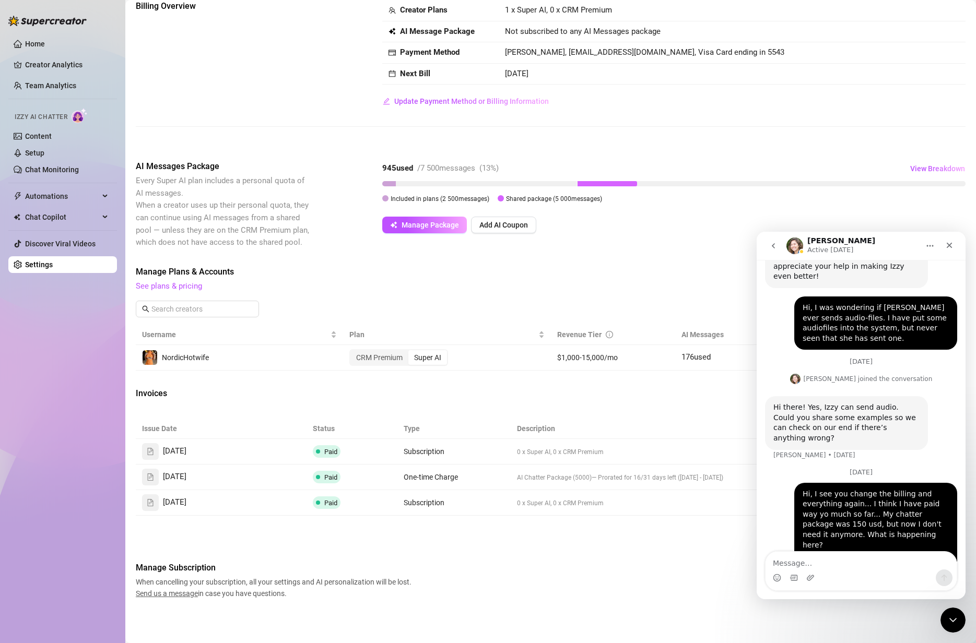
scroll to position [313, 0]
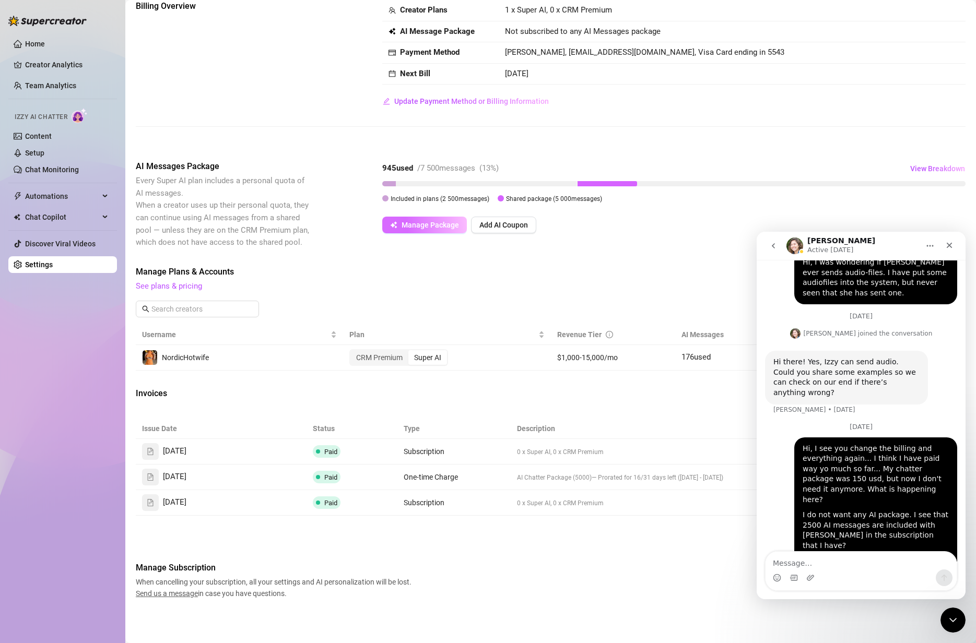
click at [446, 225] on span "Manage Package" at bounding box center [429, 225] width 57 height 8
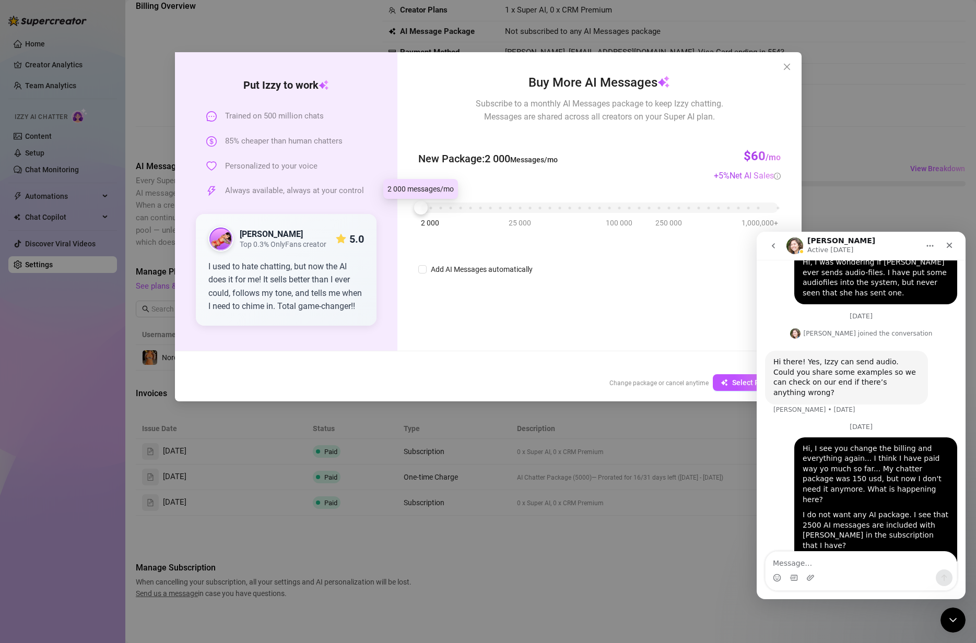
click at [419, 207] on div at bounding box center [421, 208] width 14 height 14
click at [560, 285] on div "Buy More AI Messages Subscribe to a monthly AI Messages package to keep Izzy ch…" at bounding box center [598, 201] width 403 height 299
click at [790, 64] on icon "close" at bounding box center [786, 67] width 8 height 8
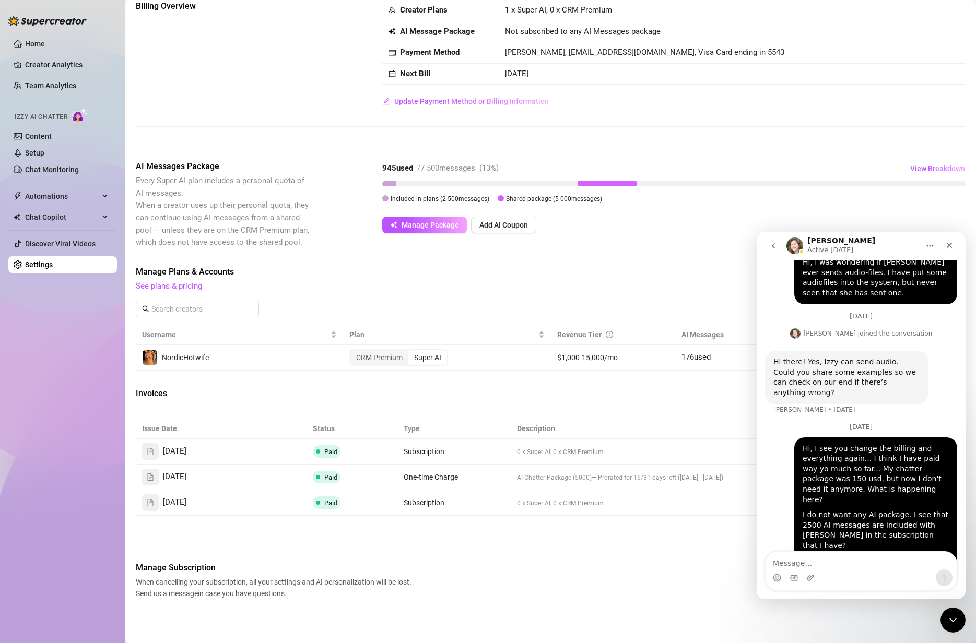
click at [873, 621] on div "Close Intercom Messenger" at bounding box center [952, 620] width 25 height 25
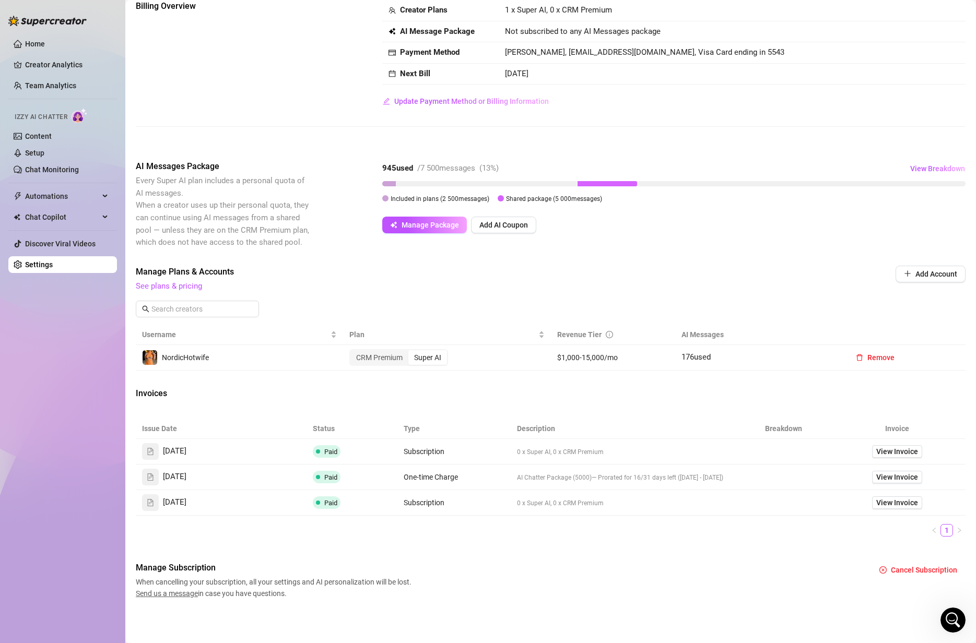
click at [873, 619] on icon "Open Intercom Messenger" at bounding box center [952, 620] width 17 height 17
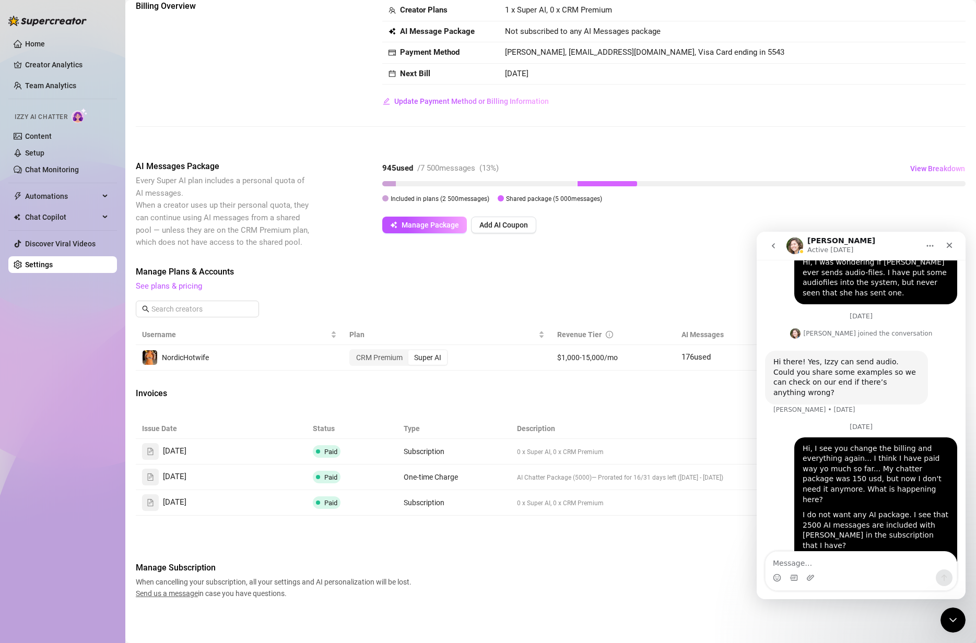
click at [873, 619] on icon "Close Intercom Messenger" at bounding box center [952, 620] width 13 height 13
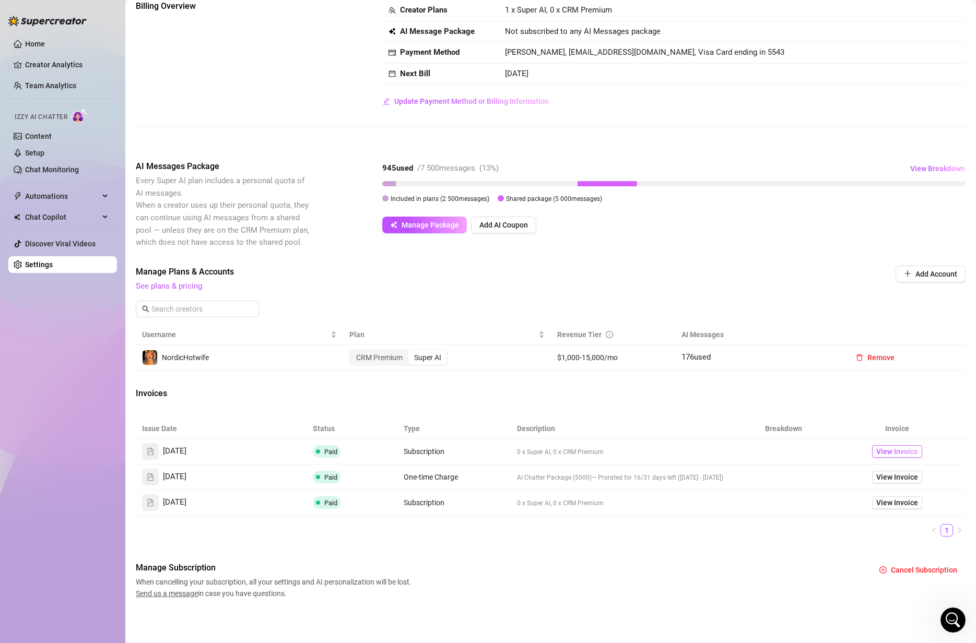
click at [873, 449] on span "View Invoice" at bounding box center [897, 451] width 42 height 11
click at [873, 447] on span "View Invoice" at bounding box center [897, 451] width 42 height 11
click at [873, 473] on span "View Invoice" at bounding box center [897, 476] width 42 height 11
click at [873, 453] on span "View Invoice" at bounding box center [897, 451] width 42 height 11
click at [873, 472] on span "View Invoice" at bounding box center [897, 476] width 42 height 11
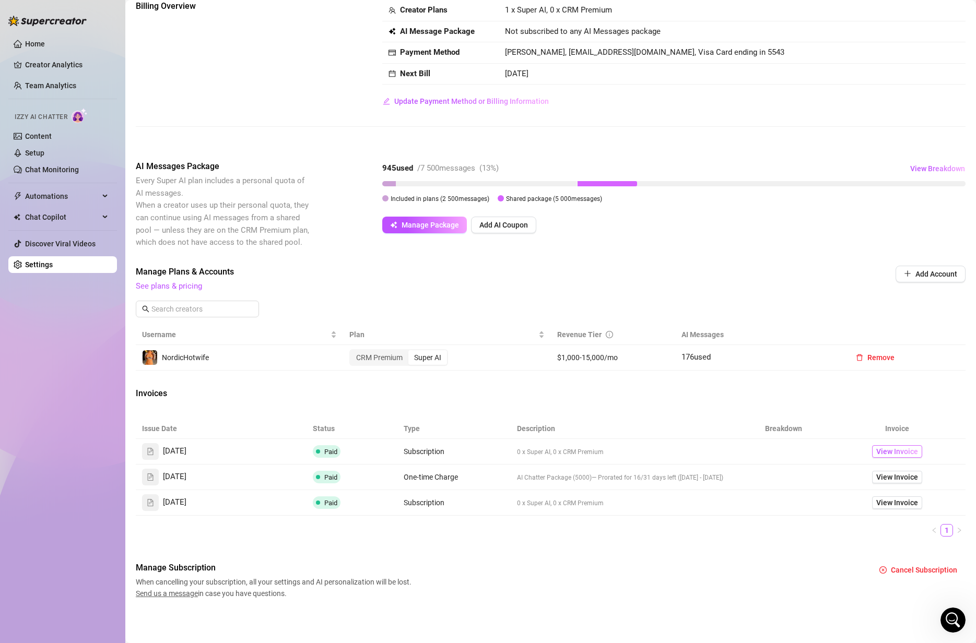
click at [873, 450] on span "View Invoice" at bounding box center [897, 451] width 42 height 11
click at [644, 566] on div "Manage Subscription When cancelling your subscription, all your settings and AI…" at bounding box center [550, 581] width 829 height 38
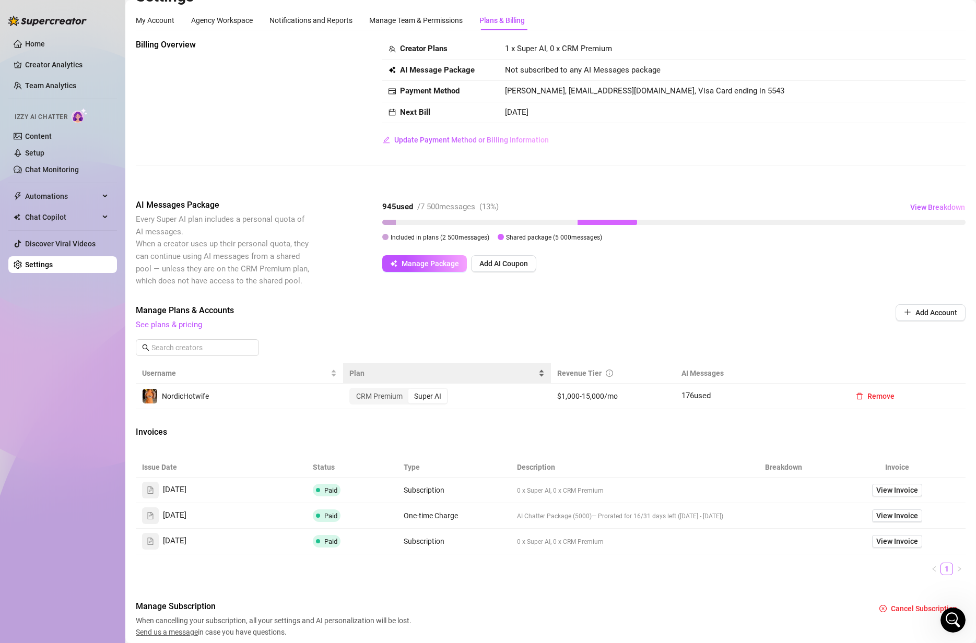
scroll to position [0, 0]
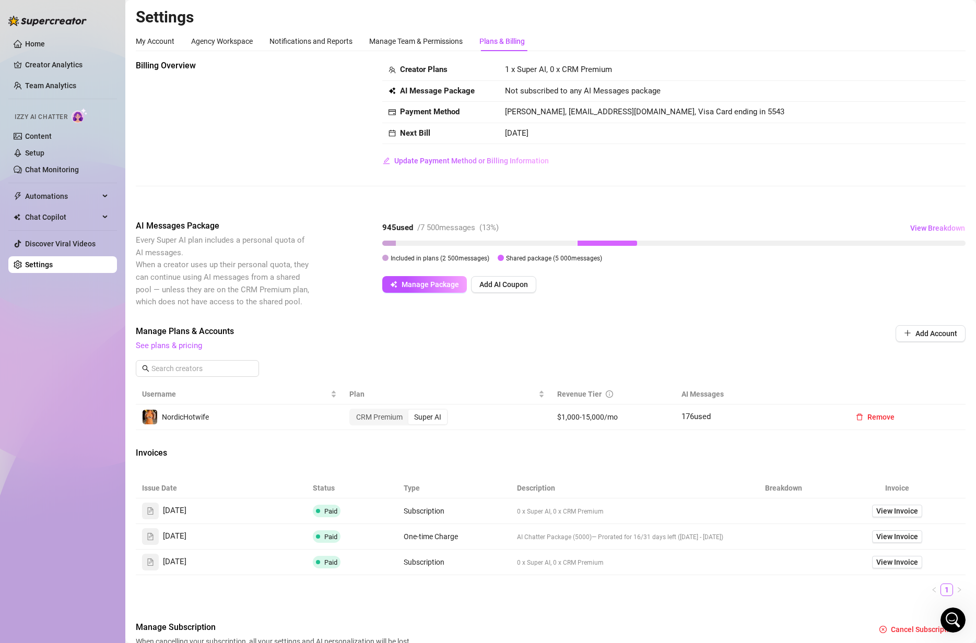
click at [516, 136] on span "[DATE]" at bounding box center [516, 132] width 23 height 9
click at [420, 41] on div "Manage Team & Permissions" at bounding box center [415, 40] width 93 height 11
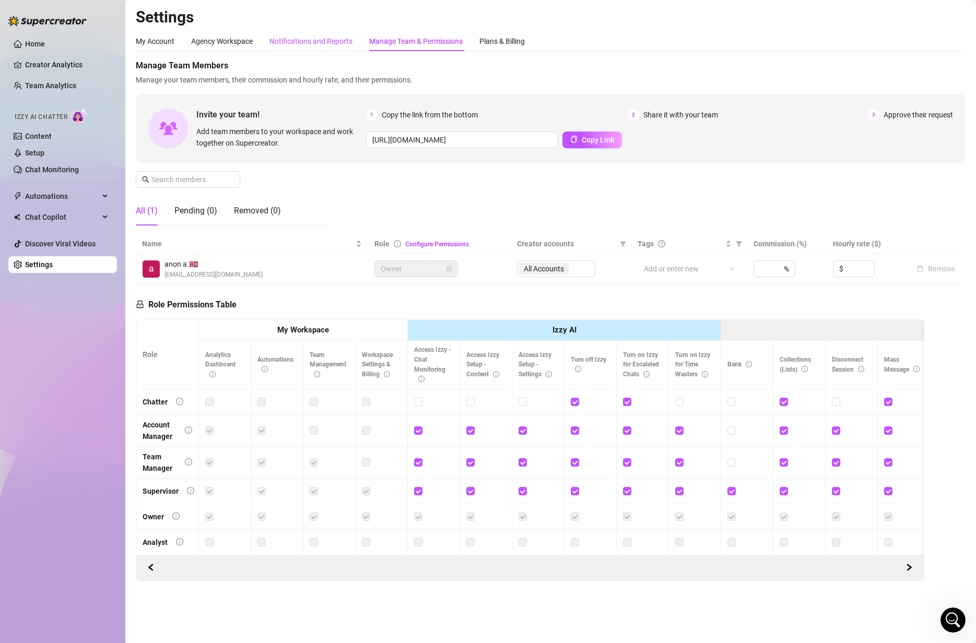
click at [310, 39] on div "Notifications and Reports" at bounding box center [310, 40] width 83 height 11
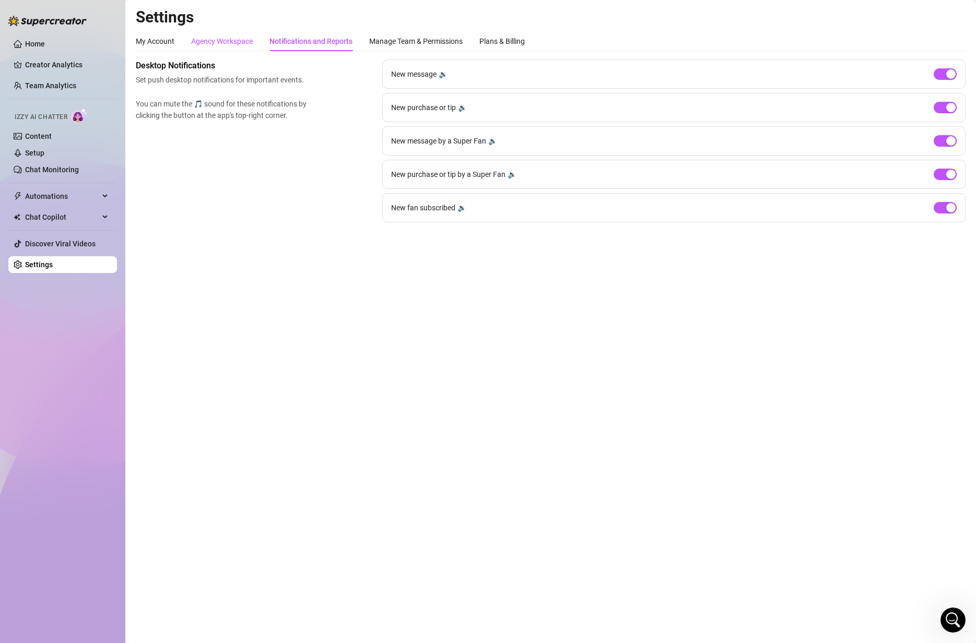
click at [227, 41] on div "Agency Workspace" at bounding box center [222, 40] width 62 height 11
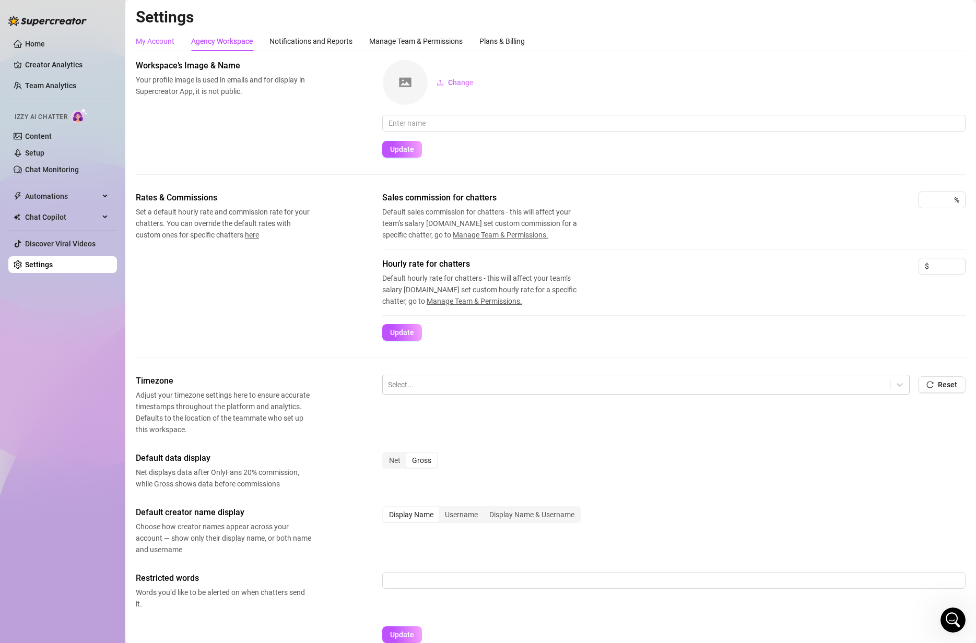
click at [162, 35] on div "My Account" at bounding box center [155, 40] width 39 height 11
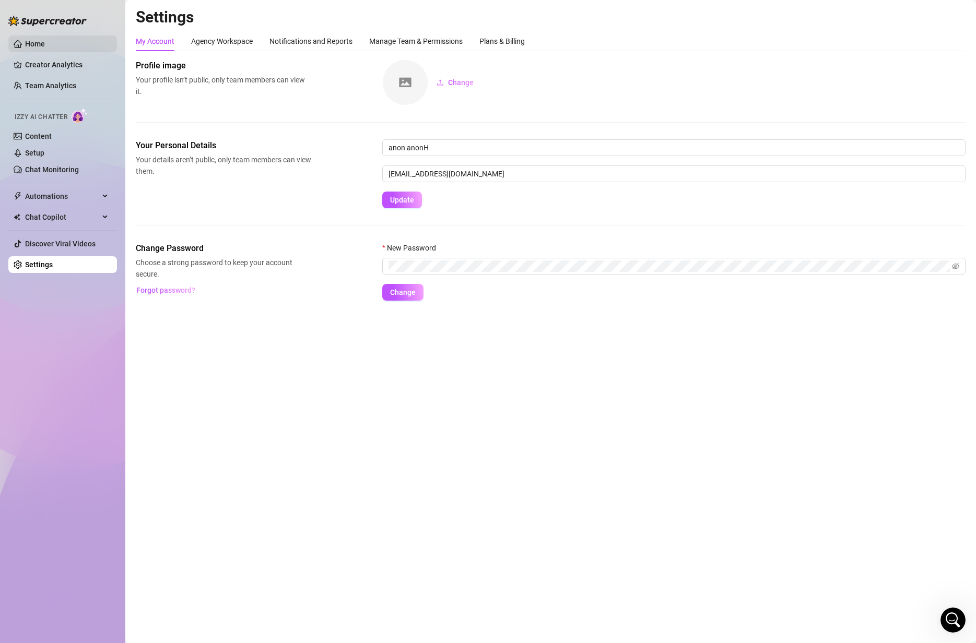
click at [36, 43] on link "Home" at bounding box center [35, 44] width 20 height 8
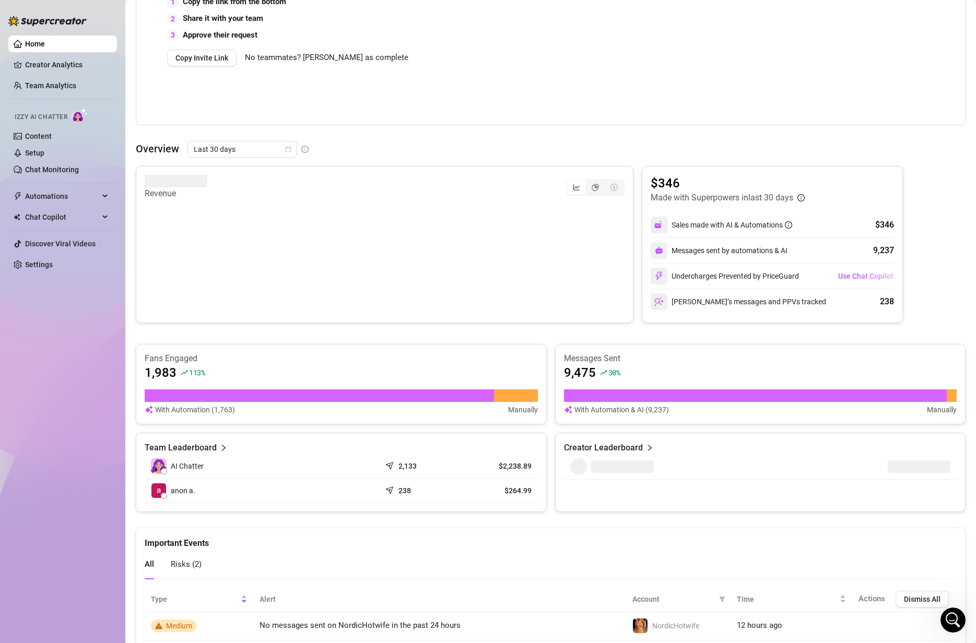
scroll to position [313, 0]
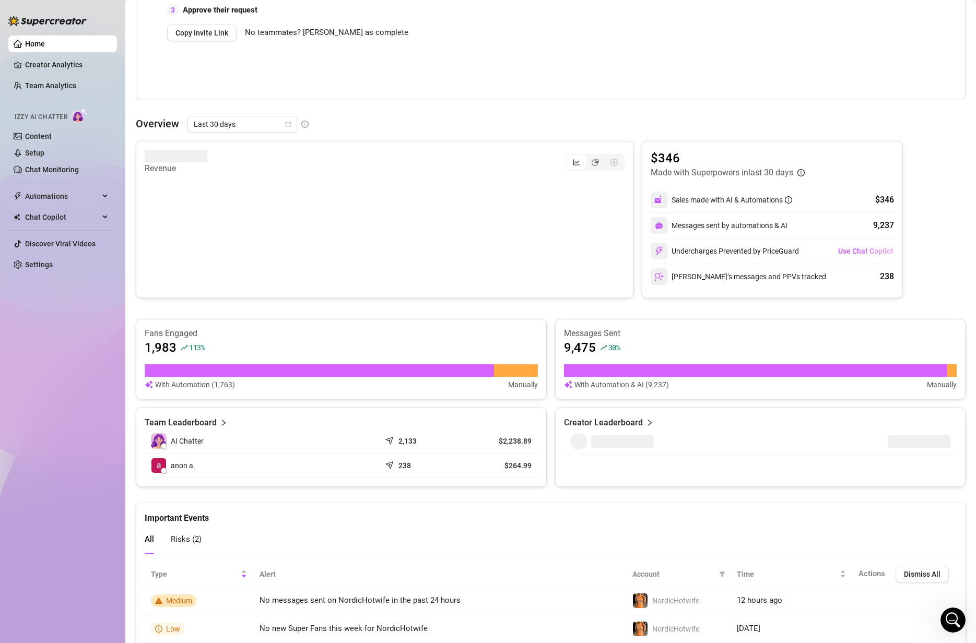
click at [768, 223] on div "Messages sent by automations & AI" at bounding box center [718, 225] width 137 height 17
click at [762, 251] on div "Undercharges Prevented by PriceGuard" at bounding box center [724, 251] width 148 height 17
click at [860, 251] on span "Use Chat Copilot" at bounding box center [865, 251] width 55 height 8
